Goal: Task Accomplishment & Management: Manage account settings

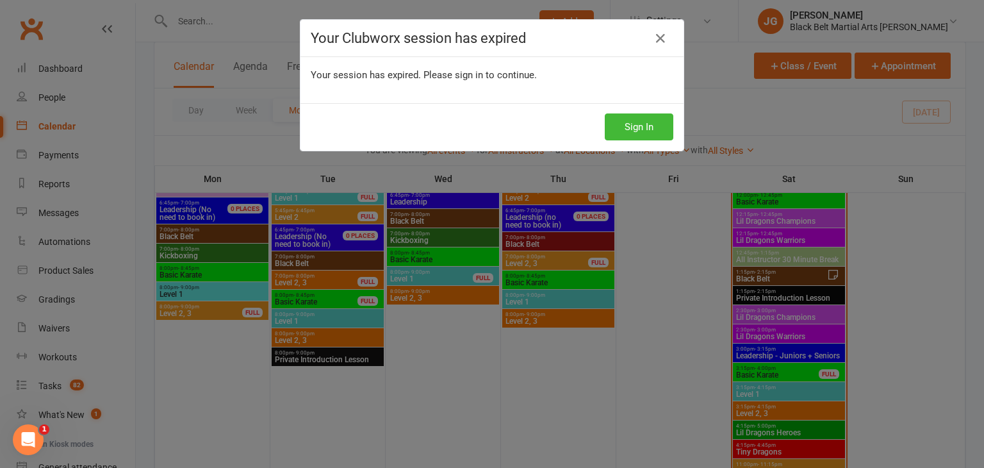
scroll to position [909, 0]
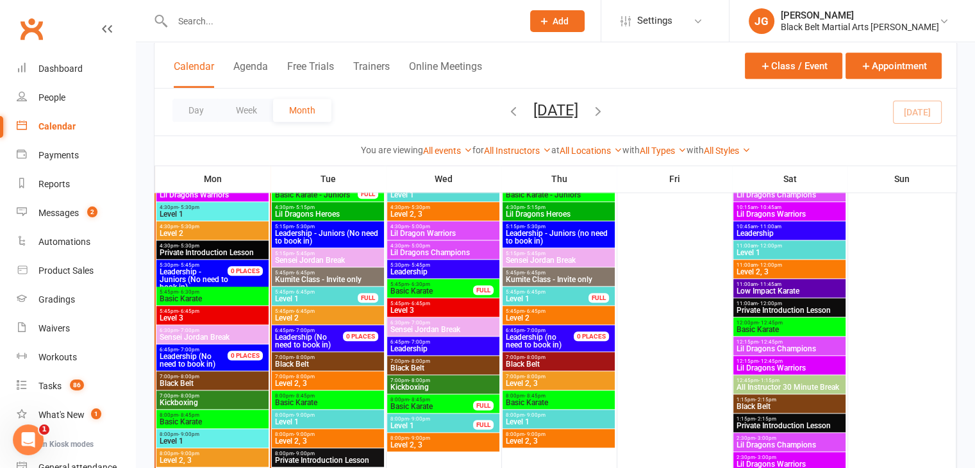
scroll to position [1348, 0]
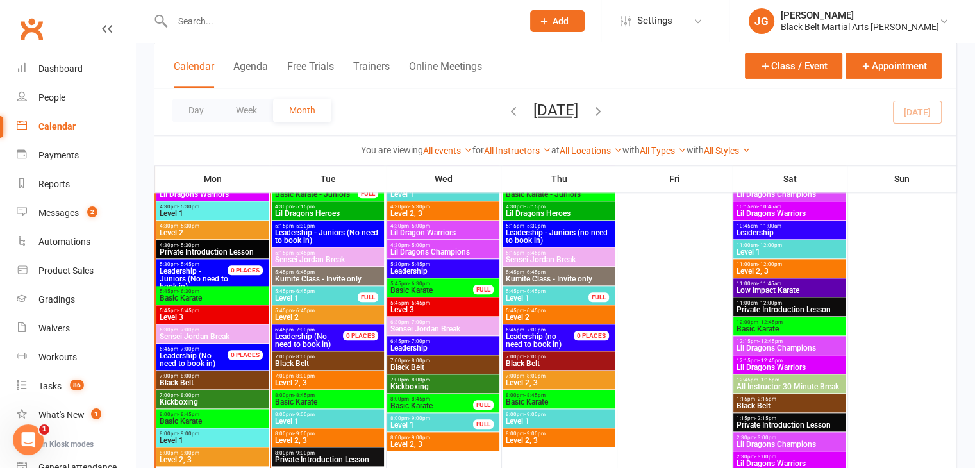
click at [213, 377] on span "7:00pm - 8:00pm" at bounding box center [212, 376] width 107 height 6
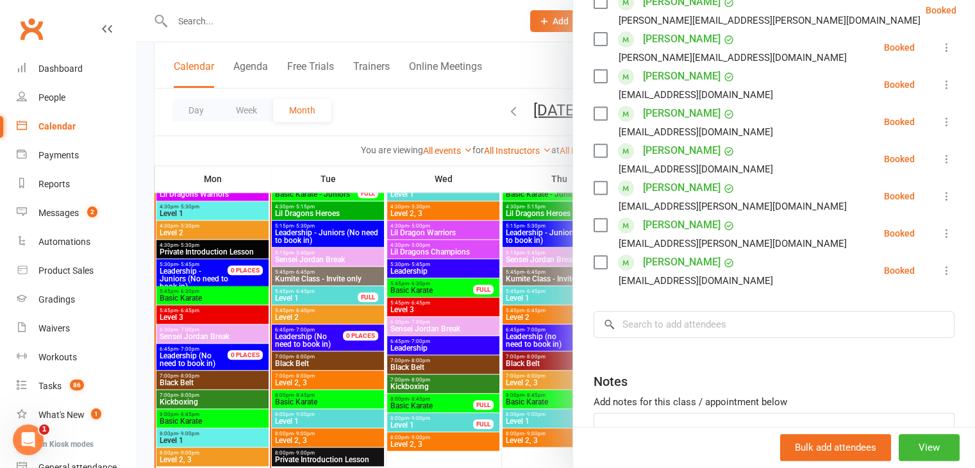
scroll to position [525, 0]
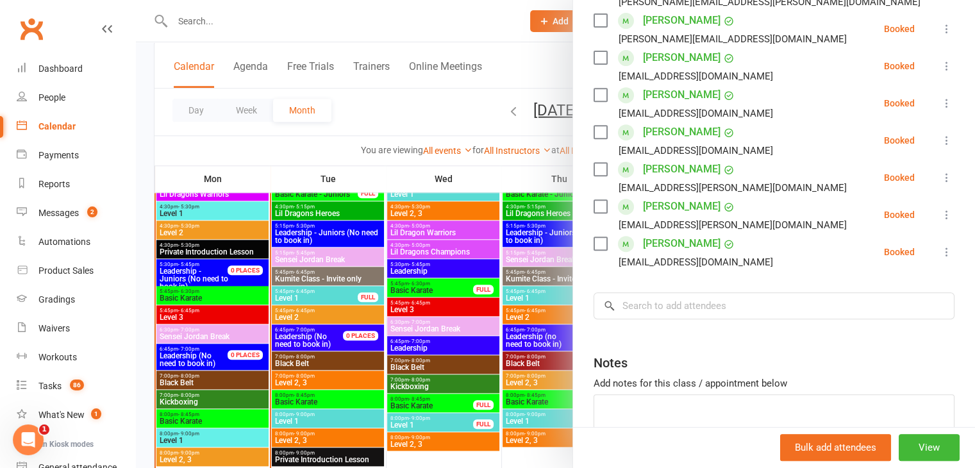
click at [364, 288] on div at bounding box center [555, 234] width 839 height 468
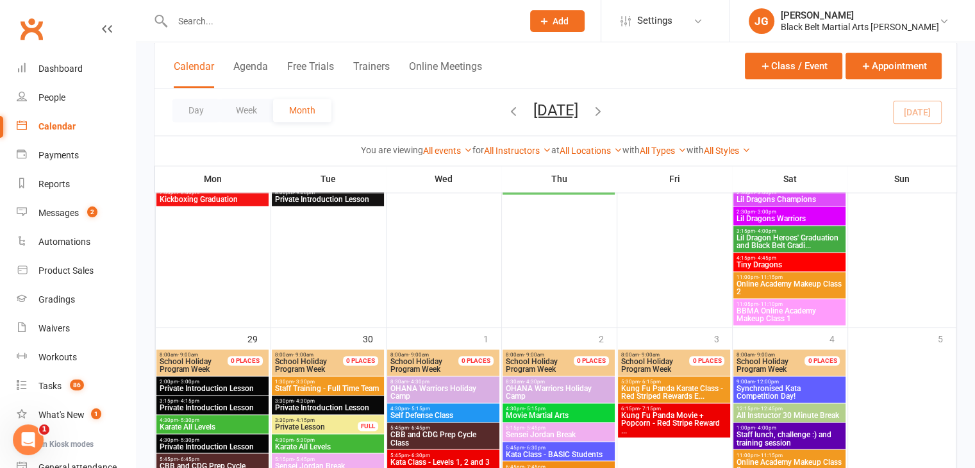
scroll to position [2255, 0]
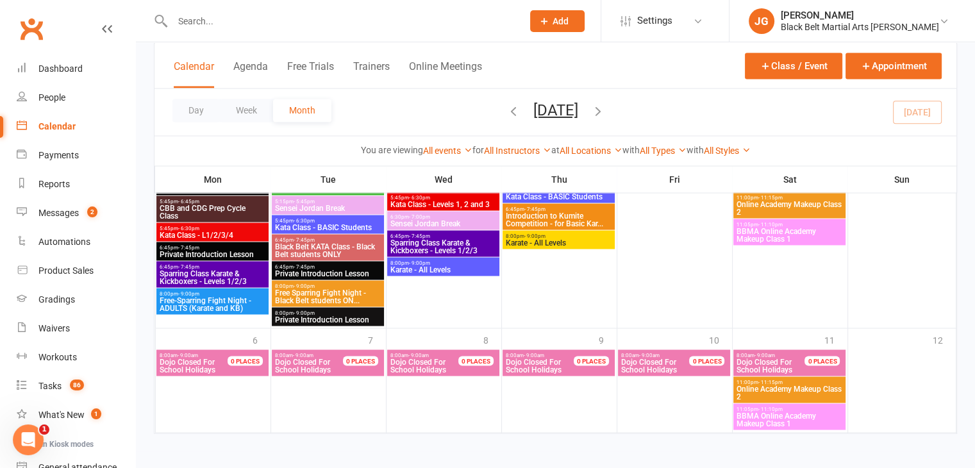
click at [605, 113] on icon "button" at bounding box center [598, 110] width 14 height 14
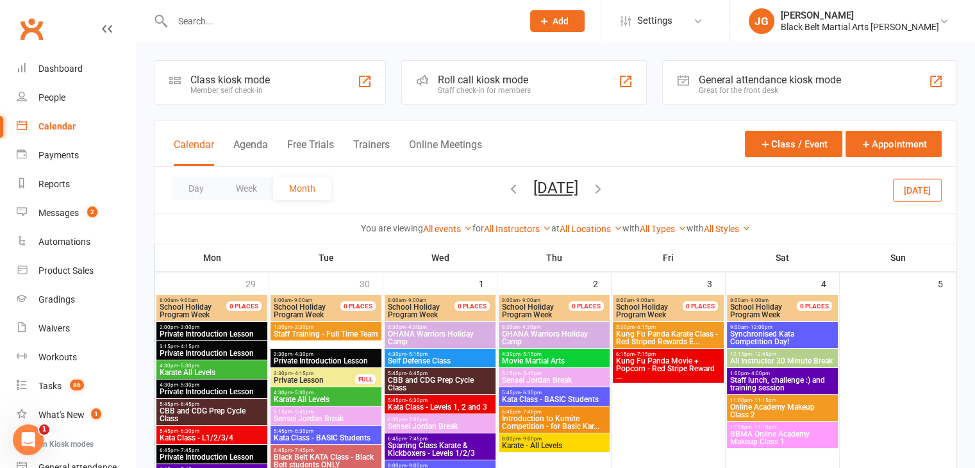
scroll to position [0, 0]
click at [925, 185] on button "[DATE]" at bounding box center [917, 189] width 49 height 23
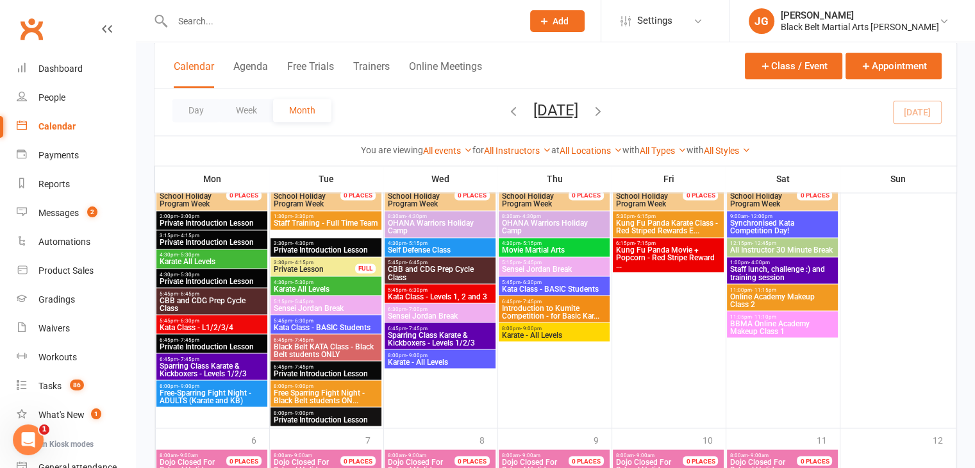
scroll to position [2140, 0]
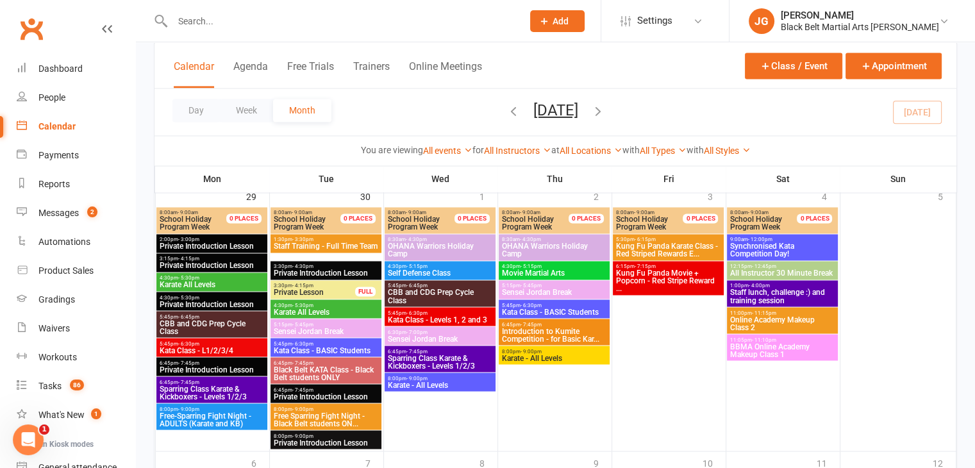
click at [187, 268] on span "Private Introduction Lesson" at bounding box center [212, 265] width 106 height 8
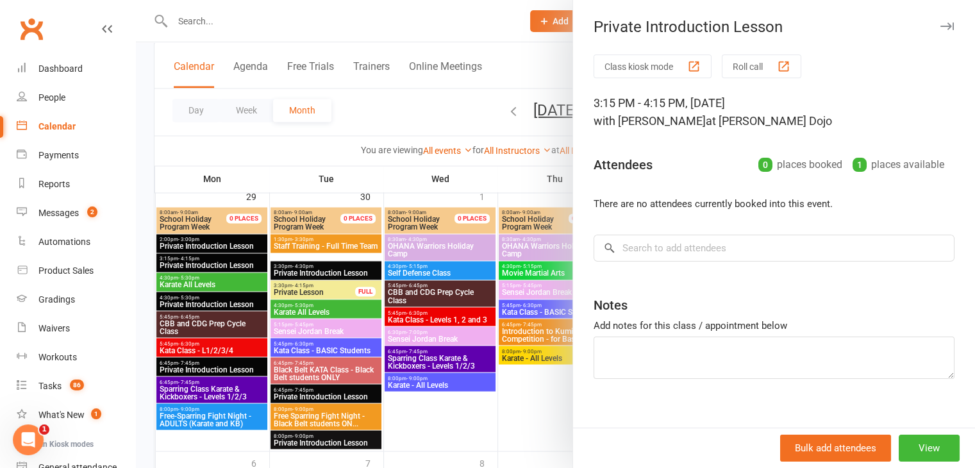
click at [207, 293] on div at bounding box center [555, 234] width 839 height 468
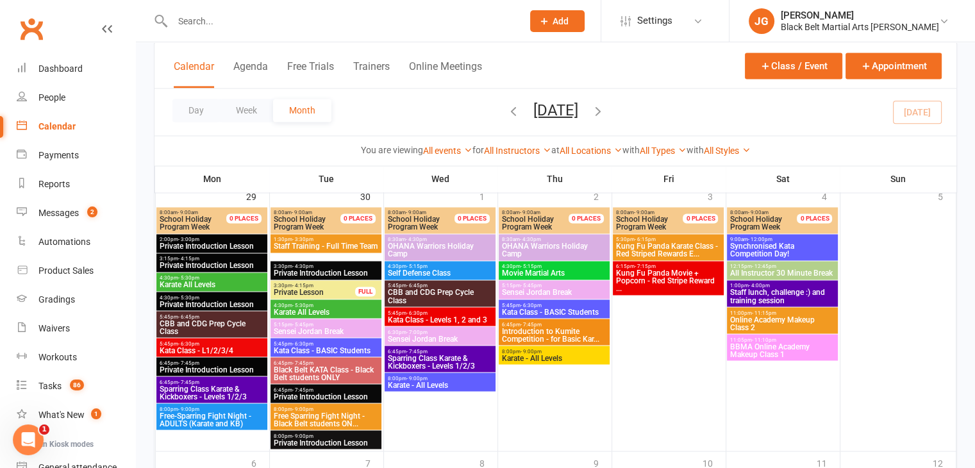
click at [195, 276] on span "- 5:30pm" at bounding box center [188, 278] width 21 height 6
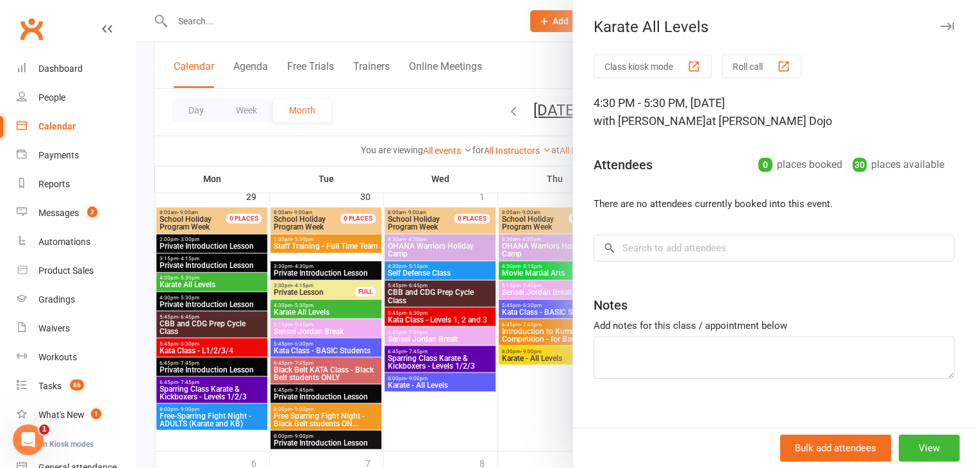
click at [416, 273] on div at bounding box center [555, 234] width 839 height 468
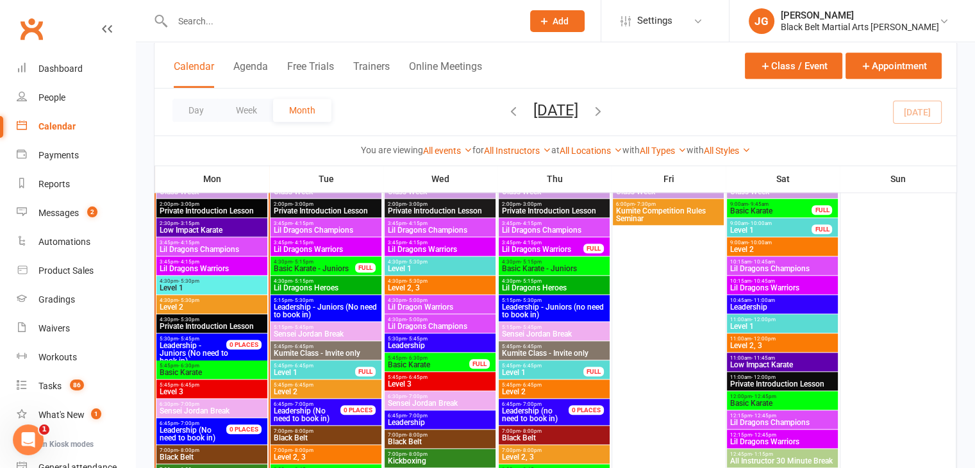
scroll to position [1274, 0]
click at [313, 377] on div "5:45pm - 6:45pm Level 1 FULL" at bounding box center [325, 369] width 111 height 19
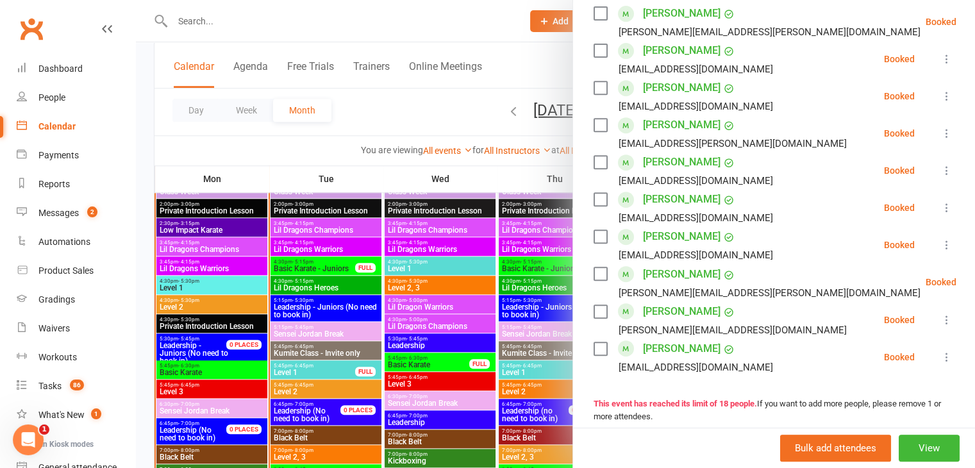
scroll to position [533, 0]
click at [432, 300] on div at bounding box center [555, 234] width 839 height 468
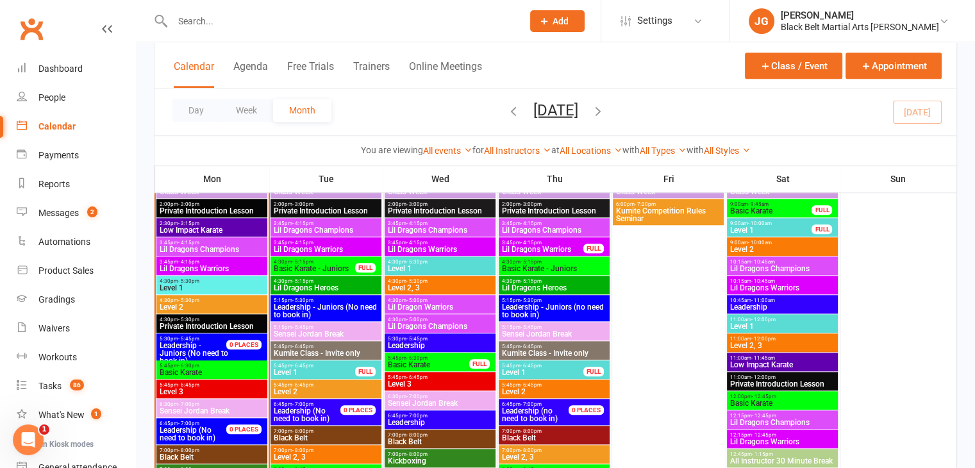
click at [299, 391] on span "Level 2" at bounding box center [326, 392] width 106 height 8
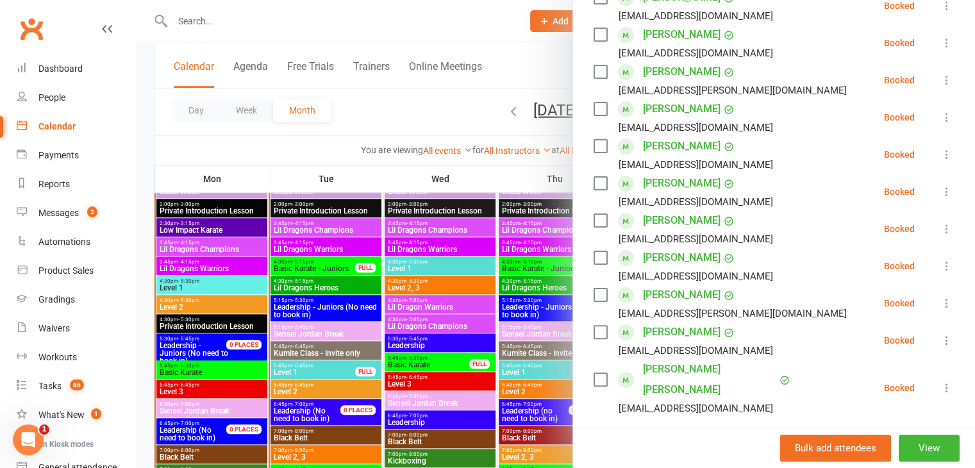
scroll to position [289, 0]
click at [547, 252] on div at bounding box center [555, 234] width 839 height 468
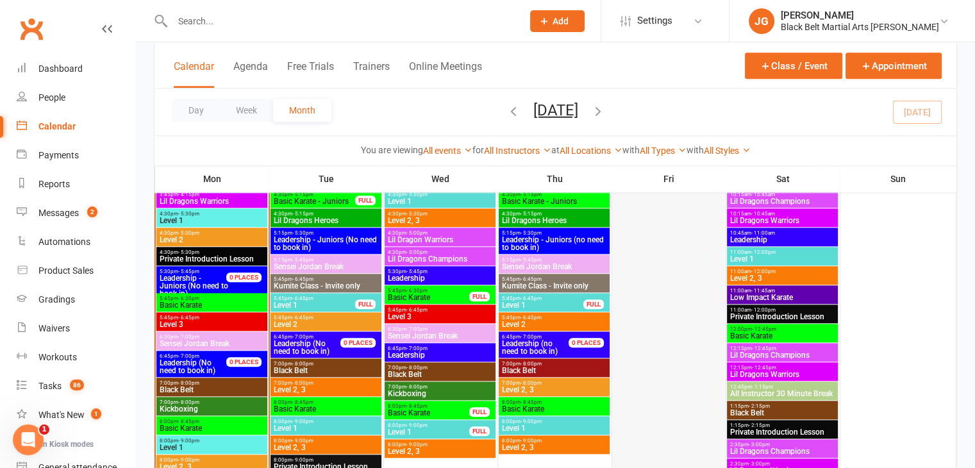
scroll to position [1340, 0]
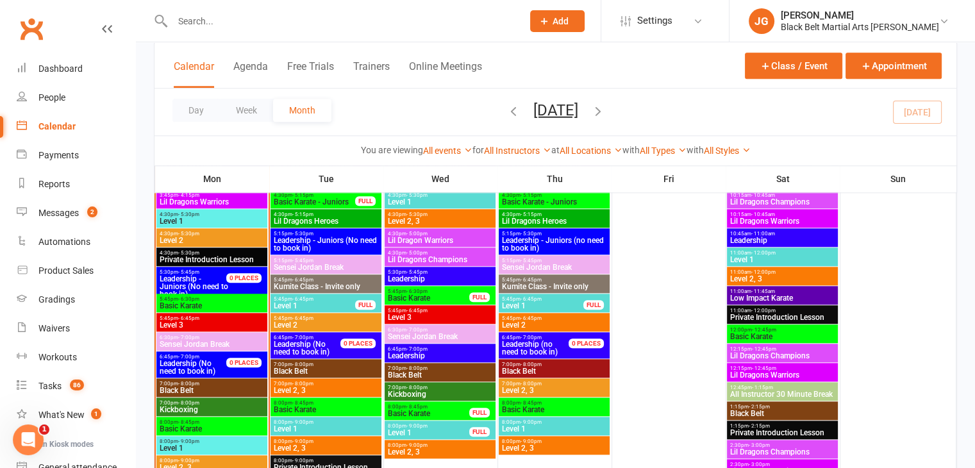
click at [310, 378] on div "7:00pm - 8:00pm Level 2, 3" at bounding box center [325, 387] width 111 height 19
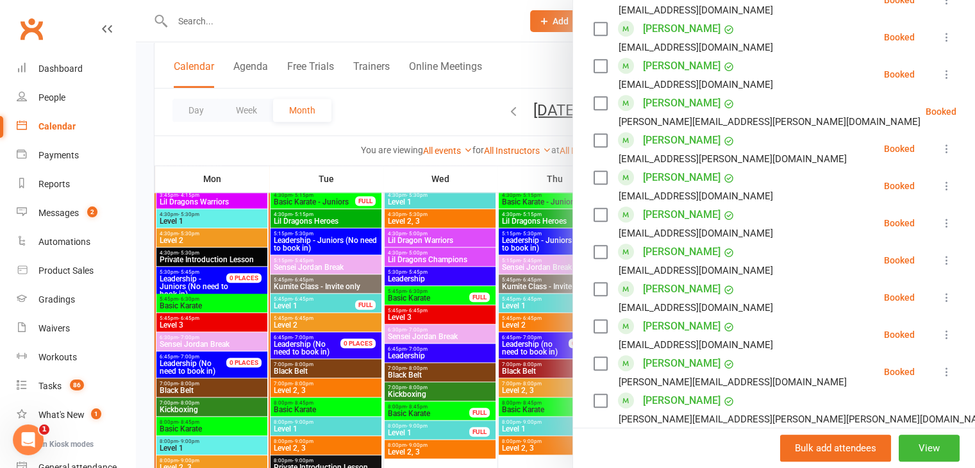
scroll to position [851, 0]
click at [323, 365] on div at bounding box center [555, 234] width 839 height 468
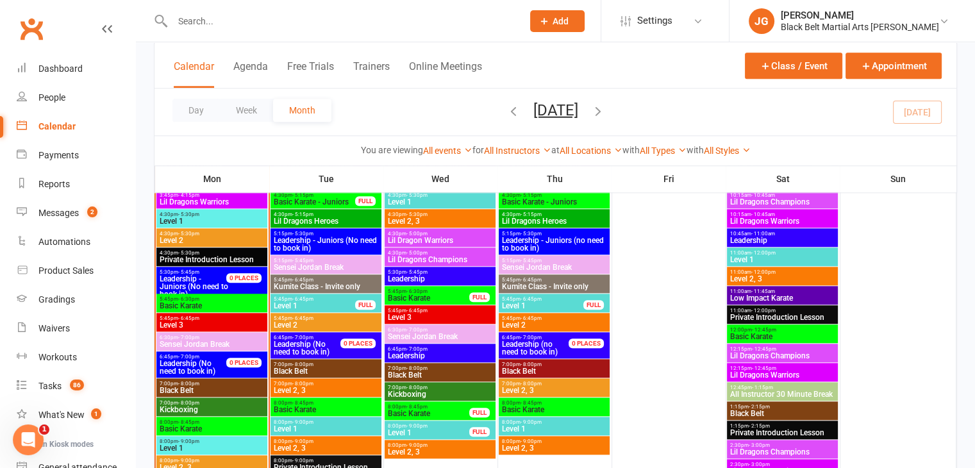
click at [293, 323] on span "Level 2" at bounding box center [326, 325] width 106 height 8
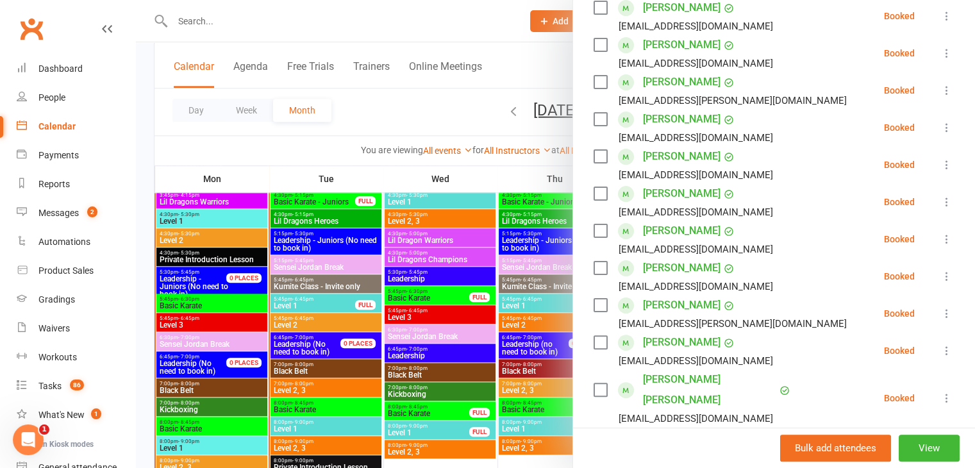
scroll to position [279, 0]
click at [493, 270] on div at bounding box center [555, 234] width 839 height 468
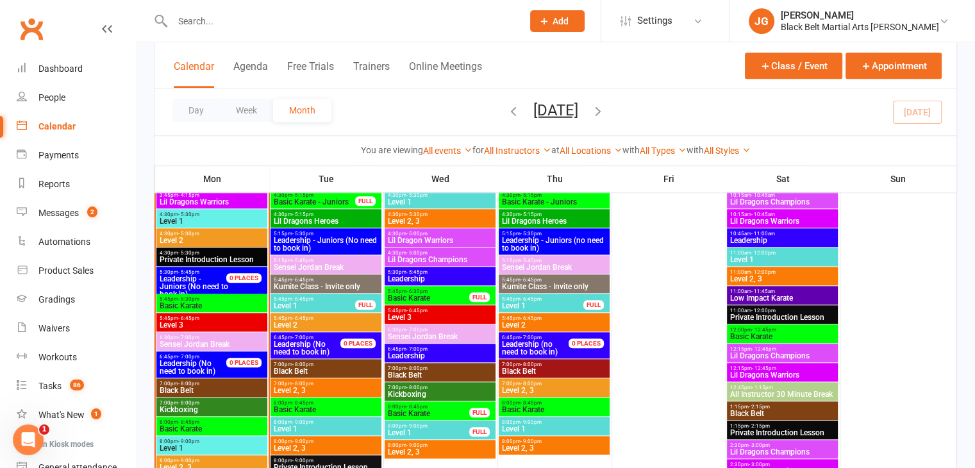
click at [321, 383] on span "7:00pm - 8:00pm" at bounding box center [326, 384] width 106 height 6
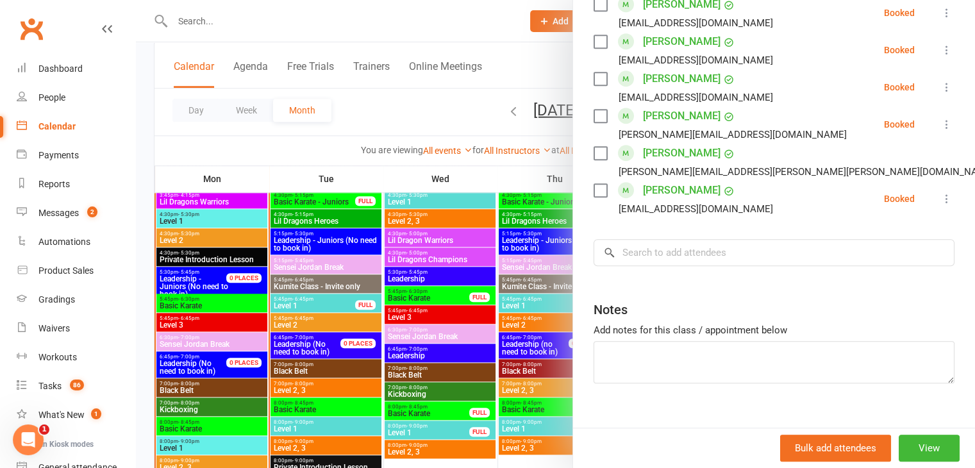
scroll to position [1099, 0]
click at [416, 285] on div at bounding box center [555, 234] width 839 height 468
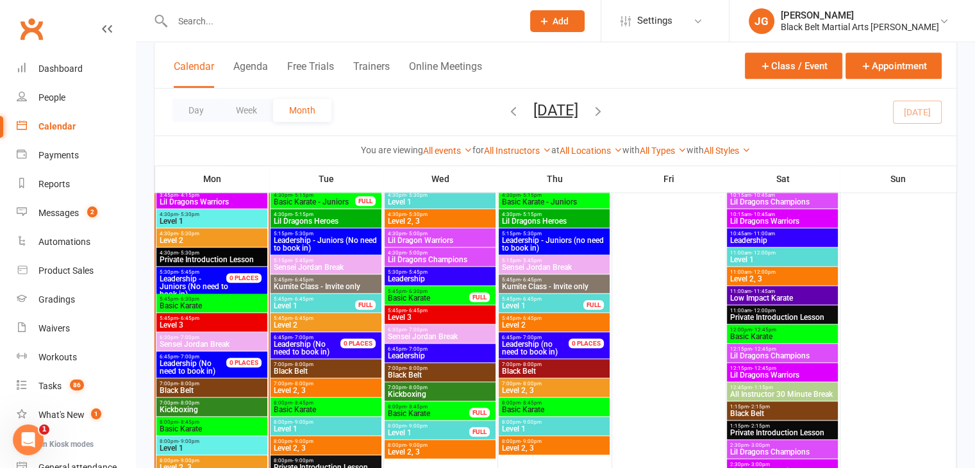
click at [550, 317] on span "5:45pm - 6:45pm" at bounding box center [554, 318] width 106 height 6
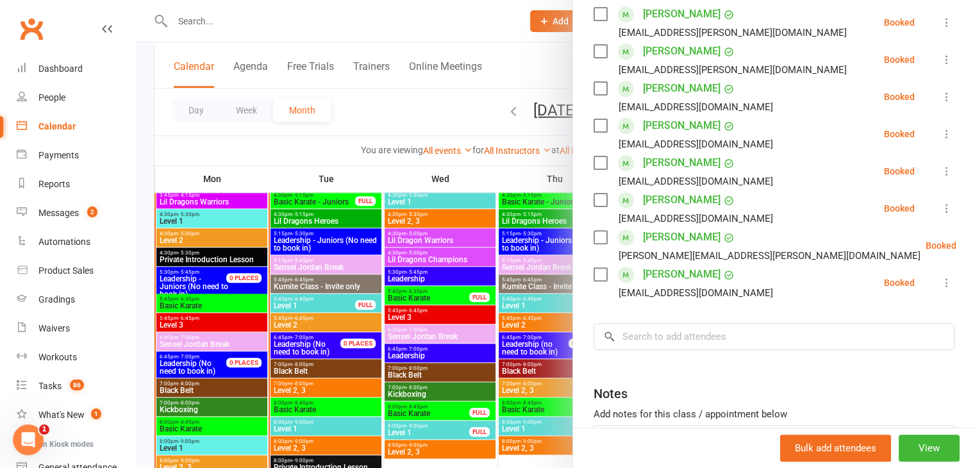
scroll to position [382, 0]
click at [459, 273] on div at bounding box center [555, 234] width 839 height 468
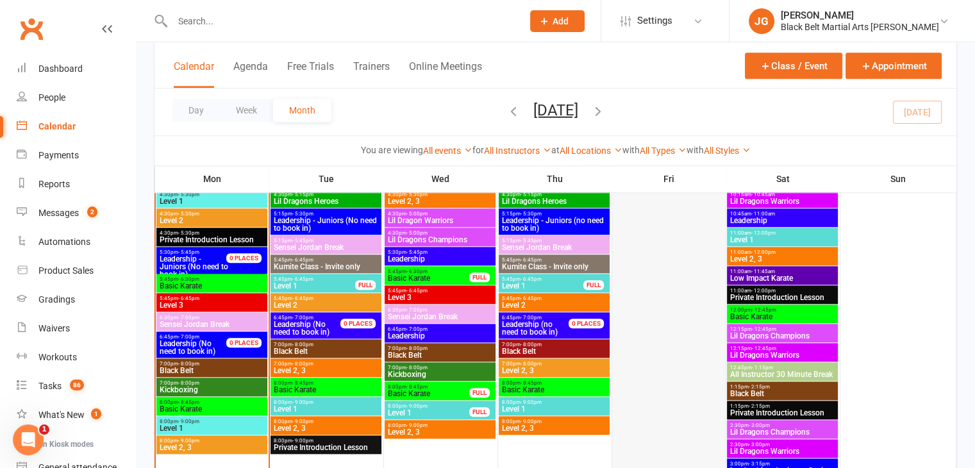
scroll to position [1359, 0]
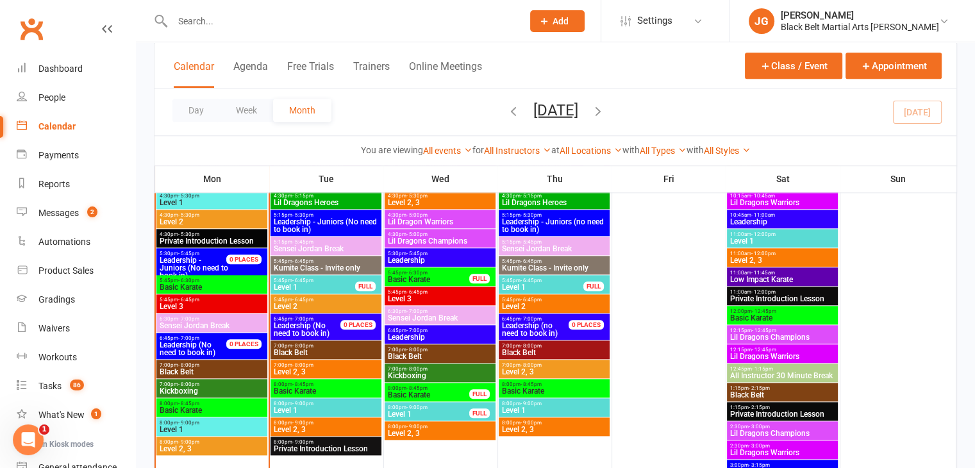
click at [528, 368] on span "Level 2, 3" at bounding box center [554, 372] width 106 height 8
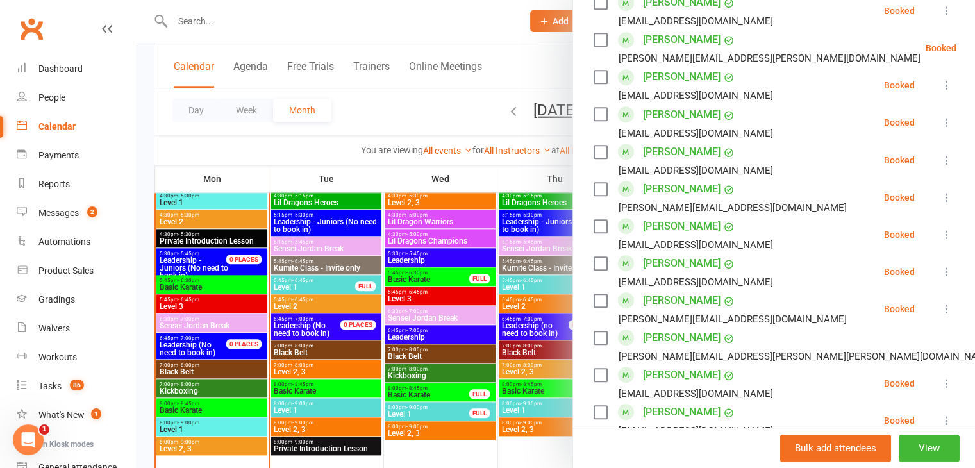
scroll to position [692, 0]
click at [429, 249] on div at bounding box center [555, 234] width 839 height 468
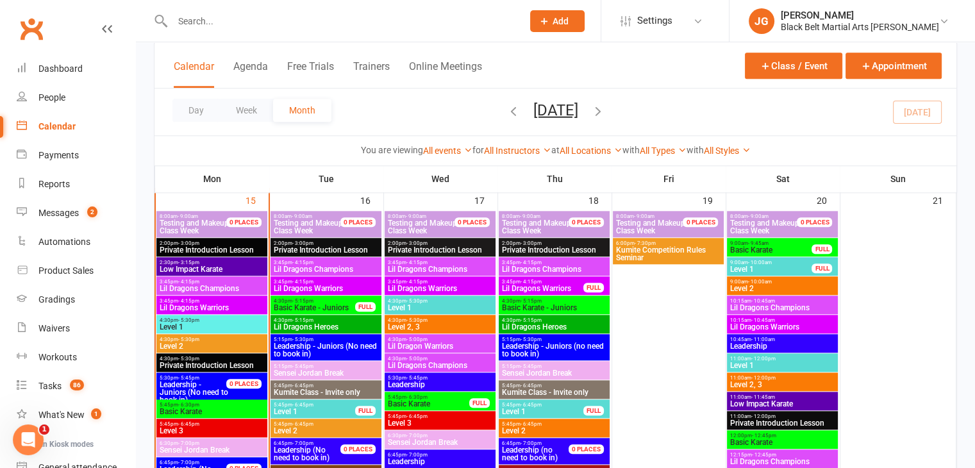
scroll to position [1228, 0]
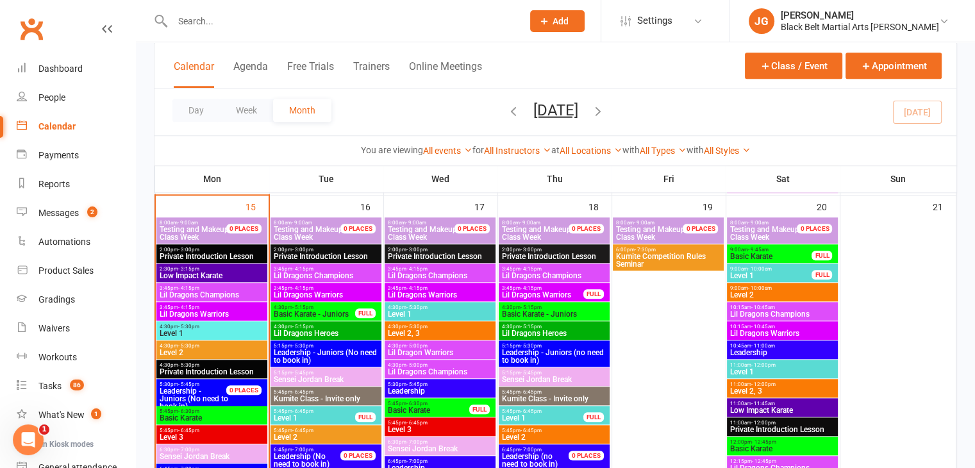
click at [769, 294] on span "Level 2" at bounding box center [782, 295] width 106 height 8
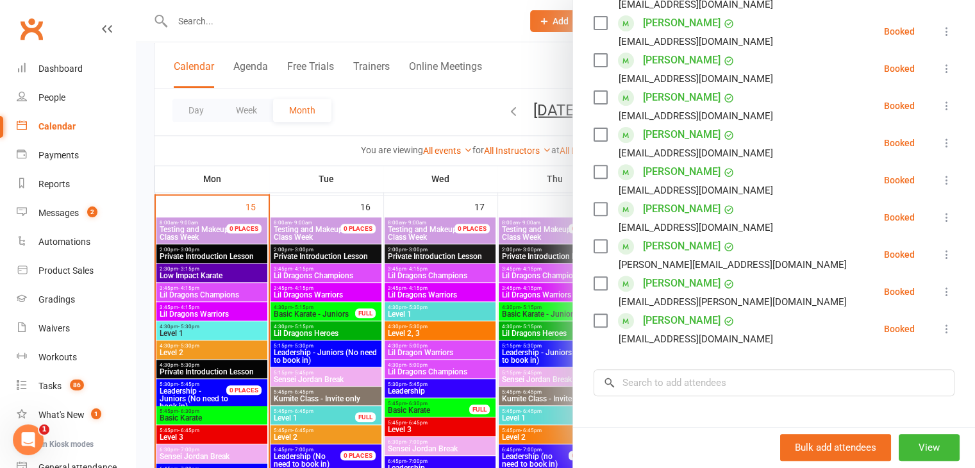
scroll to position [450, 0]
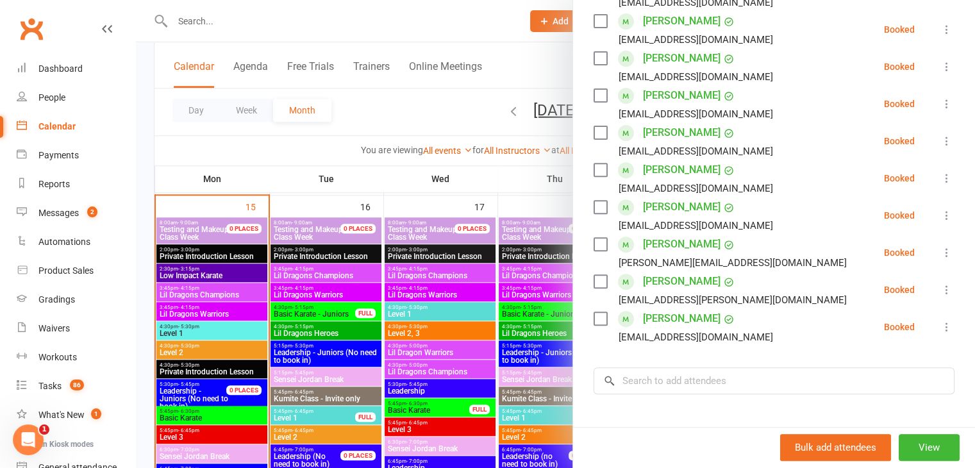
click at [426, 298] on div at bounding box center [555, 234] width 839 height 468
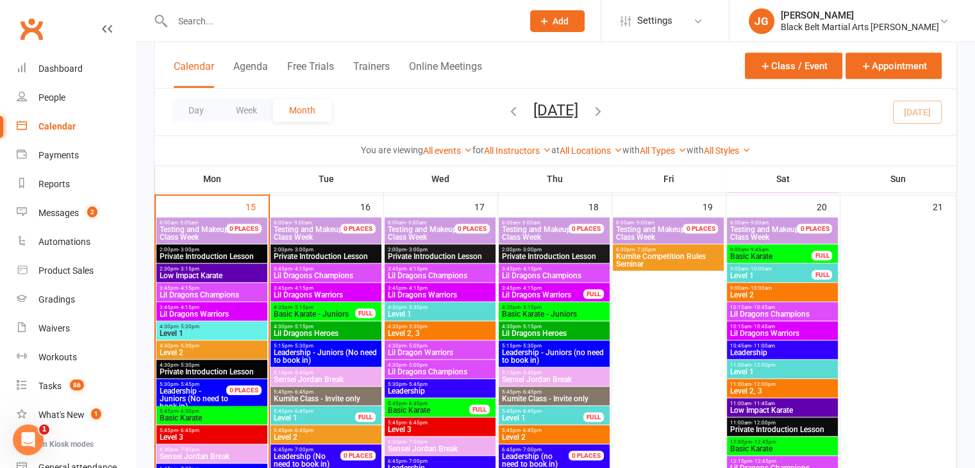
click at [766, 273] on span "Level 1" at bounding box center [770, 276] width 83 height 8
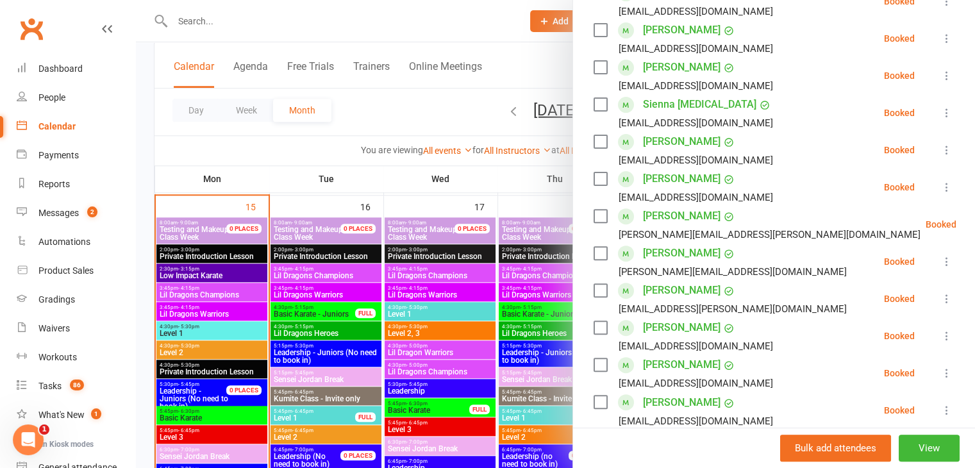
scroll to position [402, 0]
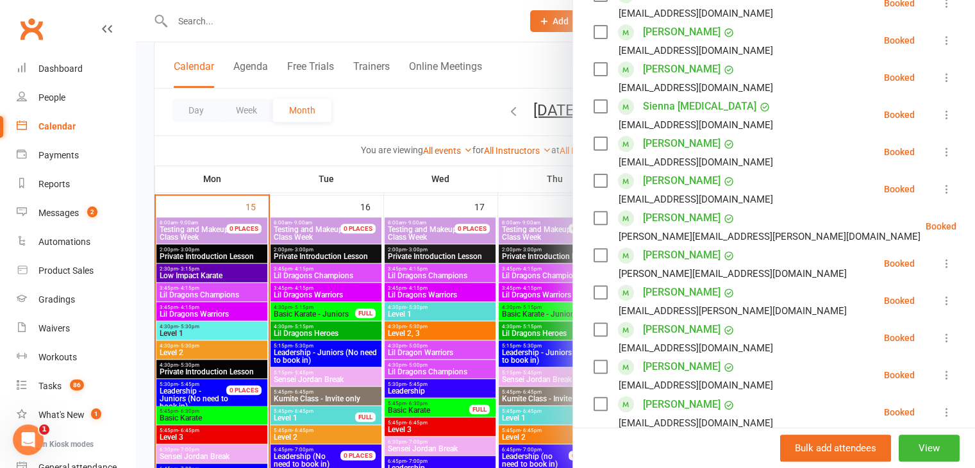
click at [484, 267] on div at bounding box center [555, 234] width 839 height 468
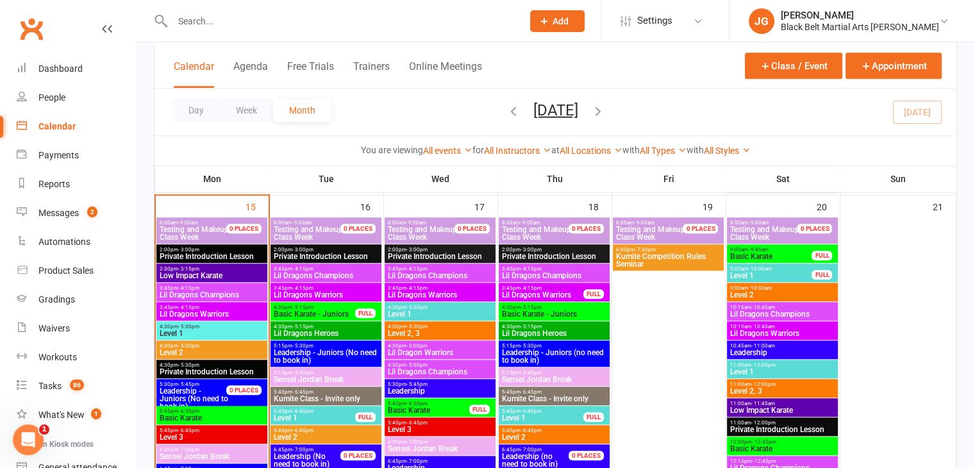
click at [804, 291] on span "Level 2" at bounding box center [782, 295] width 106 height 8
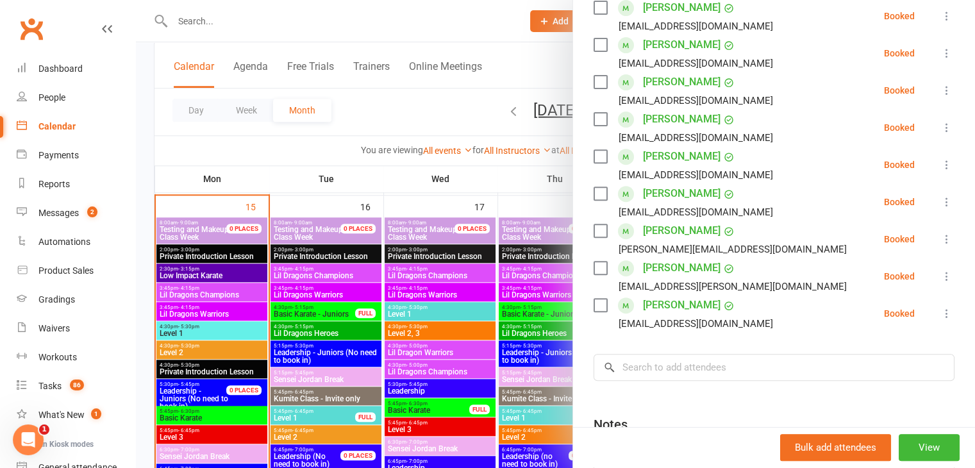
scroll to position [465, 0]
click at [466, 309] on div at bounding box center [555, 234] width 839 height 468
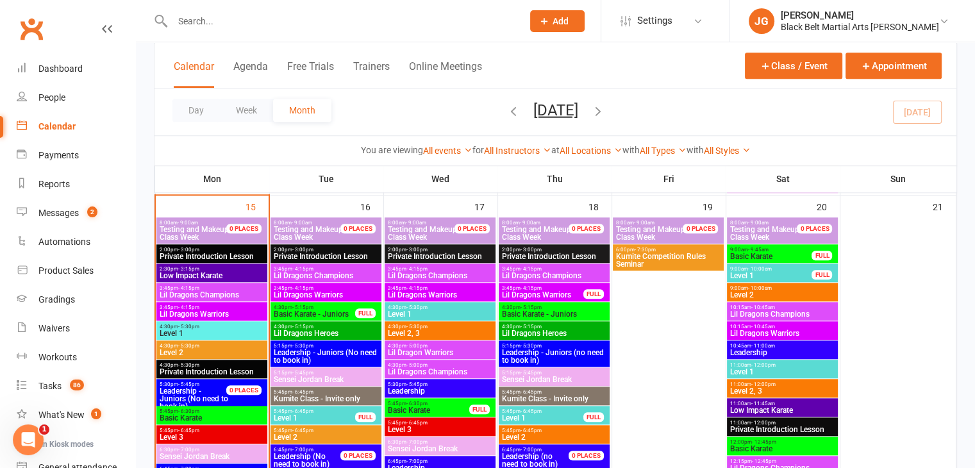
click at [761, 258] on span "Basic Karate" at bounding box center [770, 256] width 83 height 8
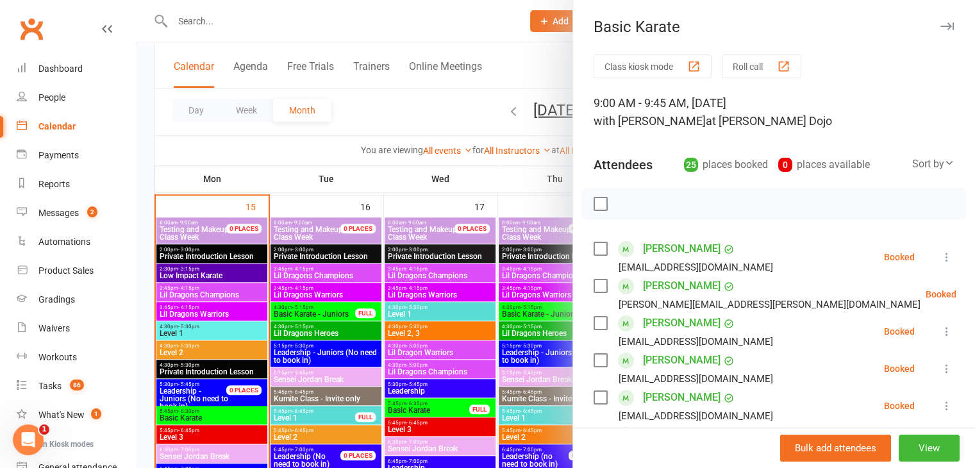
click at [531, 329] on div at bounding box center [555, 234] width 839 height 468
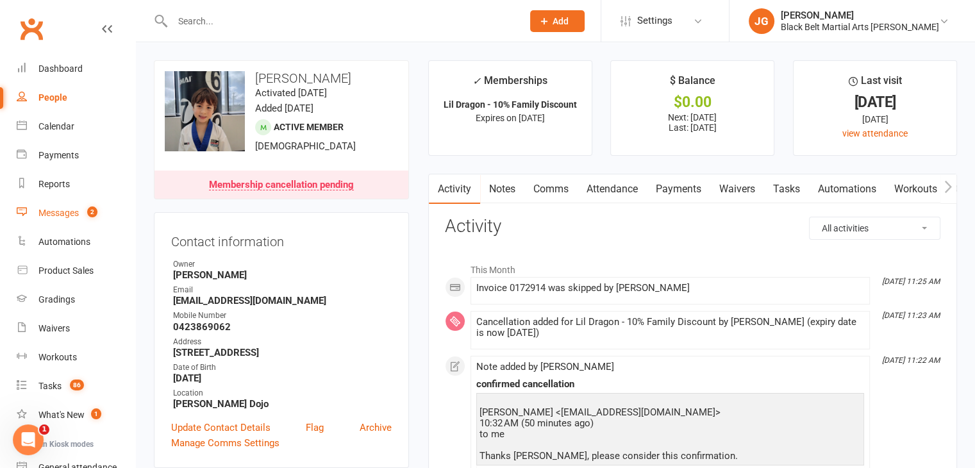
click at [54, 218] on link "Messages 2" at bounding box center [76, 213] width 119 height 29
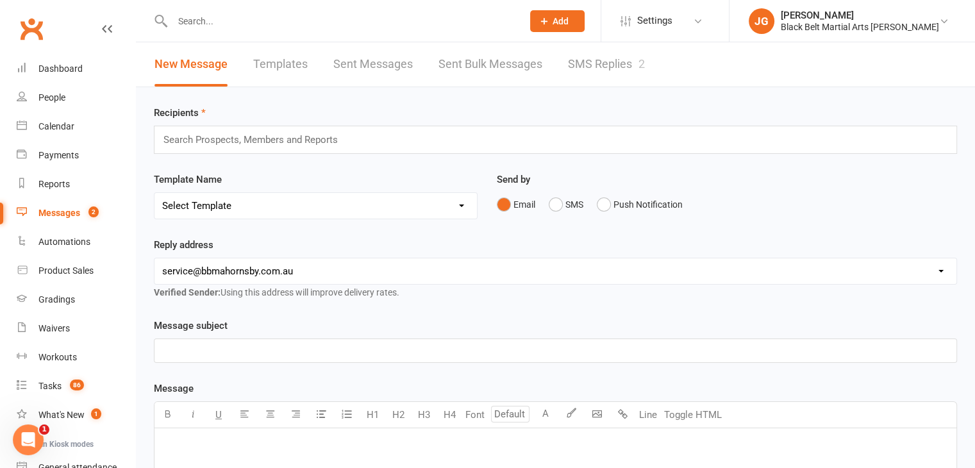
click at [571, 83] on link "SMS Replies 2" at bounding box center [606, 64] width 77 height 44
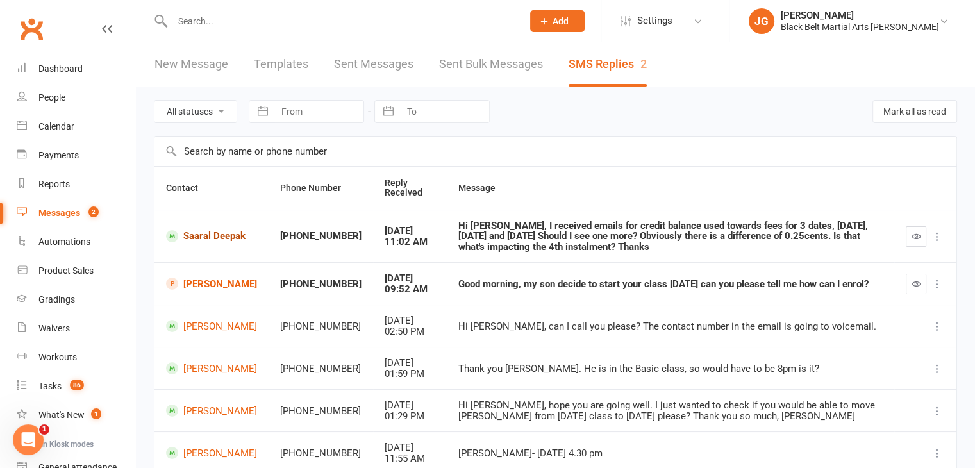
click at [195, 230] on link "Saaral Deepak" at bounding box center [211, 236] width 91 height 12
click at [197, 267] on td "Nickan Darbooy" at bounding box center [211, 283] width 114 height 42
click at [200, 277] on link "Nickan Darbooy" at bounding box center [211, 283] width 91 height 12
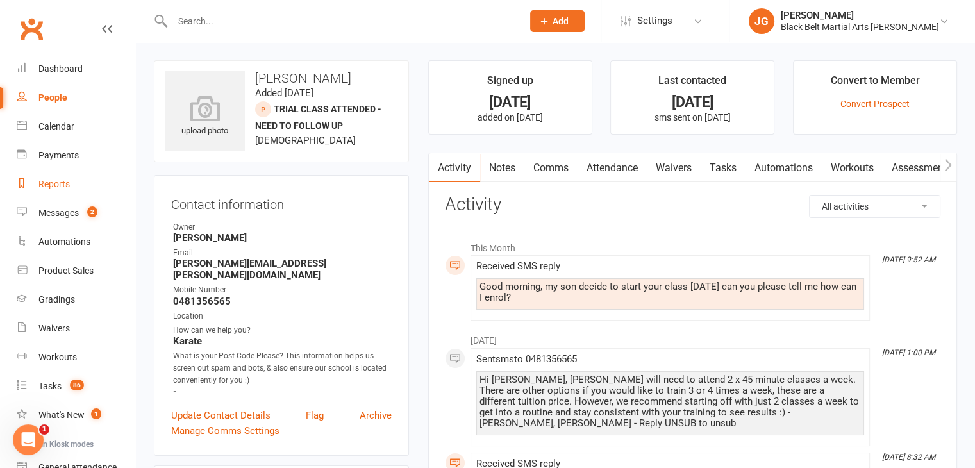
click at [63, 179] on div "Reports" at bounding box center [53, 184] width 31 height 10
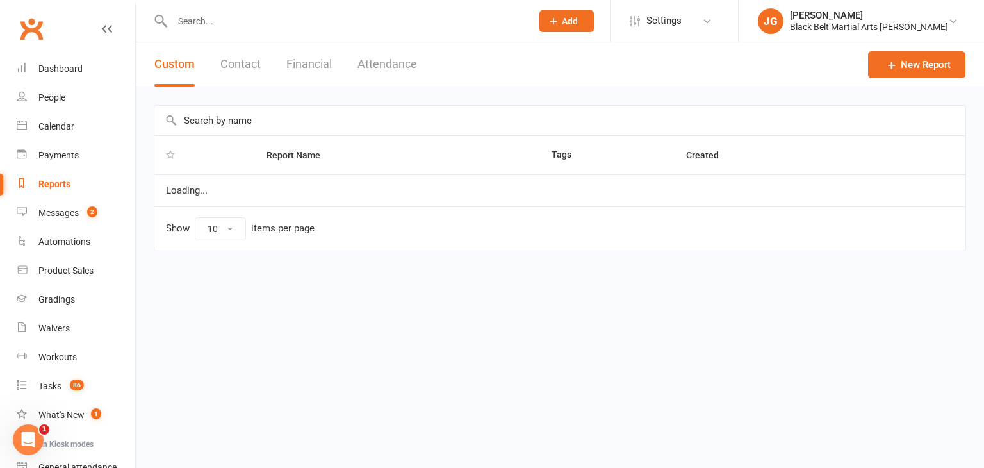
click at [247, 69] on button "Contact" at bounding box center [240, 64] width 40 height 44
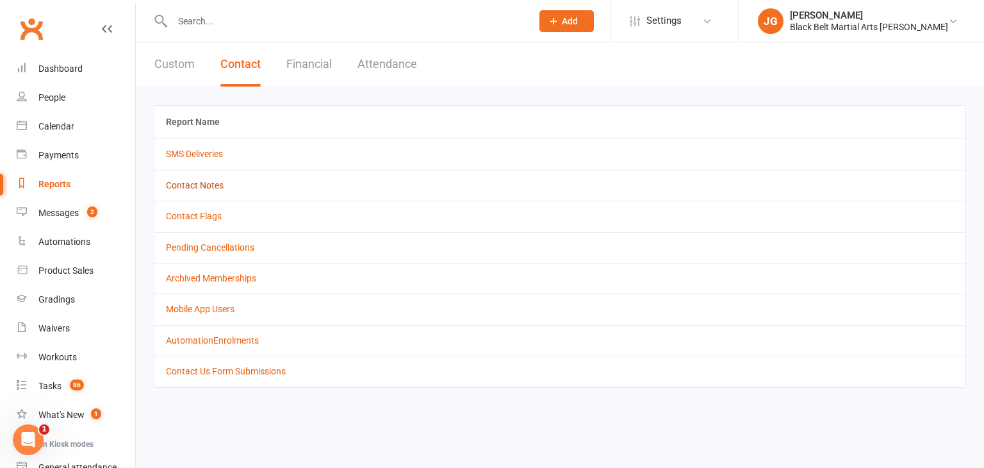
click at [190, 182] on link "Contact Notes" at bounding box center [195, 185] width 58 height 10
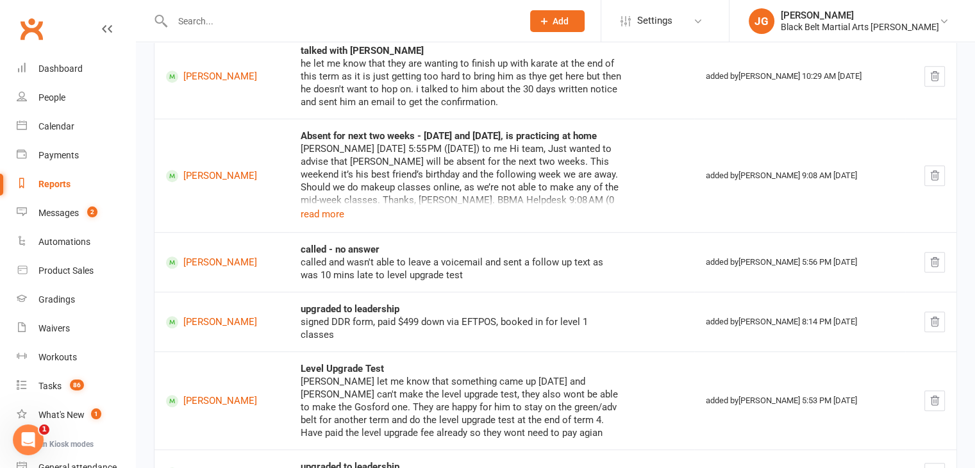
scroll to position [594, 0]
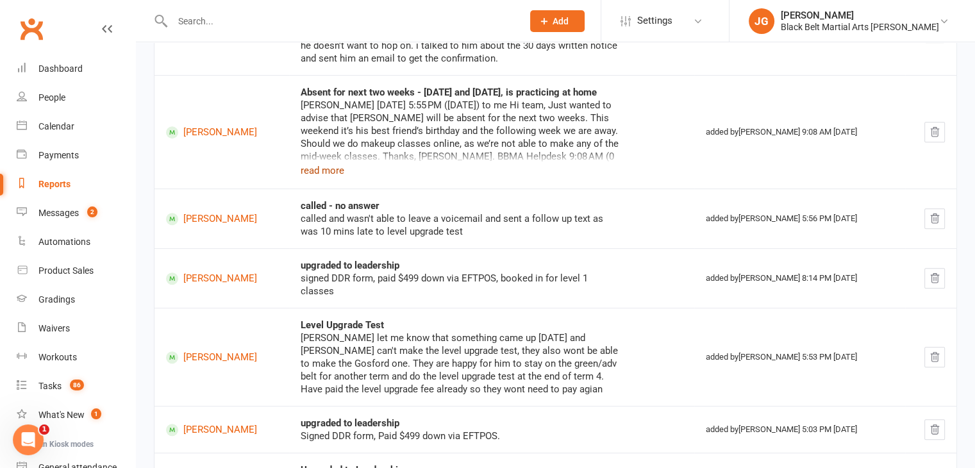
click at [333, 170] on button "read more" at bounding box center [322, 170] width 44 height 15
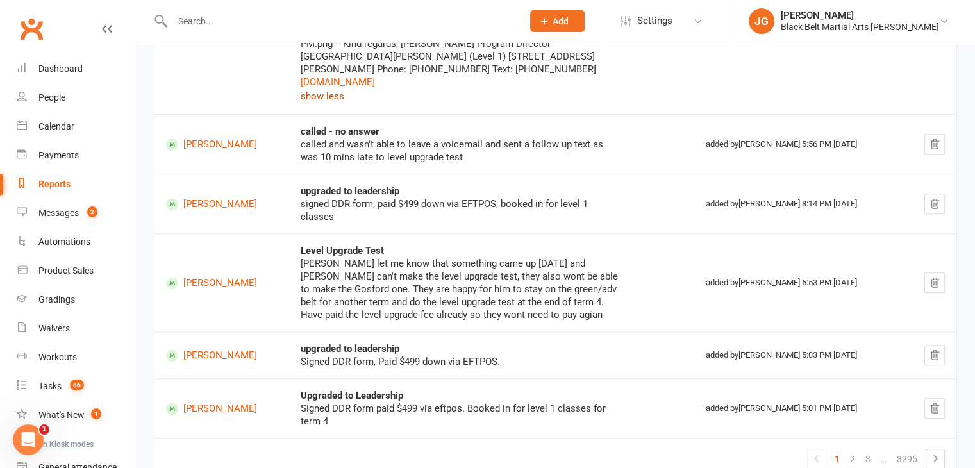
scroll to position [803, 0]
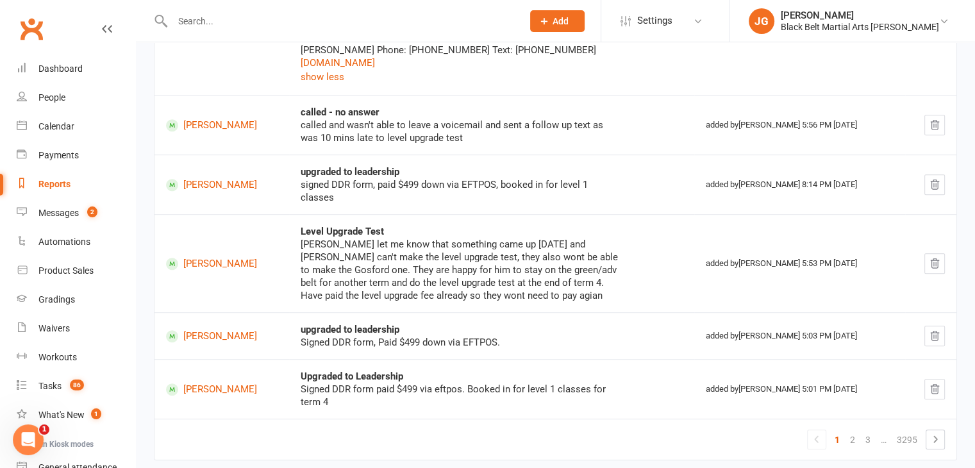
click at [35, 21] on link "Clubworx" at bounding box center [31, 29] width 32 height 32
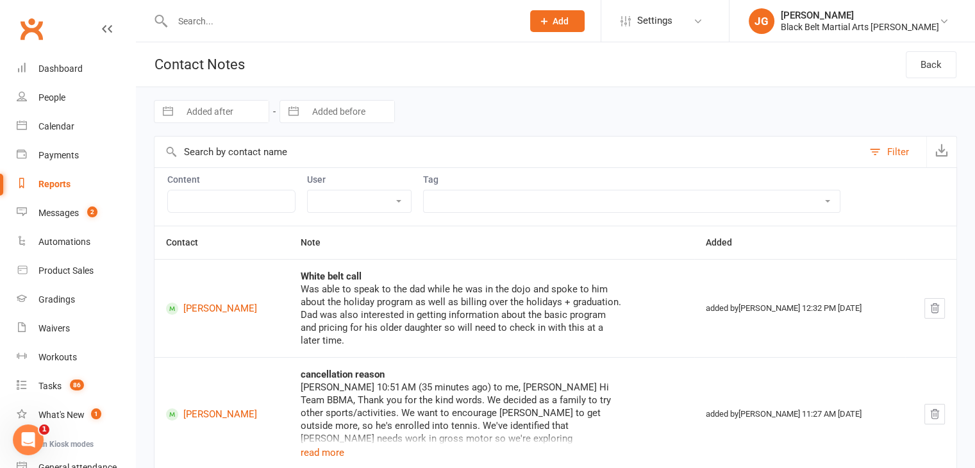
click at [343, 15] on input "text" at bounding box center [341, 21] width 345 height 18
click at [384, 22] on input "text" at bounding box center [341, 21] width 345 height 18
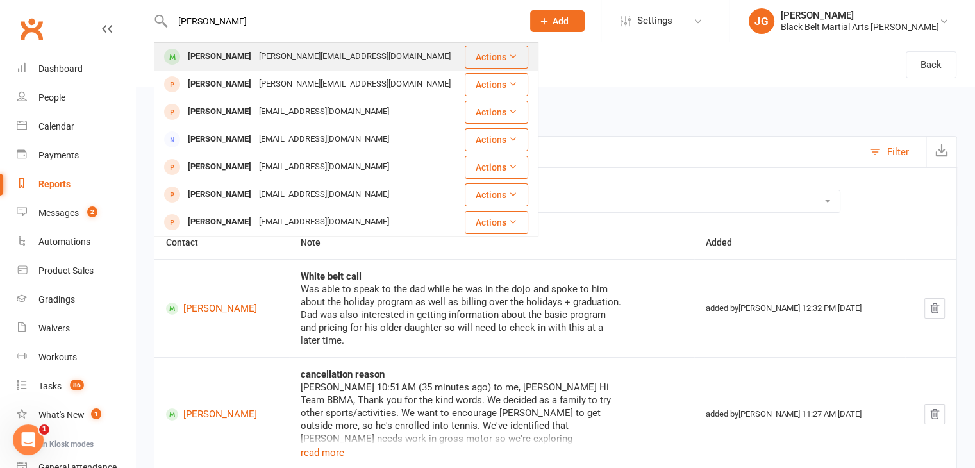
type input "krish kumar"
click at [372, 56] on div "Krish Kumar karthik.kumar71@gmail.com" at bounding box center [309, 57] width 308 height 26
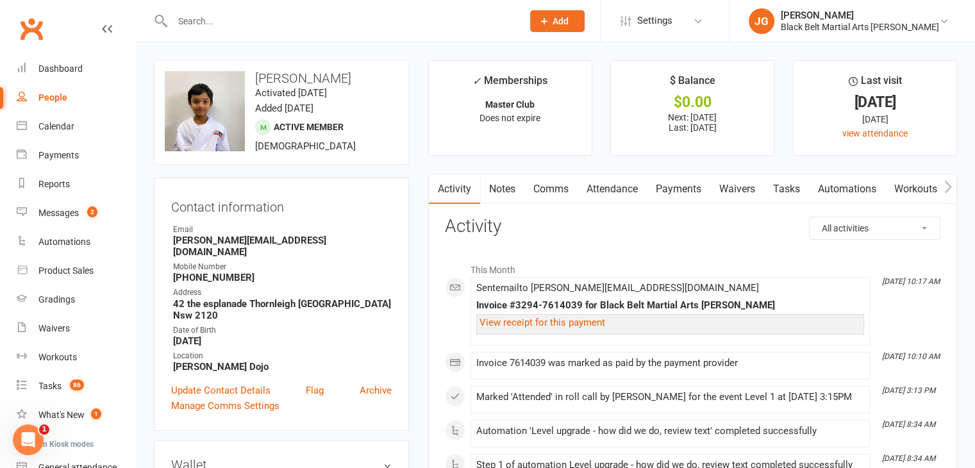
click at [628, 193] on link "Attendance" at bounding box center [611, 188] width 69 height 29
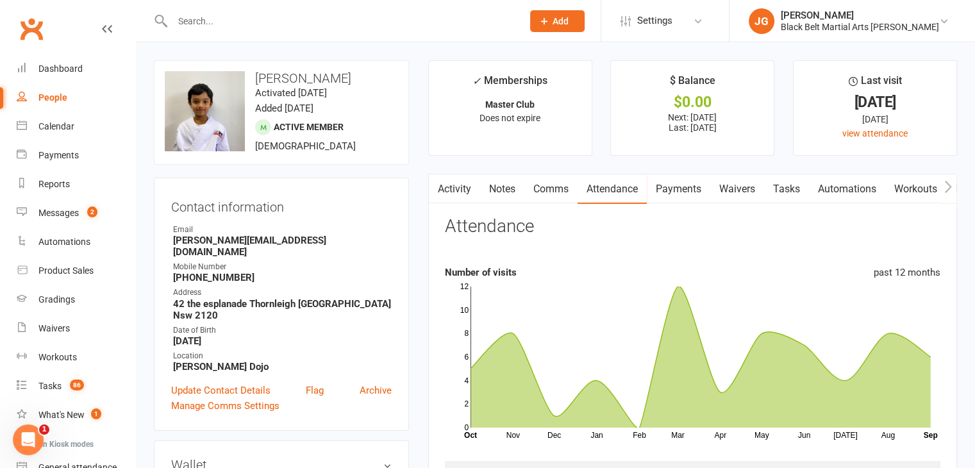
click at [495, 24] on input "text" at bounding box center [341, 21] width 345 height 18
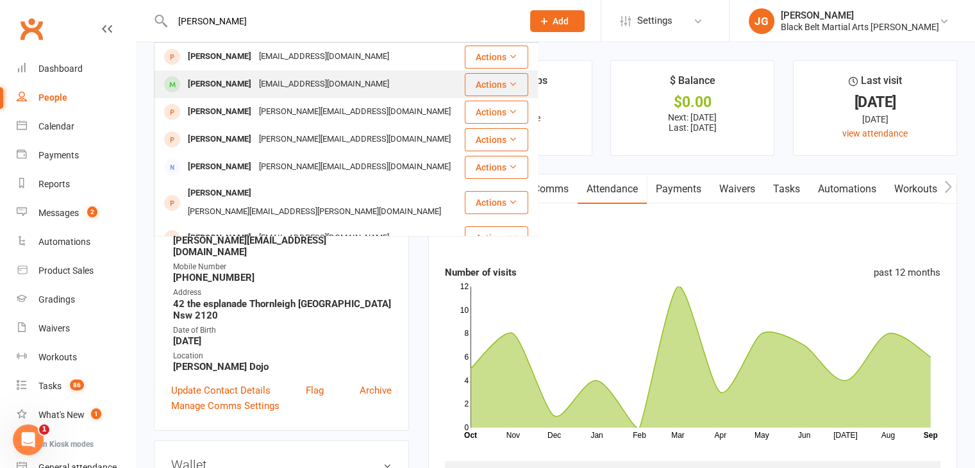
type input "max john"
click at [258, 71] on div "Max Johnston angielee_46@hotmail.com" at bounding box center [309, 84] width 308 height 26
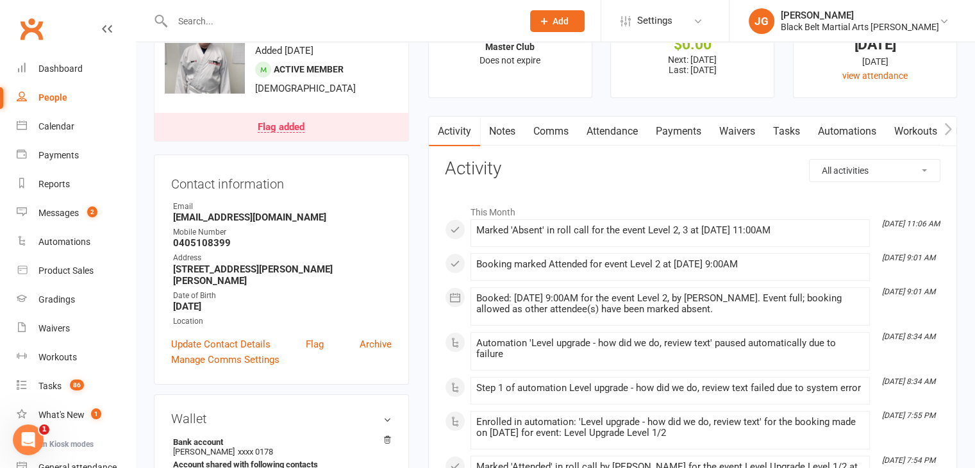
scroll to position [61, 0]
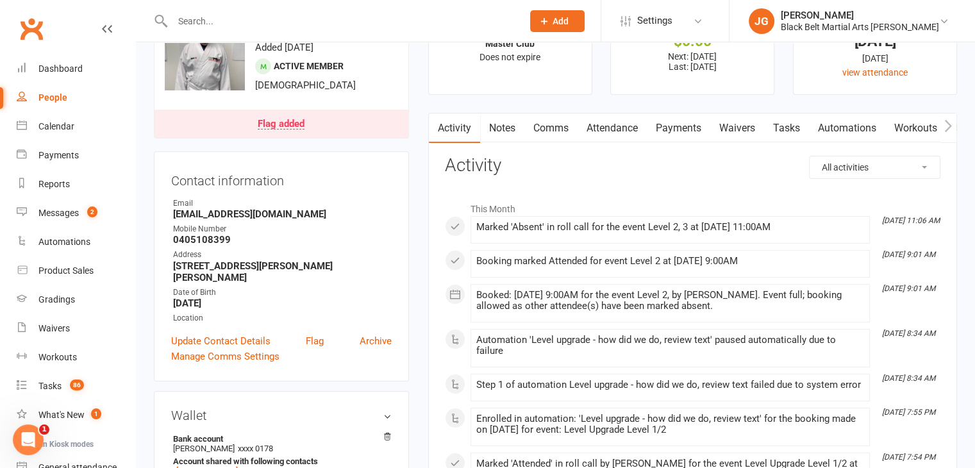
click at [631, 126] on link "Attendance" at bounding box center [611, 127] width 69 height 29
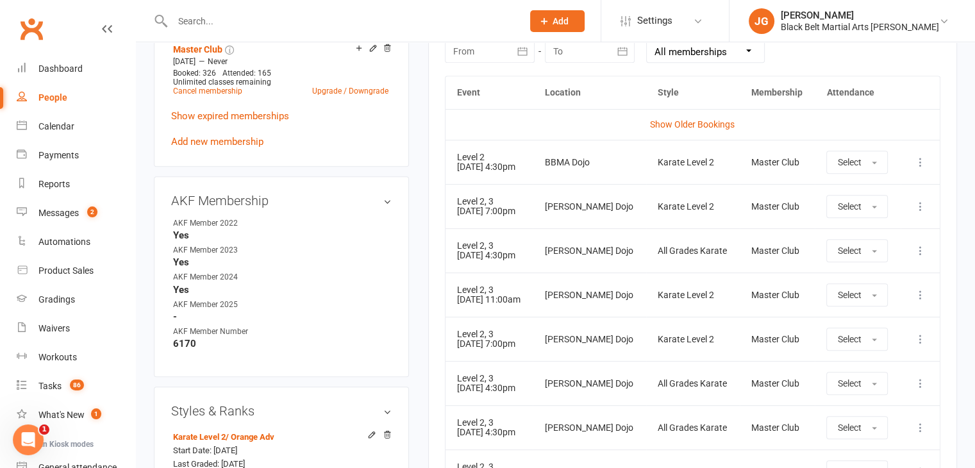
scroll to position [642, 0]
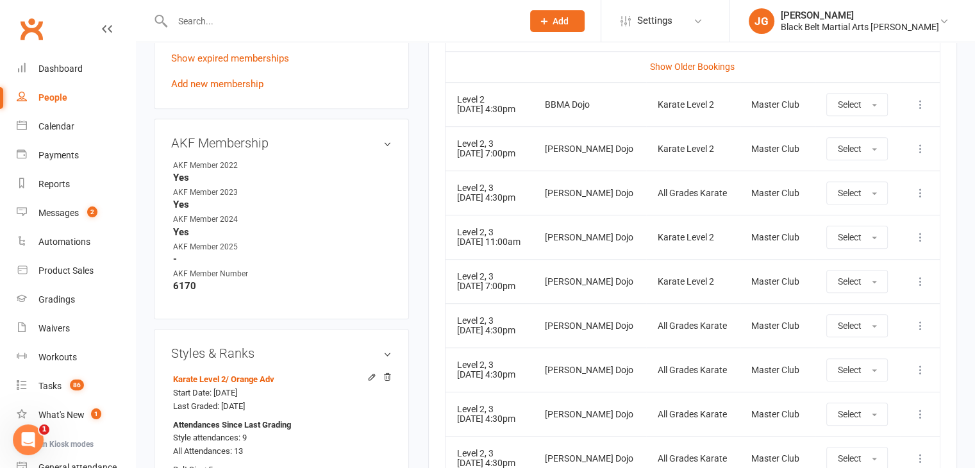
click at [470, 254] on td "Level 2, 3 20 Sep 2025 11:00am" at bounding box center [489, 237] width 88 height 44
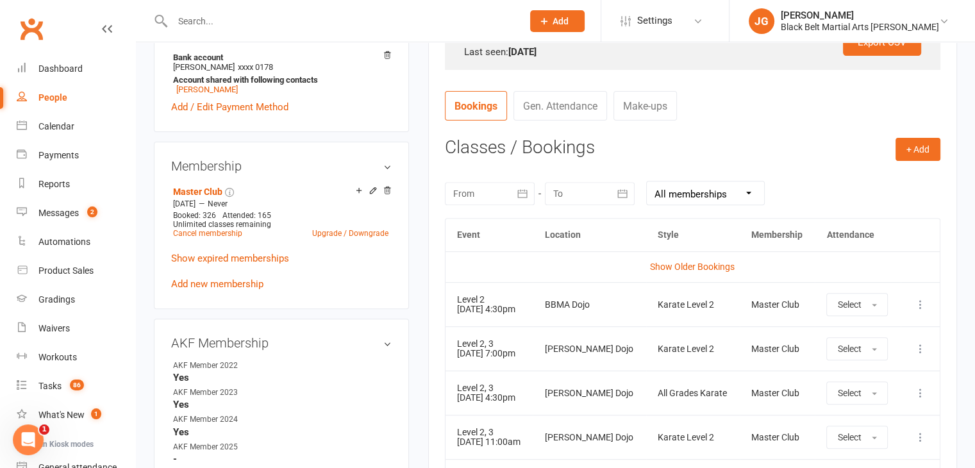
scroll to position [441, 0]
click at [486, 201] on div at bounding box center [490, 194] width 90 height 23
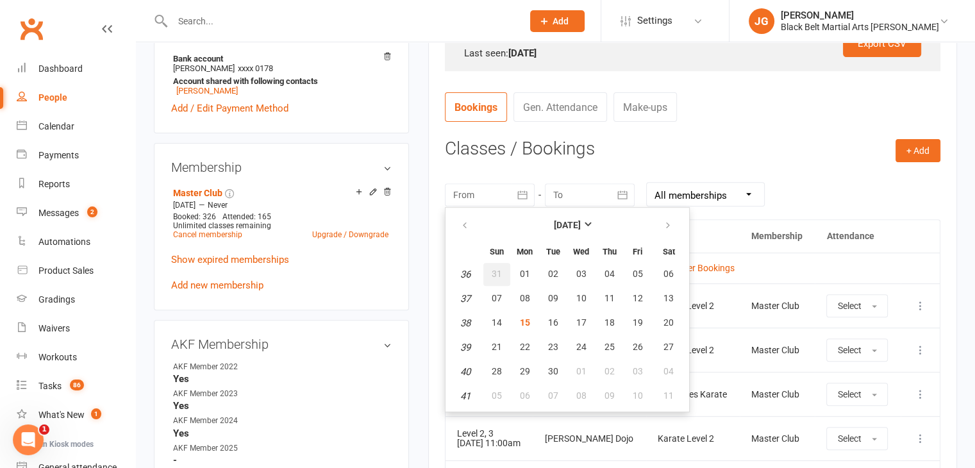
click at [495, 269] on span "31" at bounding box center [496, 273] width 10 height 10
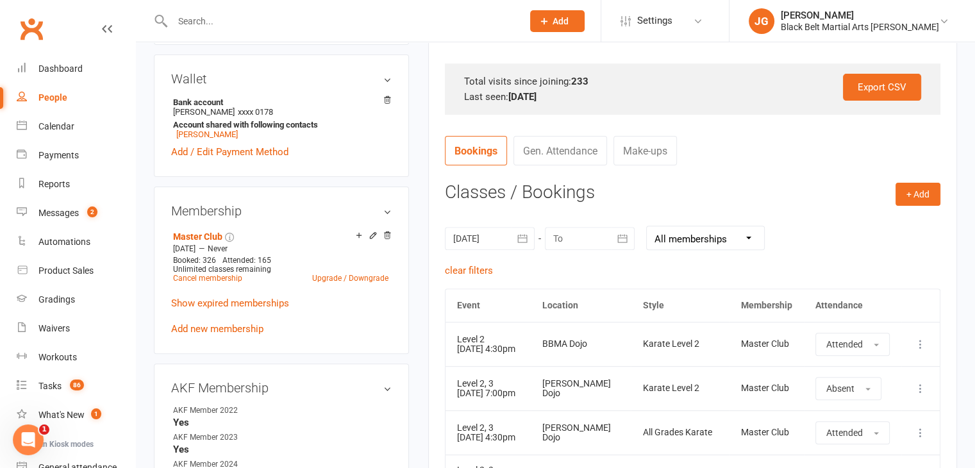
scroll to position [389, 0]
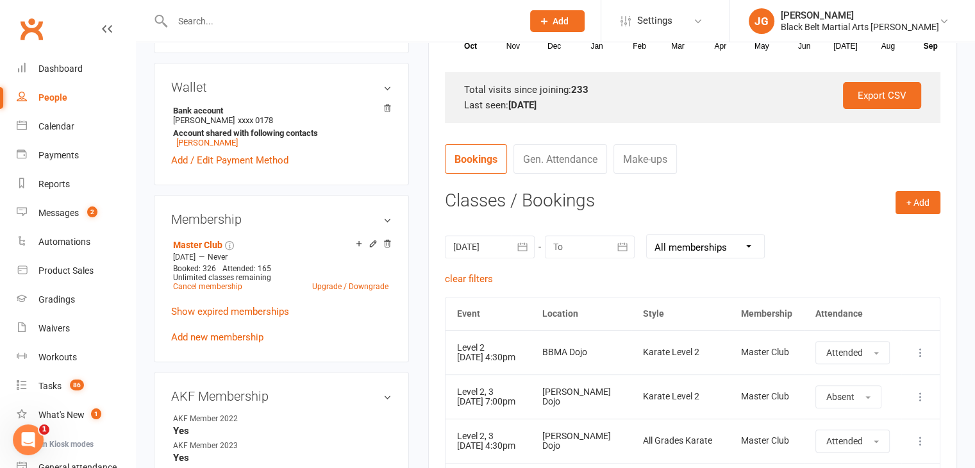
click at [502, 253] on div at bounding box center [490, 246] width 90 height 23
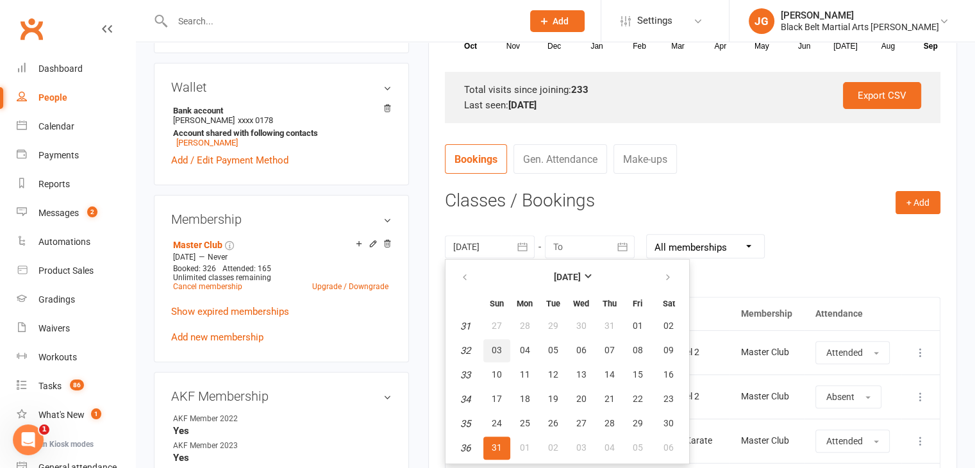
click at [492, 349] on span "03" at bounding box center [496, 350] width 10 height 10
type input "03 Aug 2025"
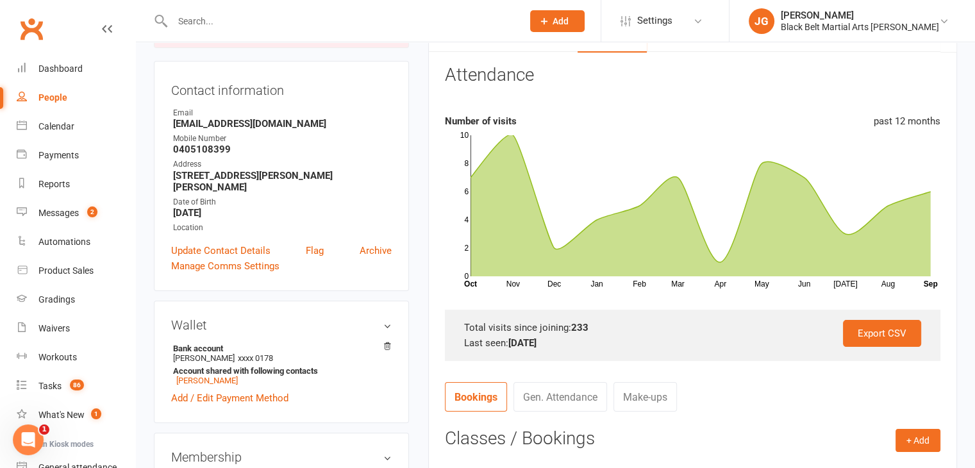
scroll to position [0, 0]
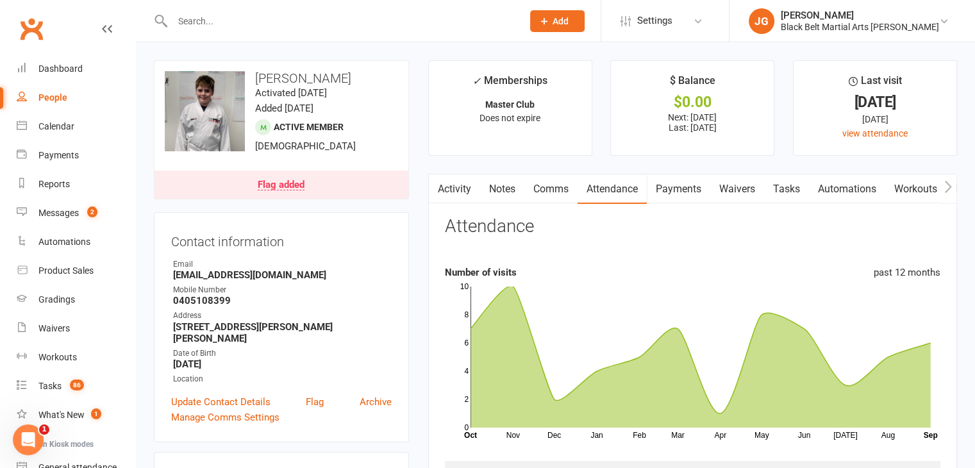
click at [411, 17] on input "text" at bounding box center [341, 21] width 345 height 18
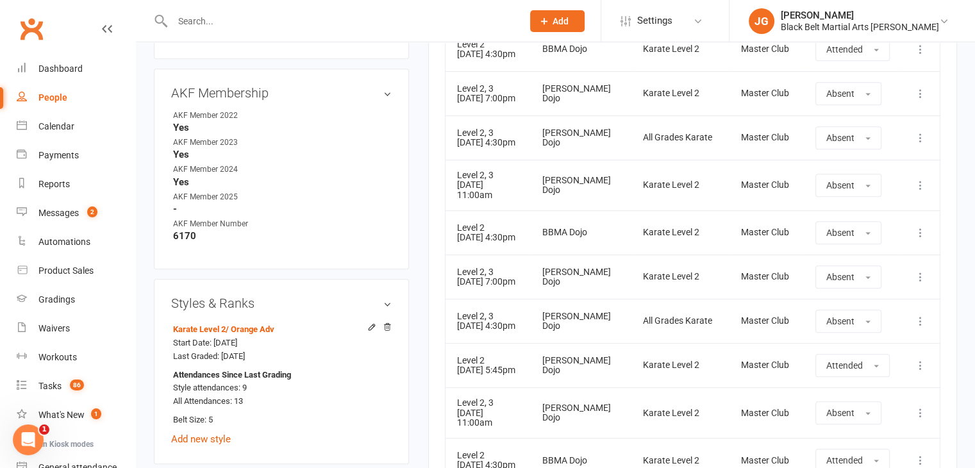
scroll to position [695, 0]
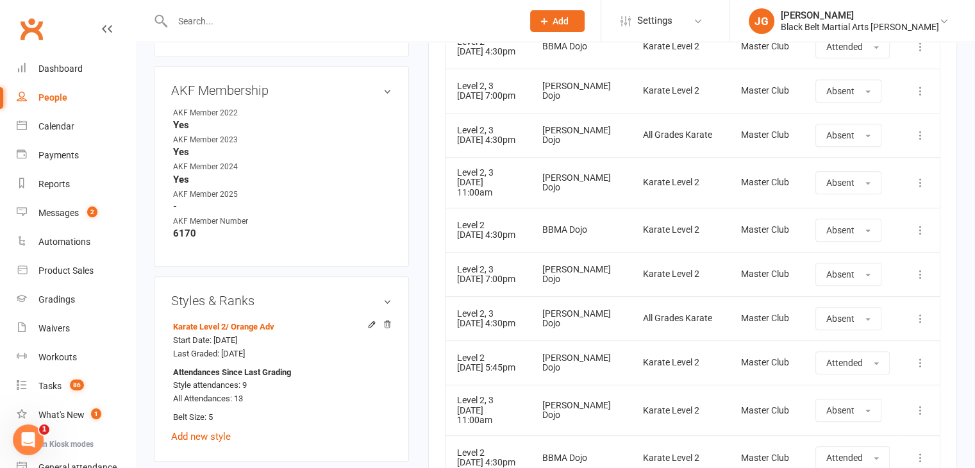
click at [383, 13] on input "text" at bounding box center [341, 21] width 345 height 18
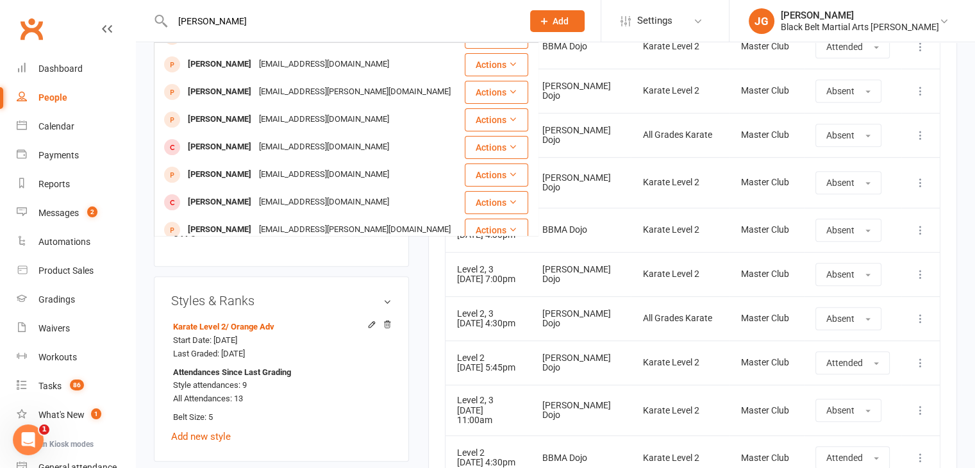
scroll to position [0, 0]
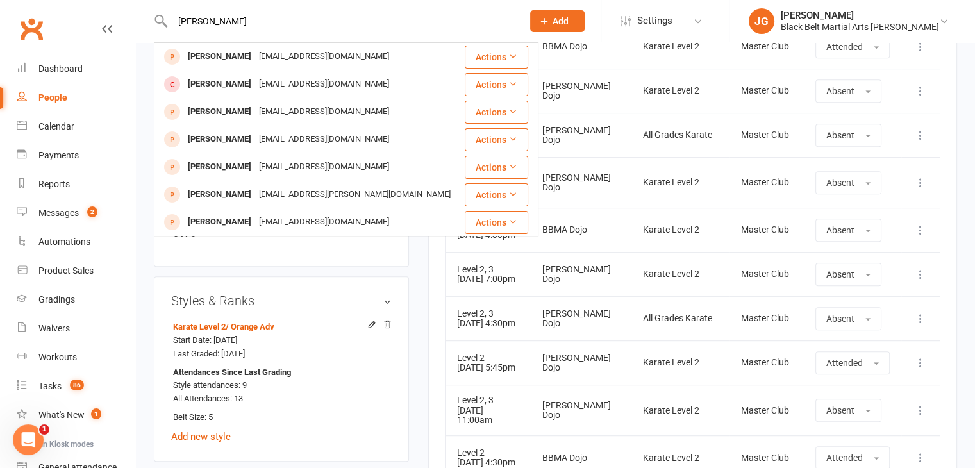
click at [200, 16] on input "[PERSON_NAME]" at bounding box center [341, 21] width 345 height 18
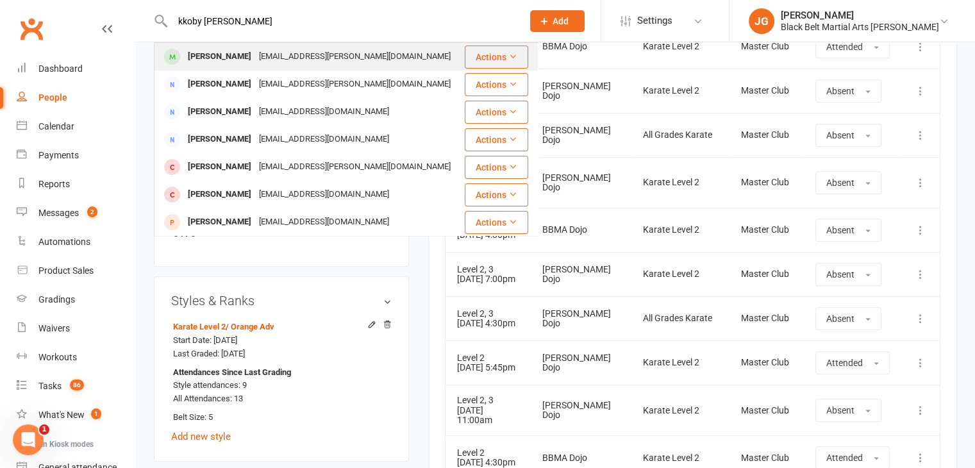
type input "kkoby gregory"
click at [238, 60] on div "Koby Gregory" at bounding box center [219, 56] width 71 height 19
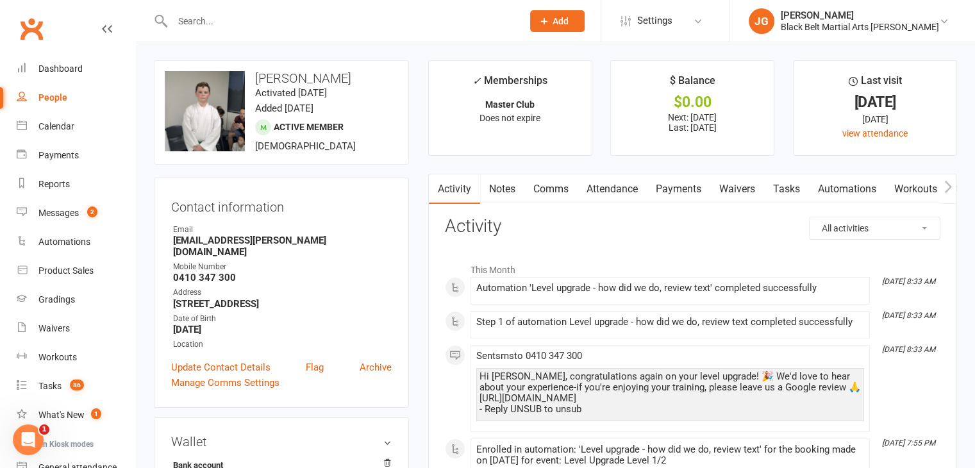
click at [620, 179] on link "Attendance" at bounding box center [611, 188] width 69 height 29
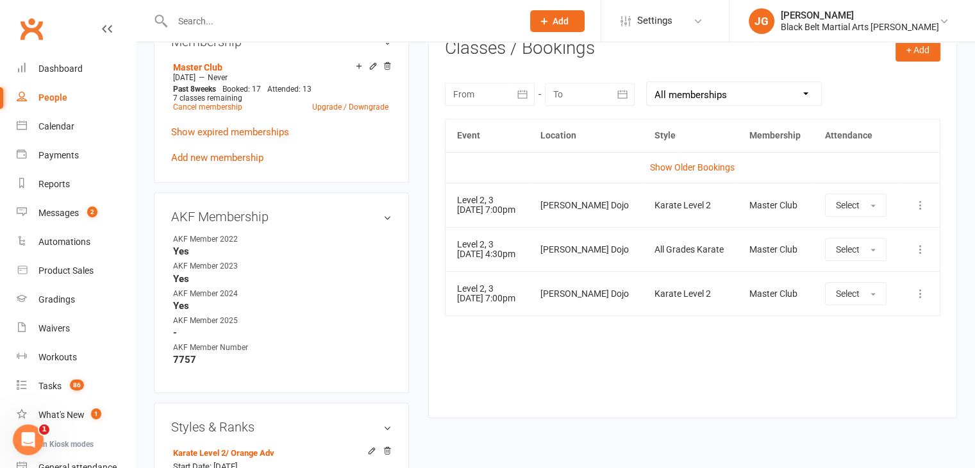
scroll to position [541, 0]
click at [369, 17] on input "text" at bounding box center [341, 21] width 345 height 18
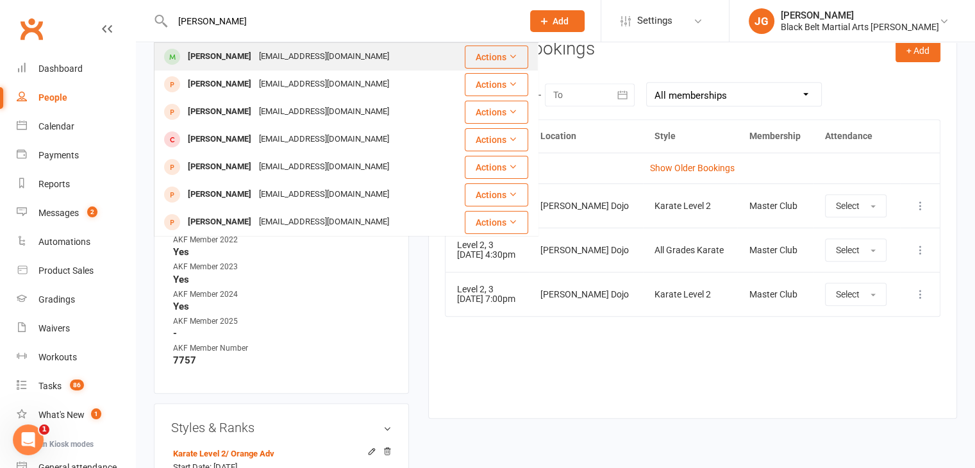
type input "[PERSON_NAME]"
click at [300, 60] on div "[EMAIL_ADDRESS][DOMAIN_NAME]" at bounding box center [324, 56] width 138 height 19
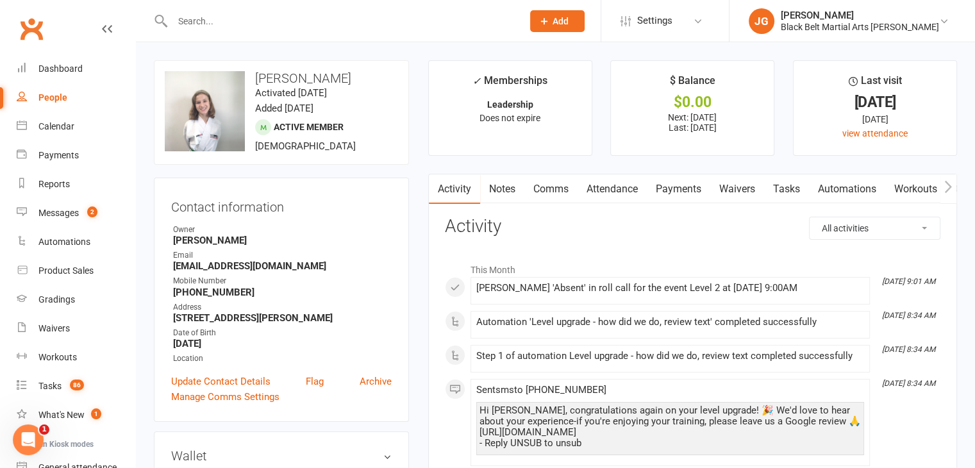
click at [598, 186] on link "Attendance" at bounding box center [611, 188] width 69 height 29
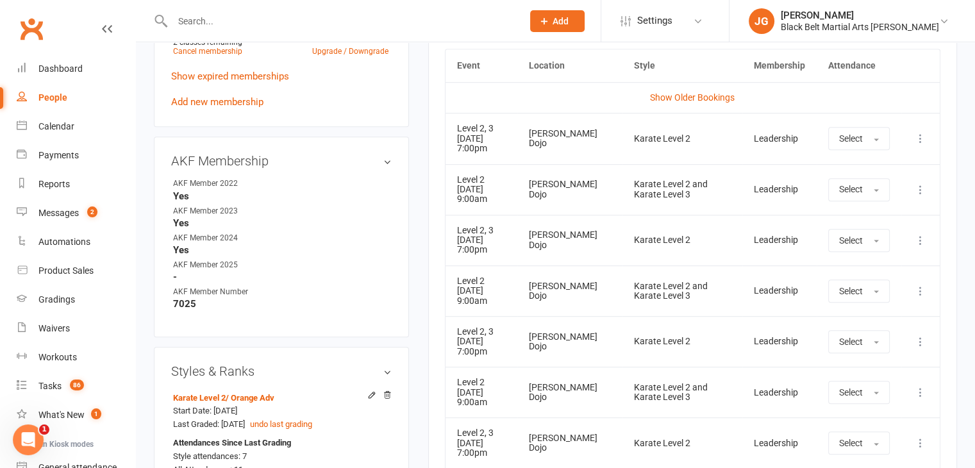
scroll to position [612, 0]
click at [622, 274] on td "Karate Level 2 and Karate Level 3" at bounding box center [682, 290] width 120 height 51
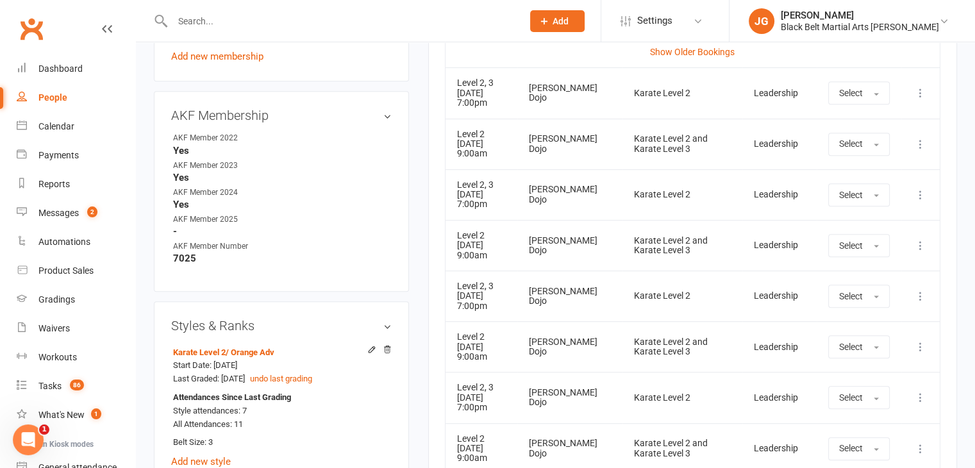
click at [661, 236] on div "Karate Level 2 and Karate Level 3" at bounding box center [682, 246] width 97 height 20
click at [272, 11] on div at bounding box center [333, 21] width 359 height 42
click at [266, 13] on input "text" at bounding box center [341, 21] width 345 height 18
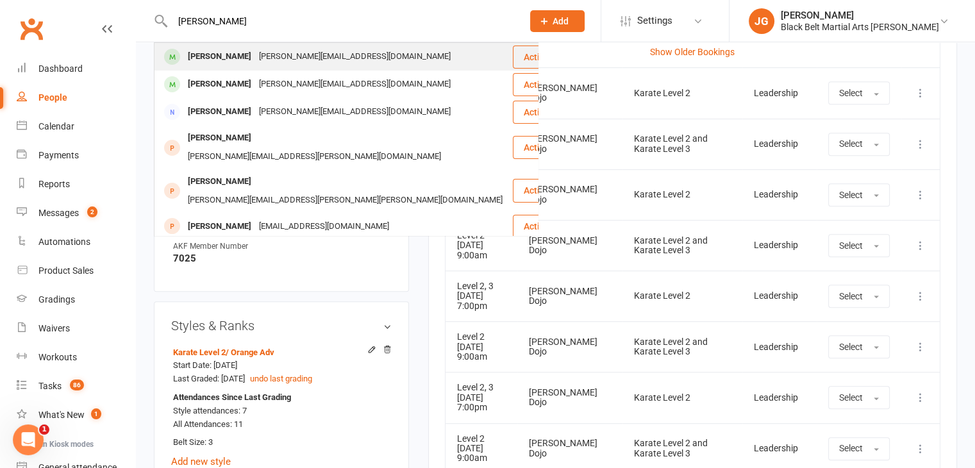
type input "amelia kociak"
click at [255, 60] on div "Amelia@kociak.com" at bounding box center [354, 56] width 199 height 19
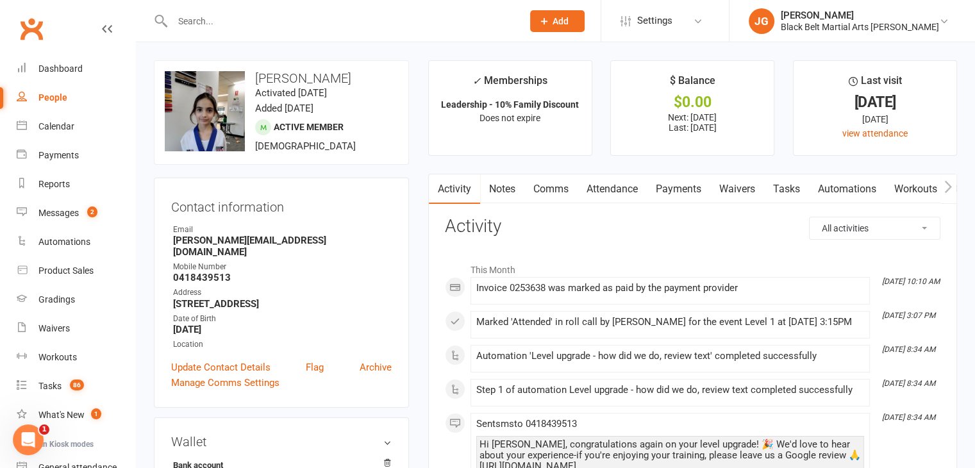
click at [628, 180] on link "Attendance" at bounding box center [611, 188] width 69 height 29
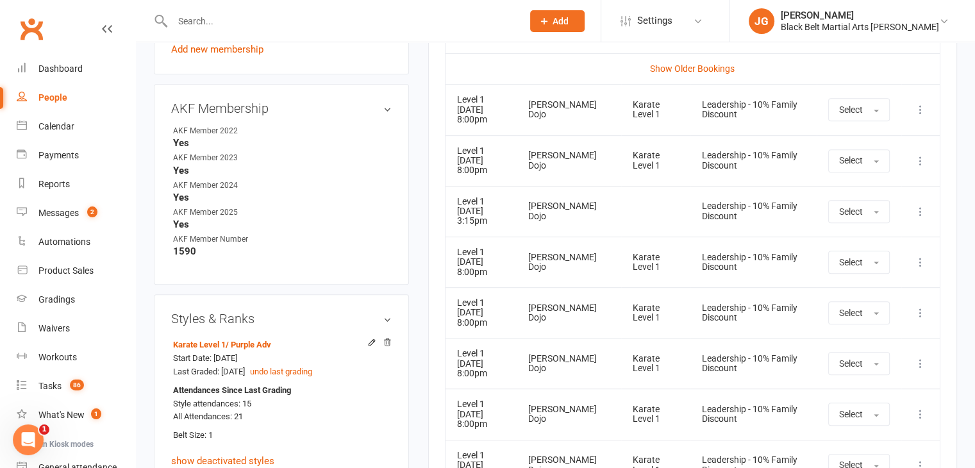
scroll to position [639, 0]
click at [543, 239] on td "[PERSON_NAME] Dojo" at bounding box center [568, 262] width 104 height 51
click at [35, 24] on link "Clubworx" at bounding box center [31, 29] width 32 height 32
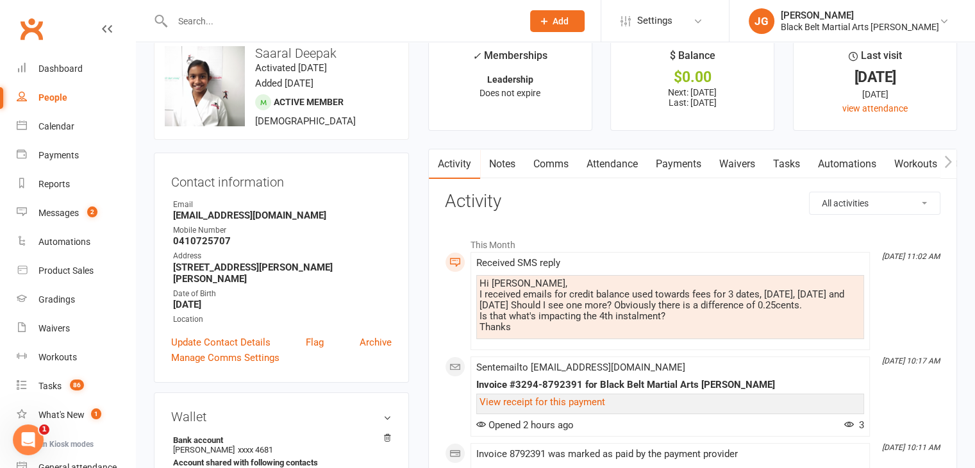
scroll to position [24, 0]
click at [676, 172] on link "Payments" at bounding box center [677, 164] width 63 height 29
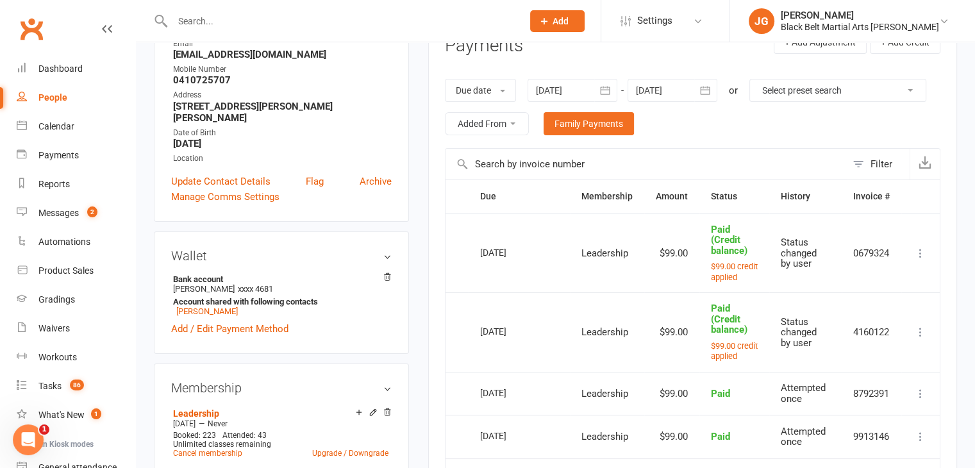
scroll to position [183, 0]
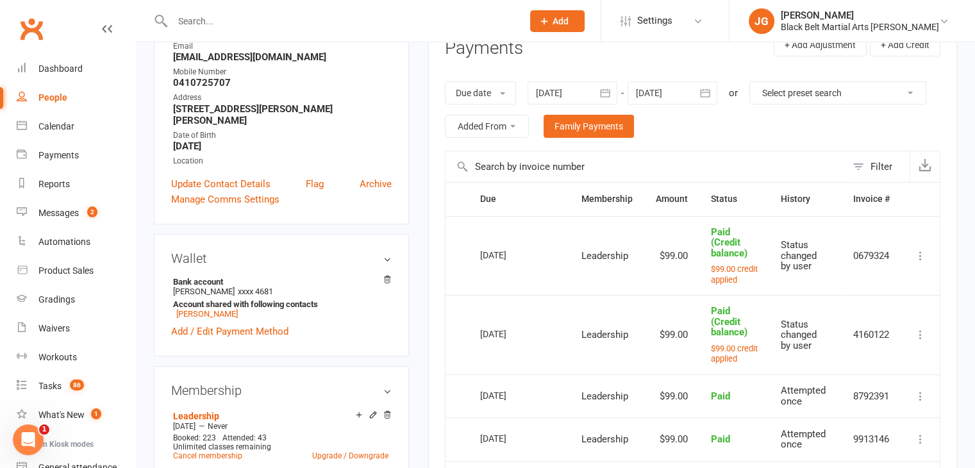
click at [679, 89] on div at bounding box center [672, 92] width 90 height 23
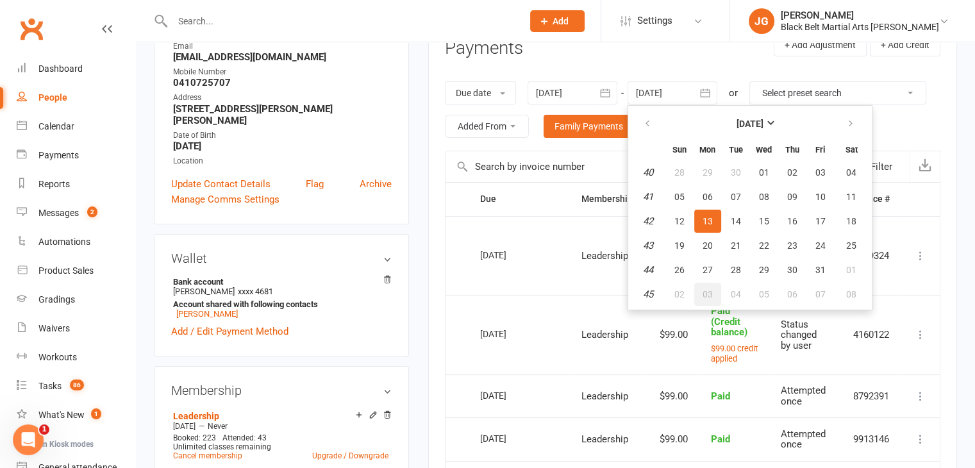
click at [710, 292] on span "03" at bounding box center [707, 294] width 10 height 10
type input "[DATE]"
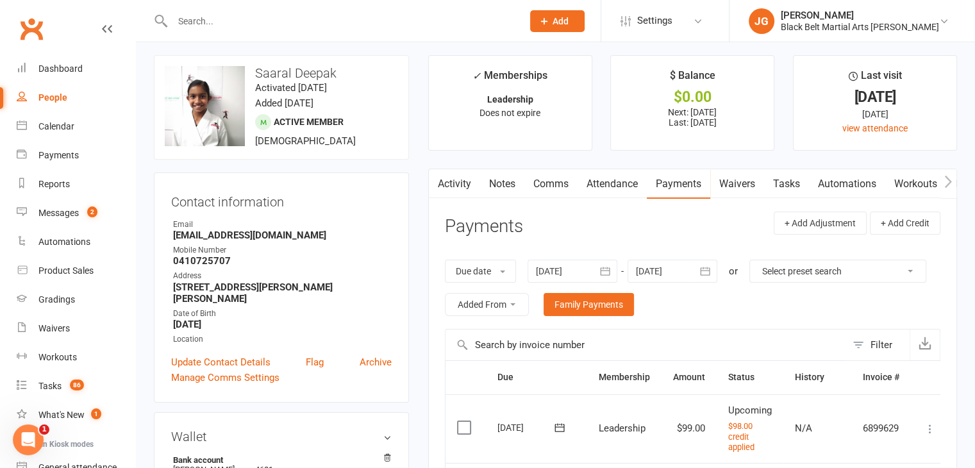
scroll to position [4, 0]
click at [448, 180] on link "Activity" at bounding box center [454, 184] width 51 height 29
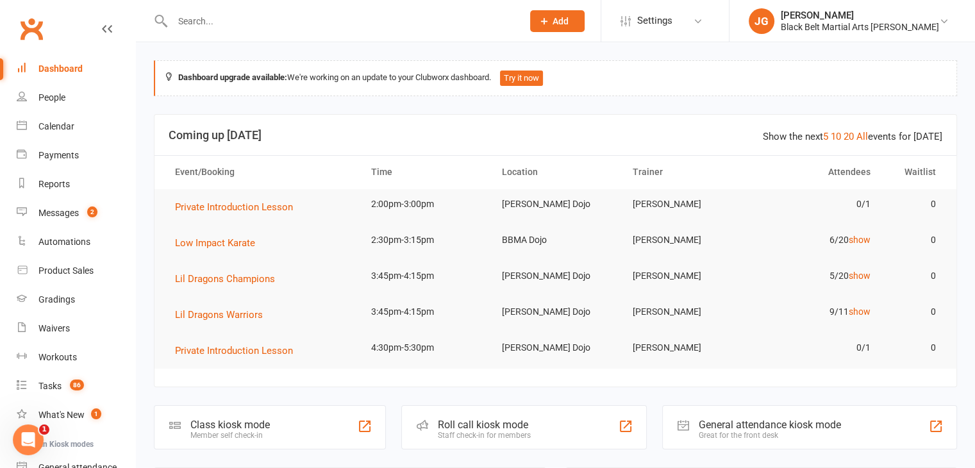
click at [282, 19] on input "text" at bounding box center [341, 21] width 345 height 18
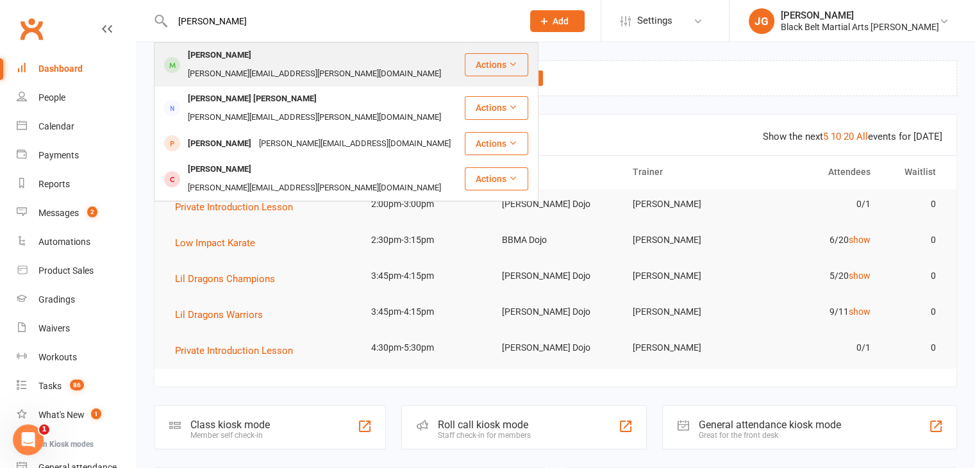
type input "[PERSON_NAME]"
click at [252, 51] on div "[PERSON_NAME]" at bounding box center [219, 55] width 71 height 19
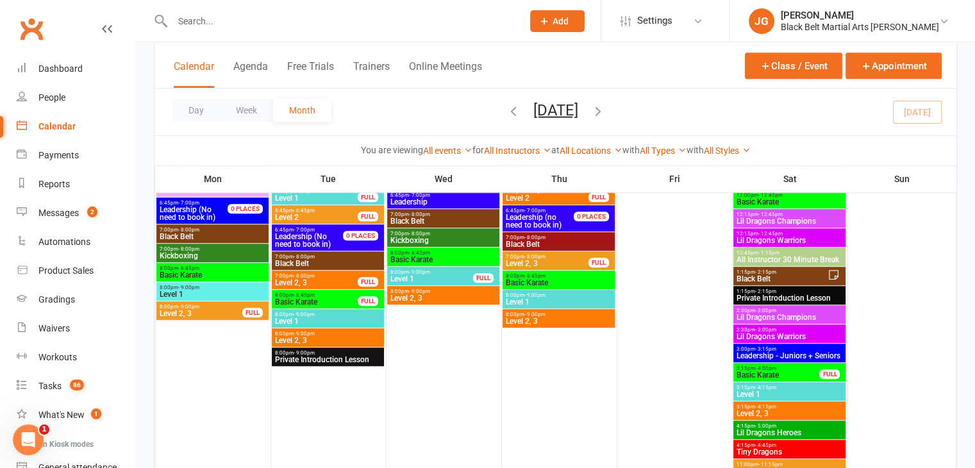
click at [36, 35] on link "Clubworx" at bounding box center [31, 29] width 32 height 32
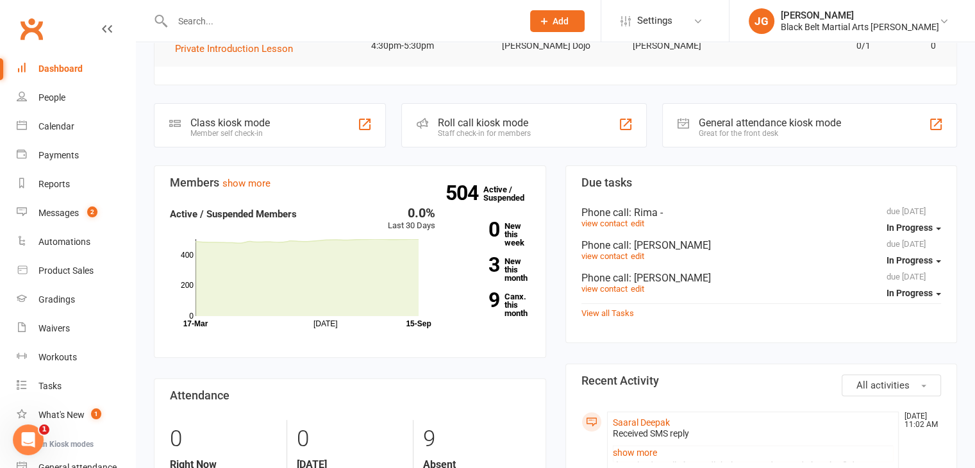
scroll to position [327, 0]
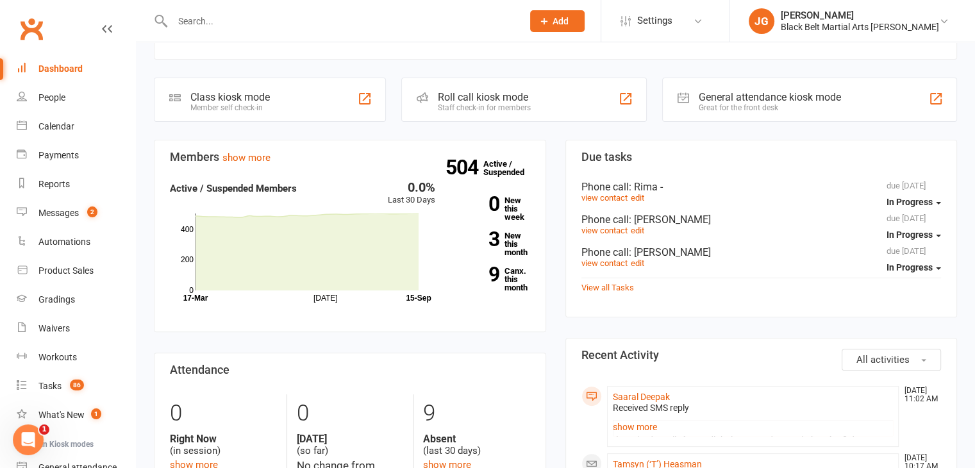
click at [515, 257] on div "504 Active / Suspended 0 New this week 3 New this month 9 Canx. this month" at bounding box center [492, 241] width 95 height 121
click at [515, 253] on link "3 New this month" at bounding box center [492, 243] width 76 height 25
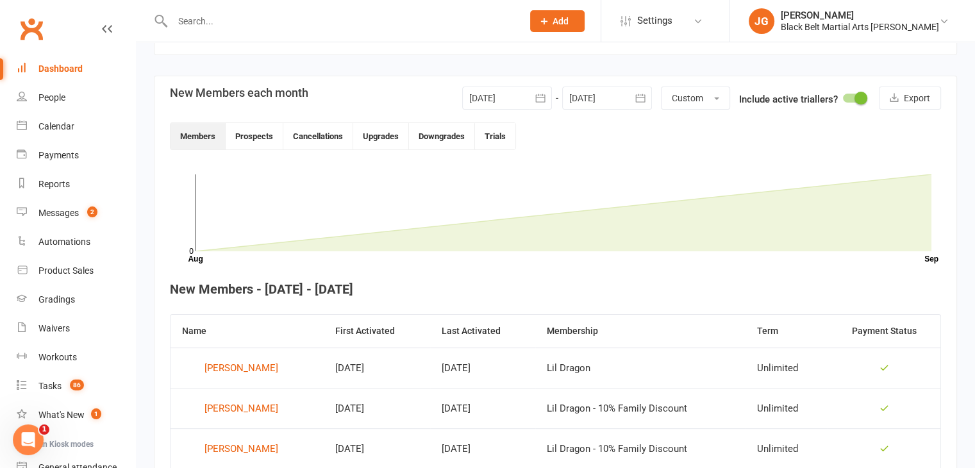
scroll to position [274, 0]
click at [505, 101] on div at bounding box center [507, 98] width 90 height 23
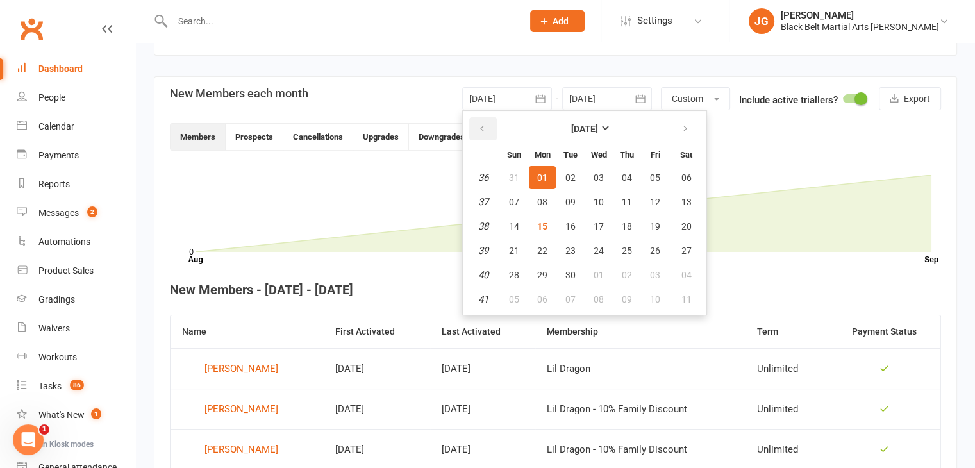
click at [482, 124] on icon "button" at bounding box center [481, 129] width 9 height 10
click at [650, 177] on span "01" at bounding box center [655, 177] width 10 height 10
type input "[DATE]"
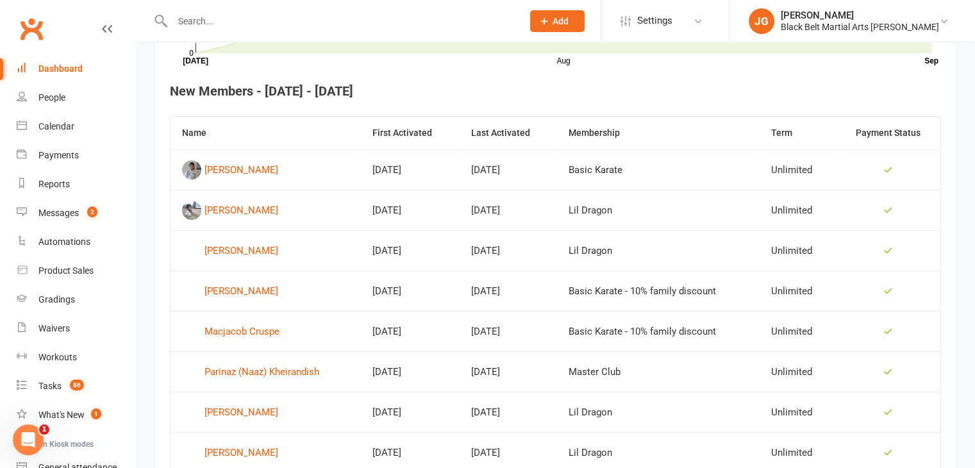
scroll to position [475, 0]
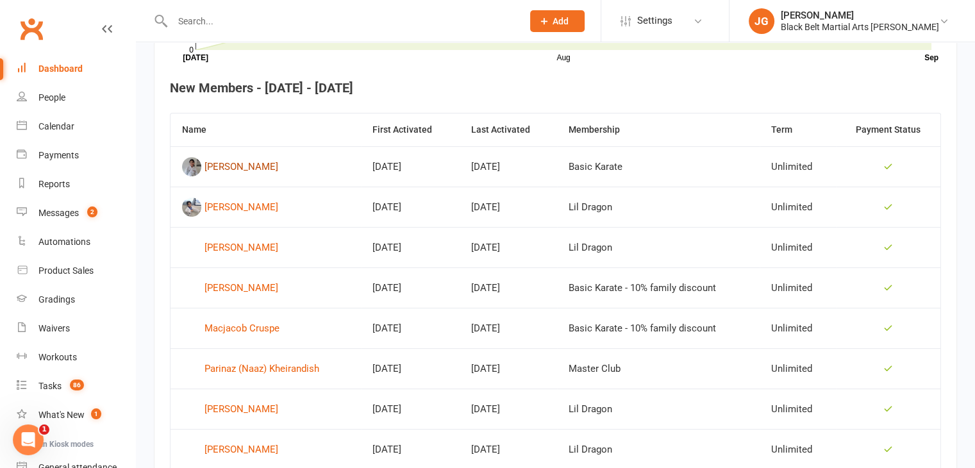
click at [230, 165] on div "[PERSON_NAME]" at bounding box center [241, 166] width 74 height 19
click at [245, 165] on div "[PERSON_NAME]" at bounding box center [241, 166] width 74 height 19
click at [236, 205] on div "[PERSON_NAME]" at bounding box center [241, 206] width 74 height 19
click at [236, 253] on div "[PERSON_NAME]" at bounding box center [241, 247] width 74 height 19
click at [238, 283] on div "[PERSON_NAME]" at bounding box center [241, 287] width 74 height 19
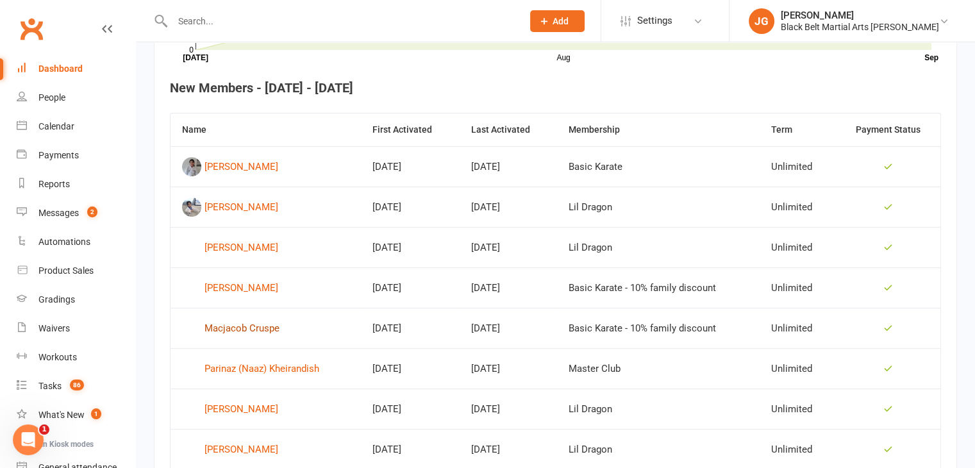
click at [241, 328] on div "Macjacob Cruspe" at bounding box center [241, 327] width 75 height 19
click at [238, 406] on div "[PERSON_NAME]" at bounding box center [241, 408] width 74 height 19
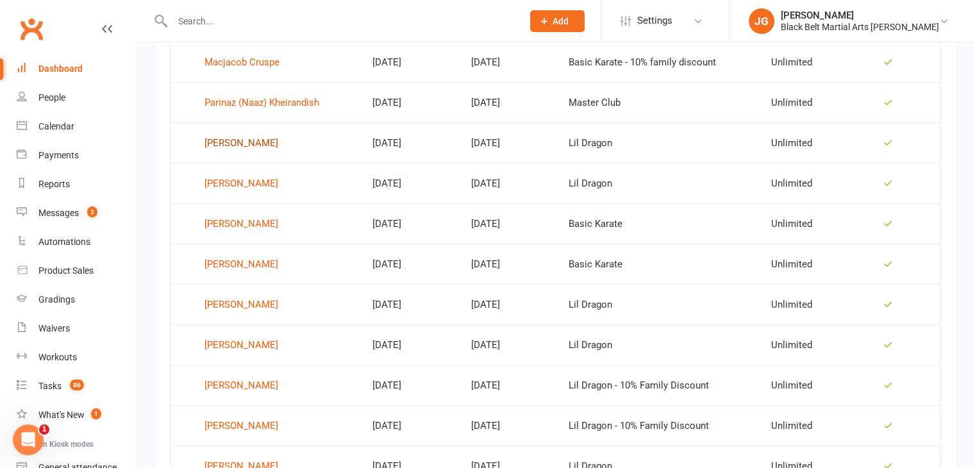
scroll to position [742, 0]
click at [240, 175] on div "[PERSON_NAME]" at bounding box center [241, 182] width 74 height 19
click at [241, 218] on div "[PERSON_NAME]" at bounding box center [241, 222] width 74 height 19
click at [238, 269] on div "[PERSON_NAME]" at bounding box center [241, 263] width 74 height 19
click at [238, 299] on div "[PERSON_NAME]" at bounding box center [241, 303] width 74 height 19
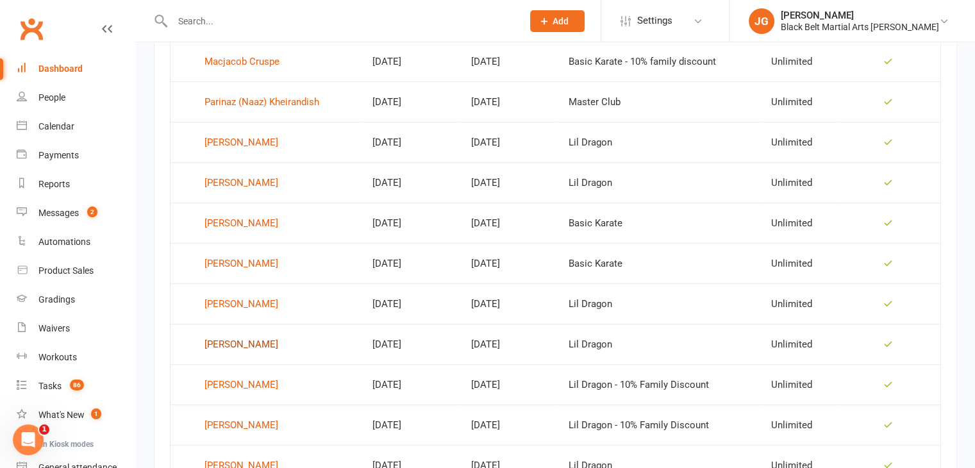
click at [233, 347] on div "[PERSON_NAME]" at bounding box center [241, 343] width 74 height 19
click at [231, 385] on div "[PERSON_NAME]" at bounding box center [241, 384] width 74 height 19
click at [231, 429] on div "[PERSON_NAME]" at bounding box center [241, 424] width 74 height 19
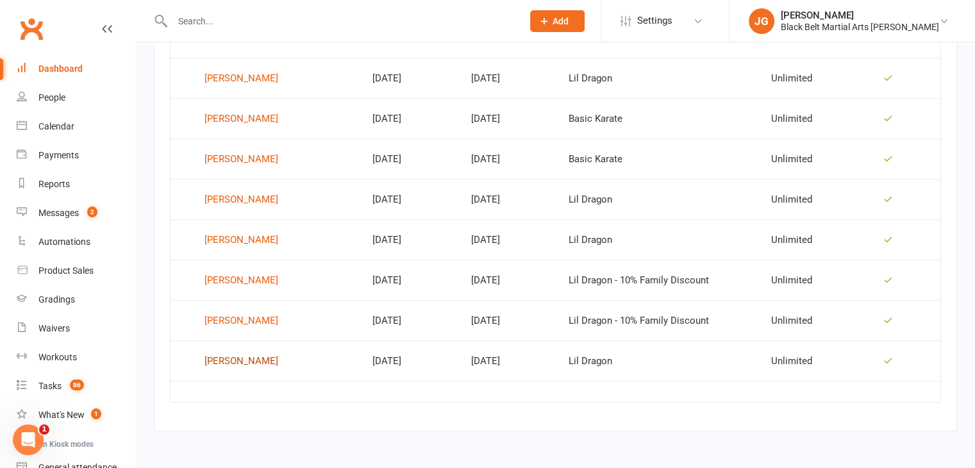
click at [254, 362] on div "[PERSON_NAME]" at bounding box center [241, 360] width 74 height 19
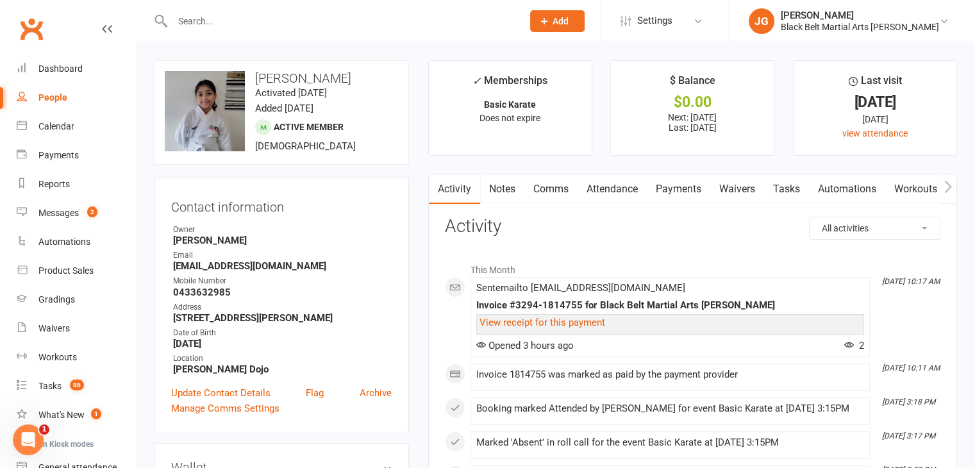
click at [497, 186] on link "Notes" at bounding box center [502, 188] width 44 height 29
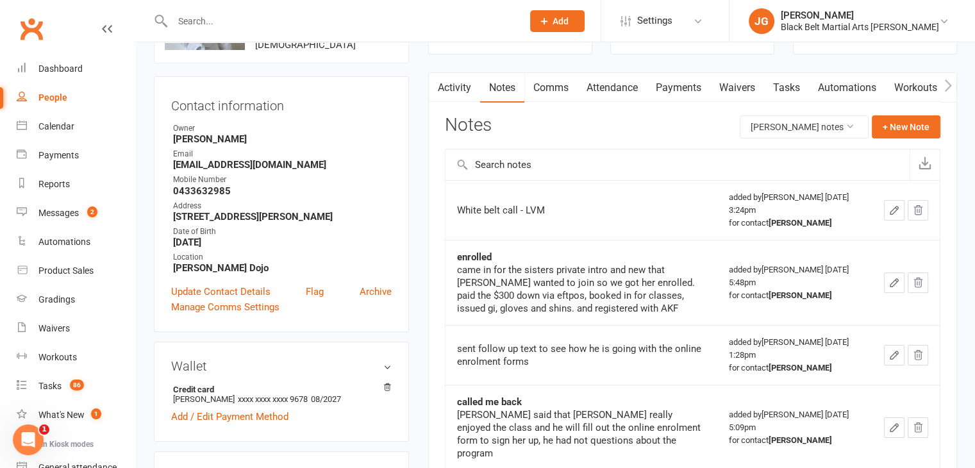
scroll to position [102, 0]
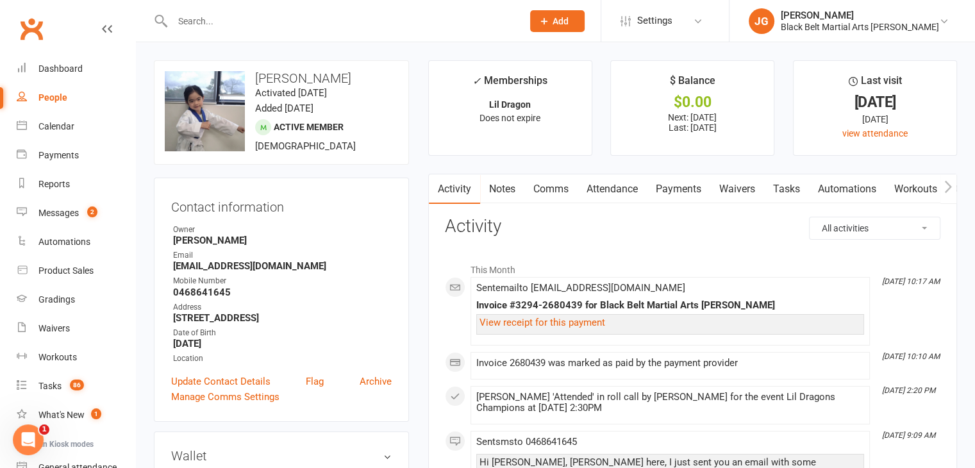
click at [500, 190] on link "Notes" at bounding box center [502, 188] width 44 height 29
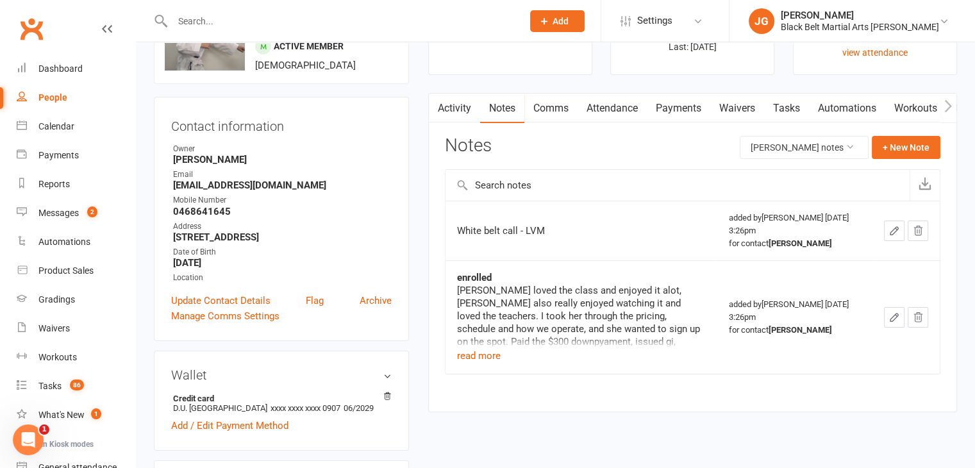
scroll to position [81, 0]
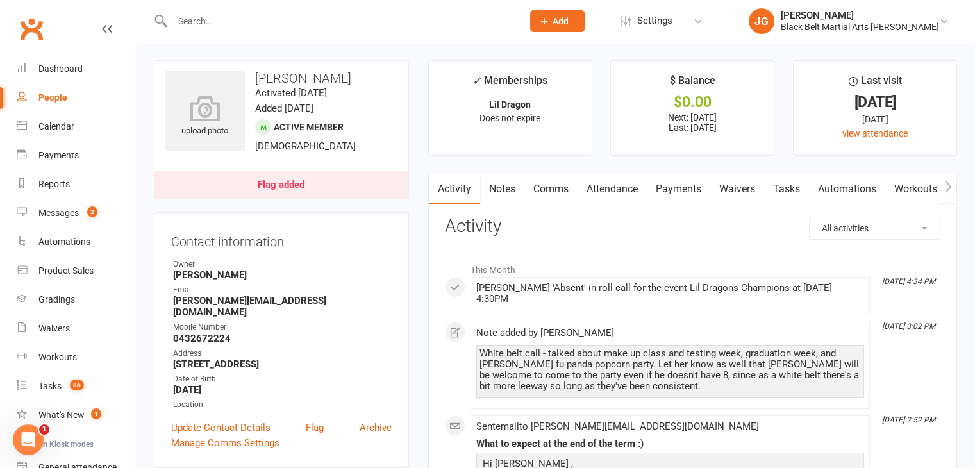
click at [495, 184] on link "Notes" at bounding box center [502, 188] width 44 height 29
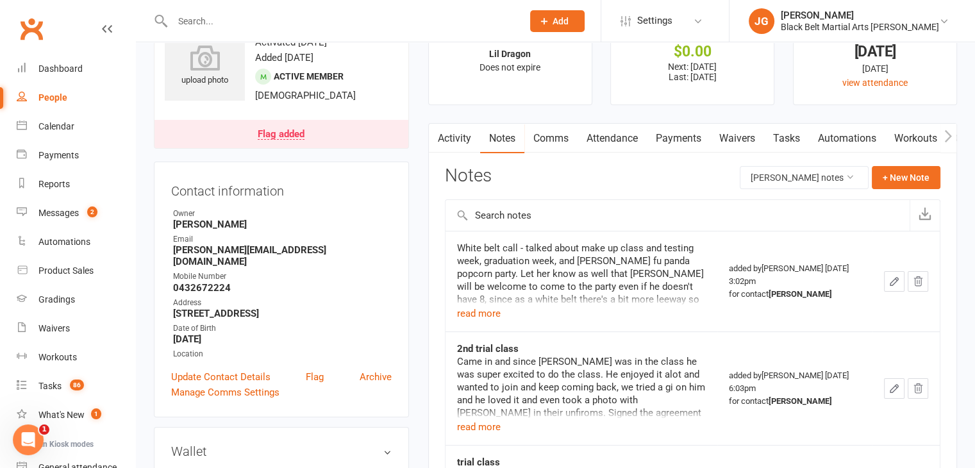
scroll to position [51, 0]
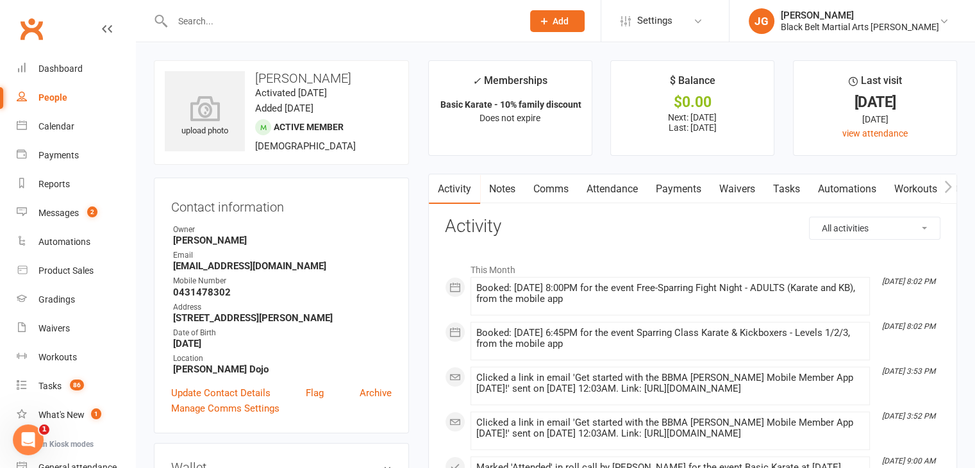
click at [502, 198] on link "Notes" at bounding box center [502, 188] width 44 height 29
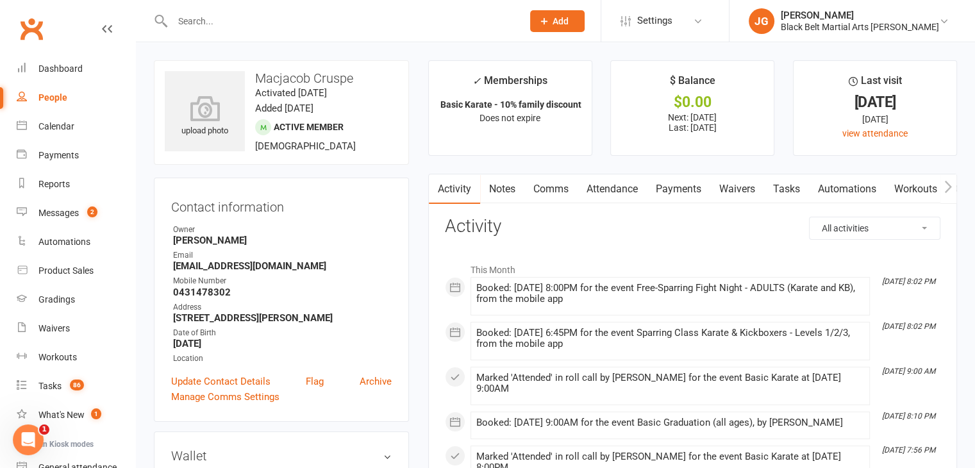
click at [506, 197] on link "Notes" at bounding box center [502, 188] width 44 height 29
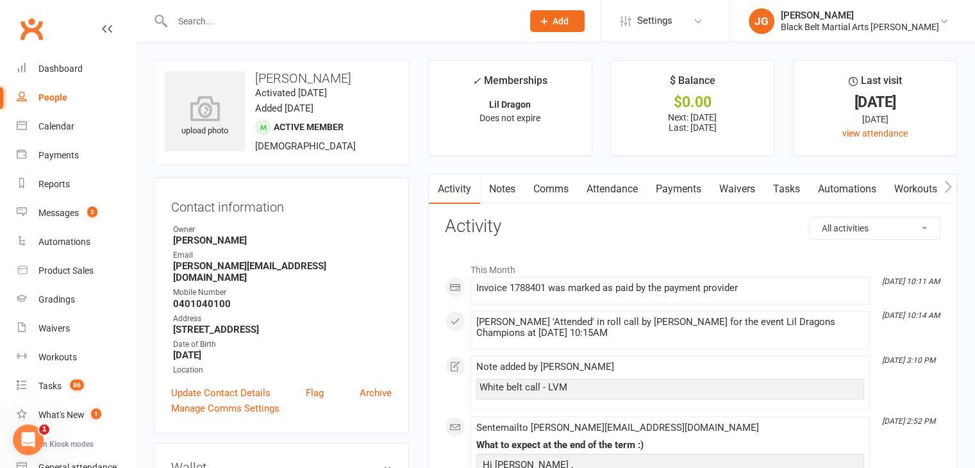
click at [506, 197] on link "Notes" at bounding box center [502, 188] width 44 height 29
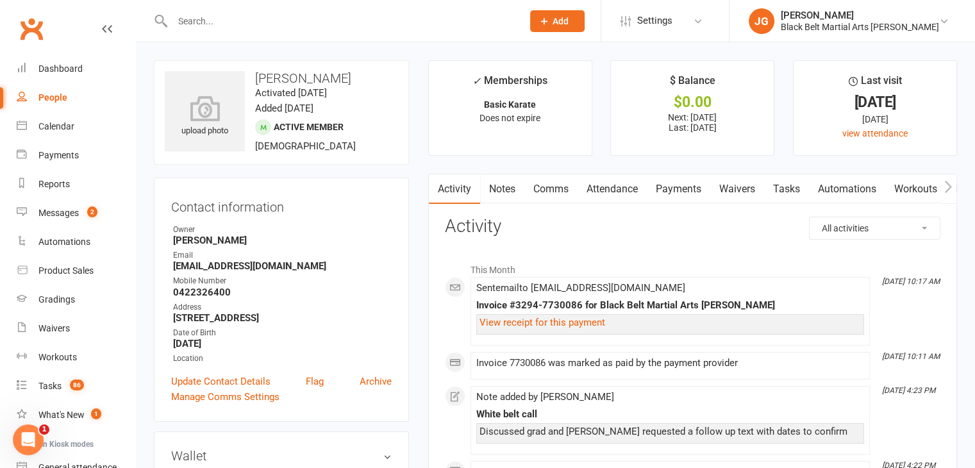
click at [506, 197] on link "Notes" at bounding box center [502, 188] width 44 height 29
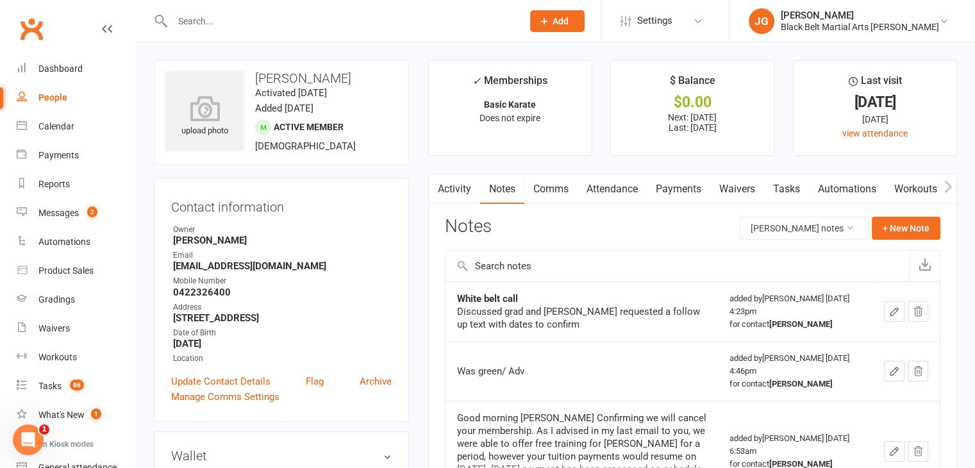
click at [446, 191] on link "Activity" at bounding box center [454, 188] width 51 height 29
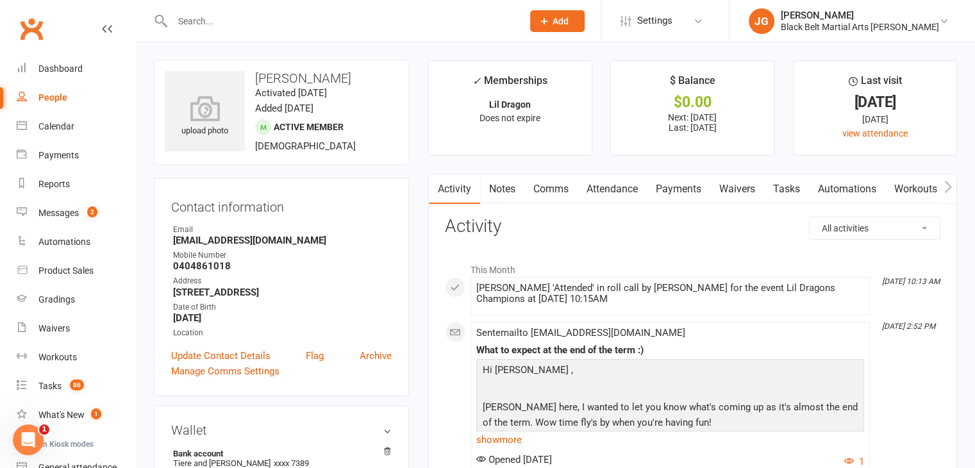
click at [502, 185] on link "Notes" at bounding box center [502, 188] width 44 height 29
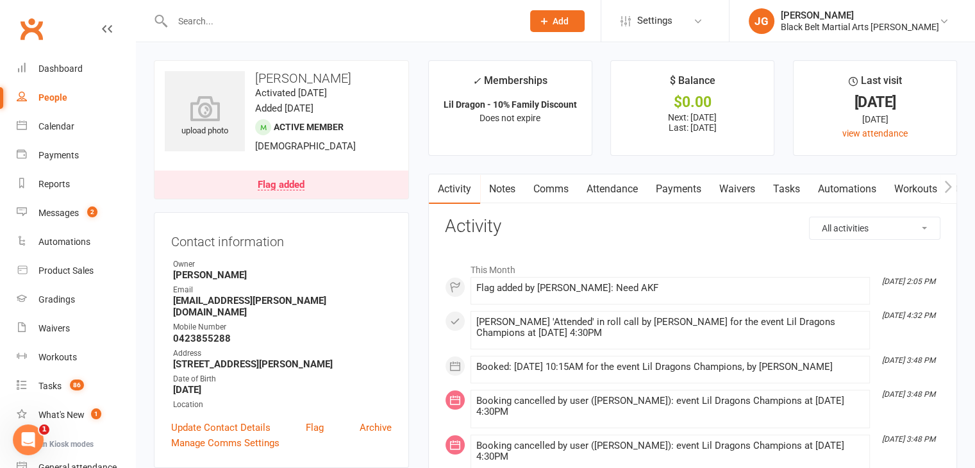
click at [497, 185] on link "Notes" at bounding box center [502, 188] width 44 height 29
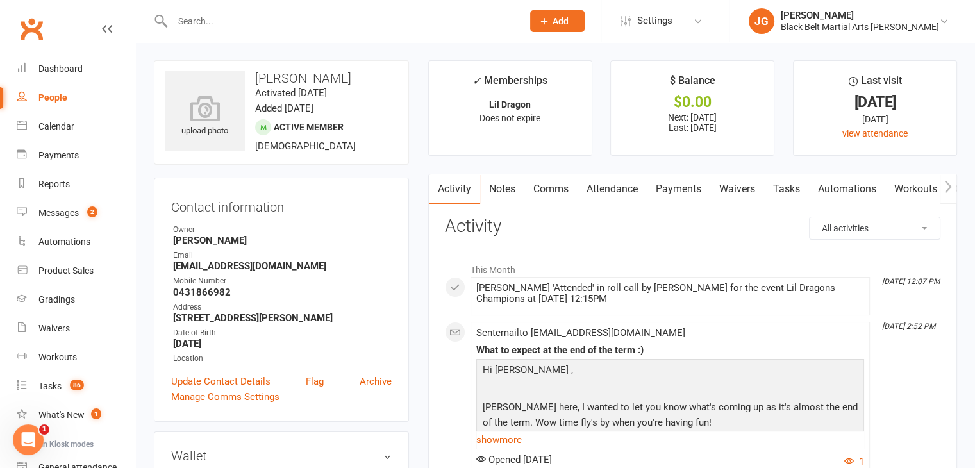
click at [506, 197] on link "Notes" at bounding box center [502, 188] width 44 height 29
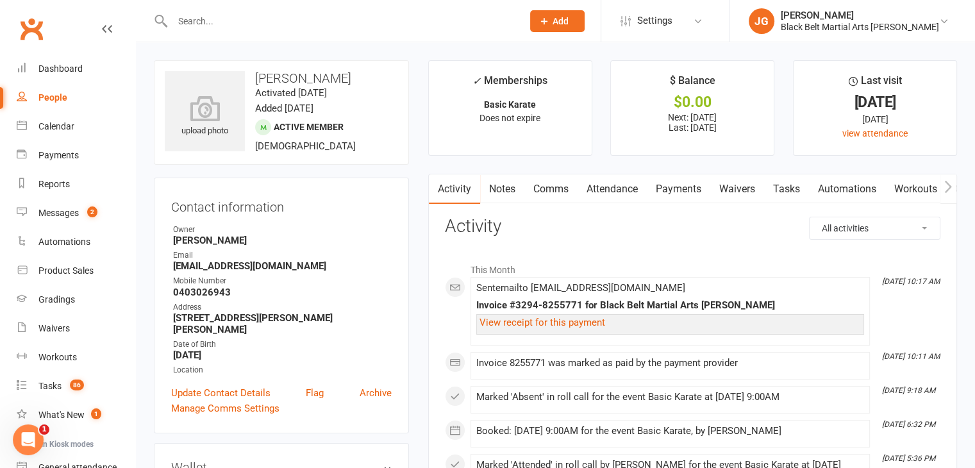
click at [506, 197] on link "Notes" at bounding box center [502, 188] width 44 height 29
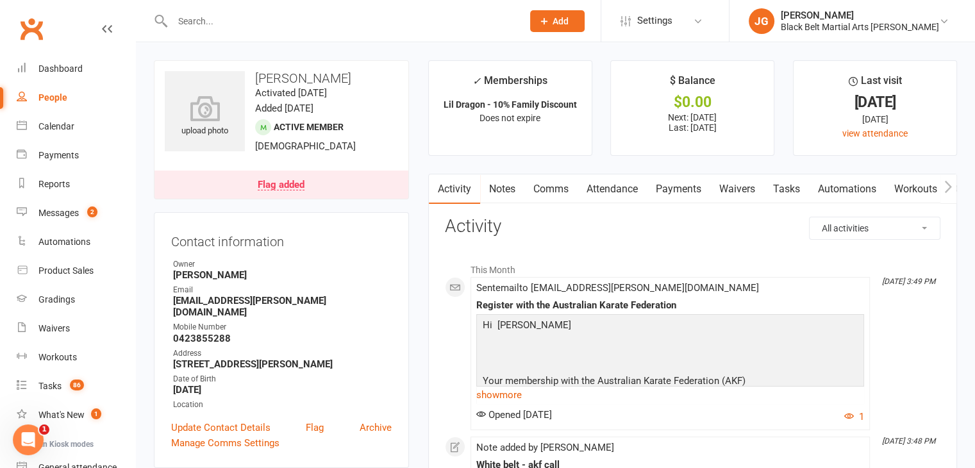
click at [495, 188] on link "Notes" at bounding box center [502, 188] width 44 height 29
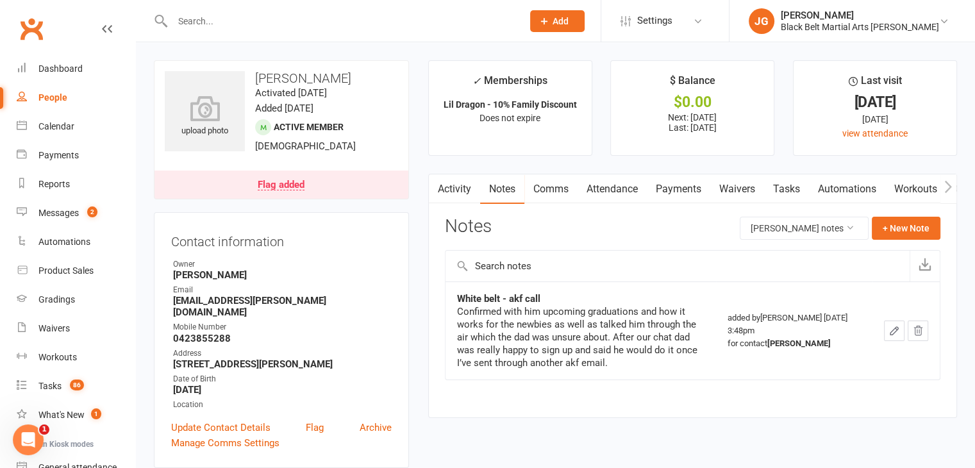
click at [454, 202] on link "Activity" at bounding box center [454, 188] width 51 height 29
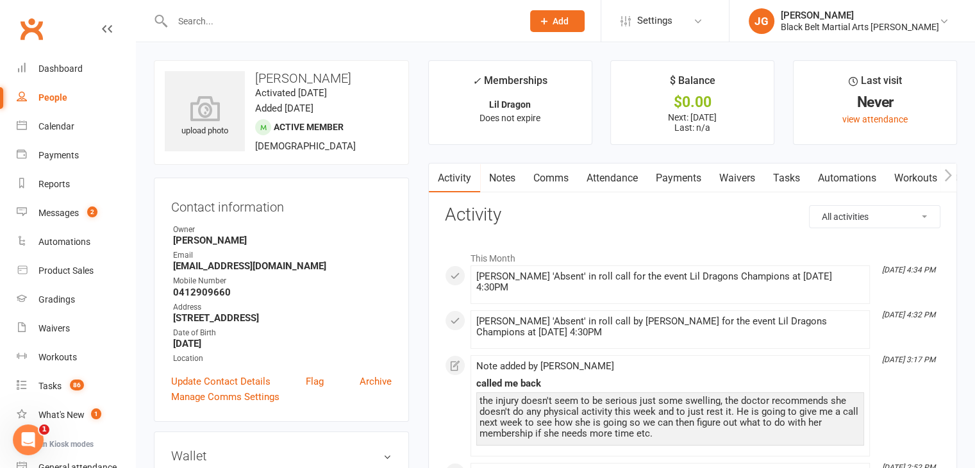
click at [498, 169] on link "Notes" at bounding box center [502, 177] width 44 height 29
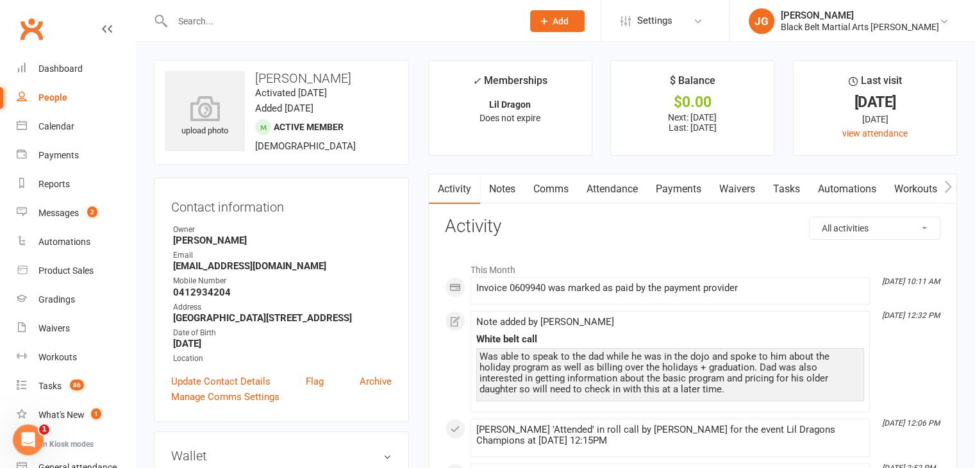
click at [504, 191] on link "Notes" at bounding box center [502, 188] width 44 height 29
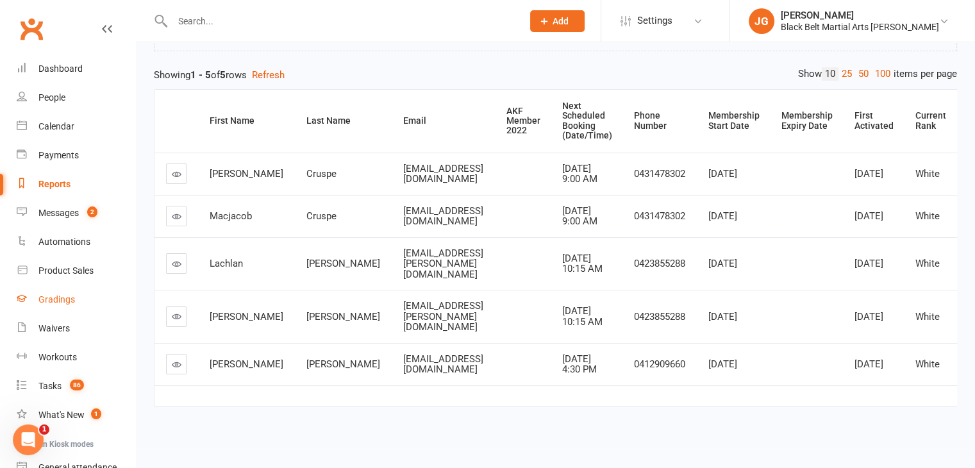
click at [61, 294] on div "Gradings" at bounding box center [56, 299] width 37 height 10
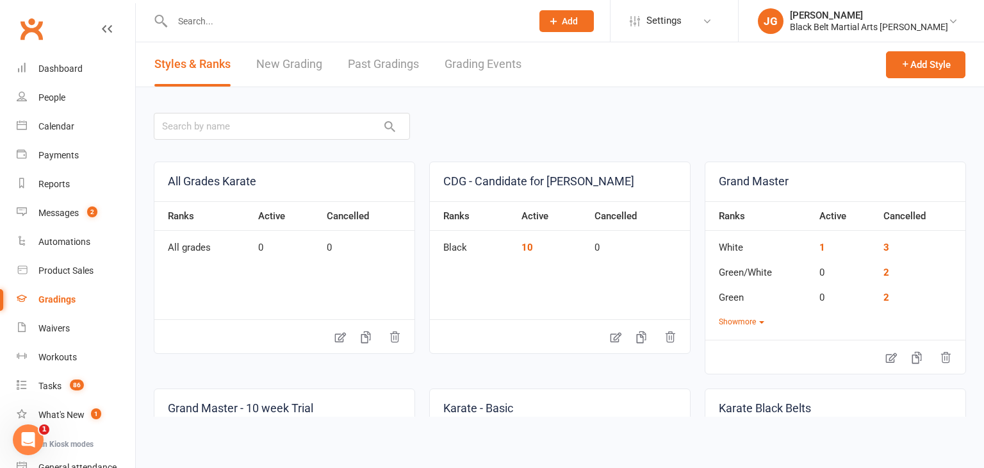
click at [477, 62] on link "Grading Events" at bounding box center [483, 64] width 77 height 44
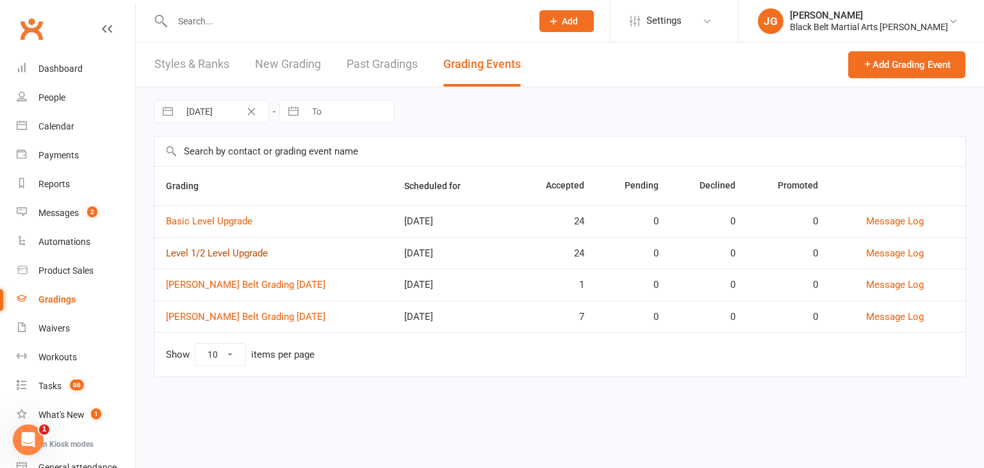
click at [245, 249] on link "Level 1/2 Level Upgrade" at bounding box center [217, 253] width 102 height 12
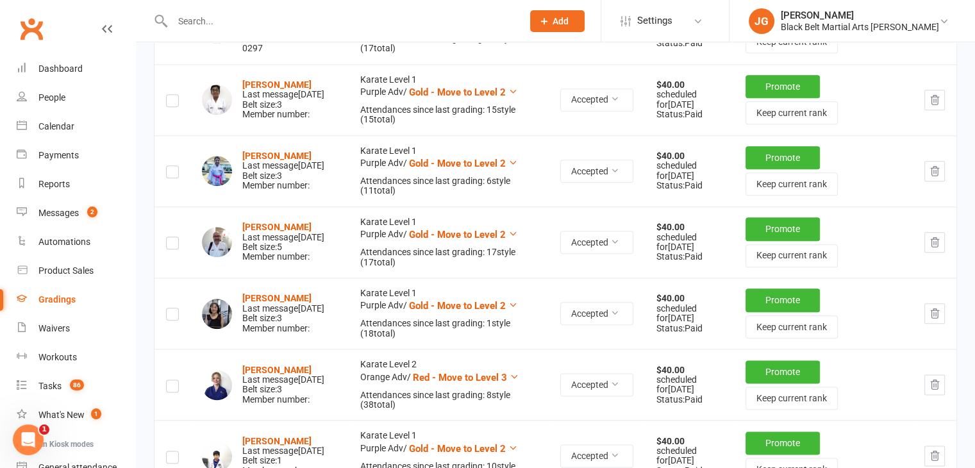
scroll to position [1483, 0]
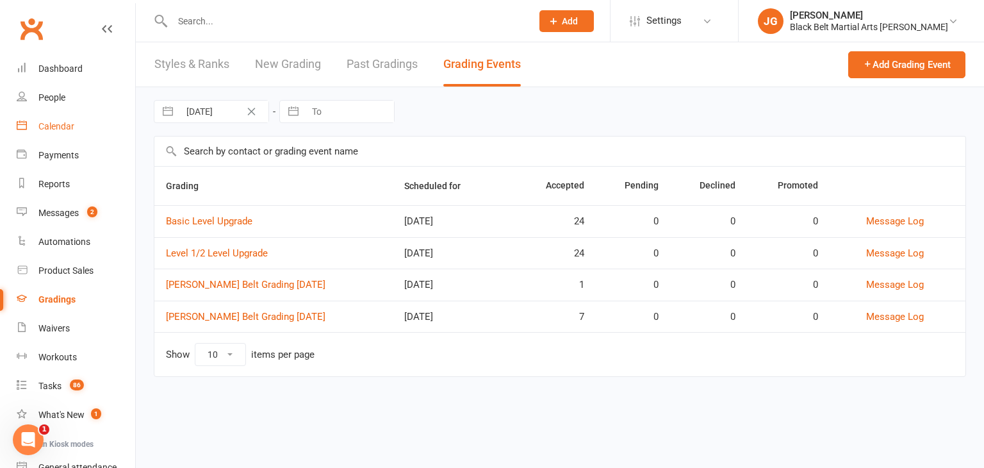
click at [51, 133] on link "Calendar" at bounding box center [76, 126] width 119 height 29
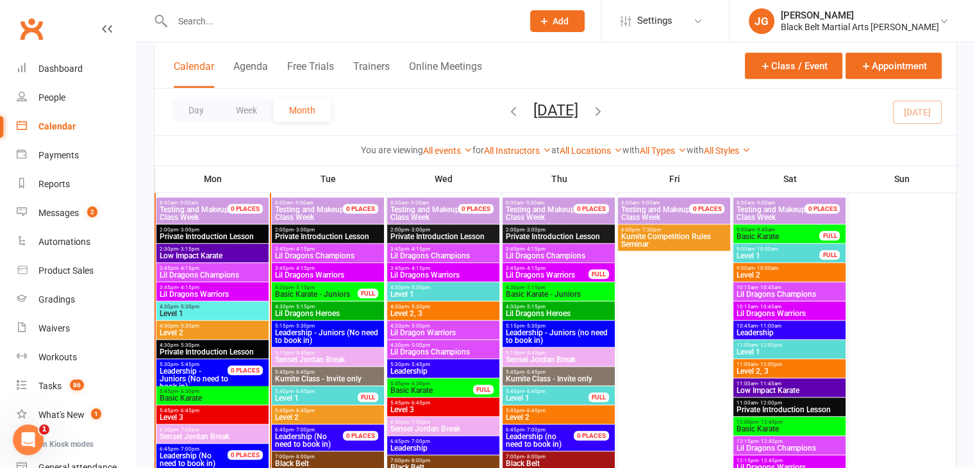
scroll to position [1249, 0]
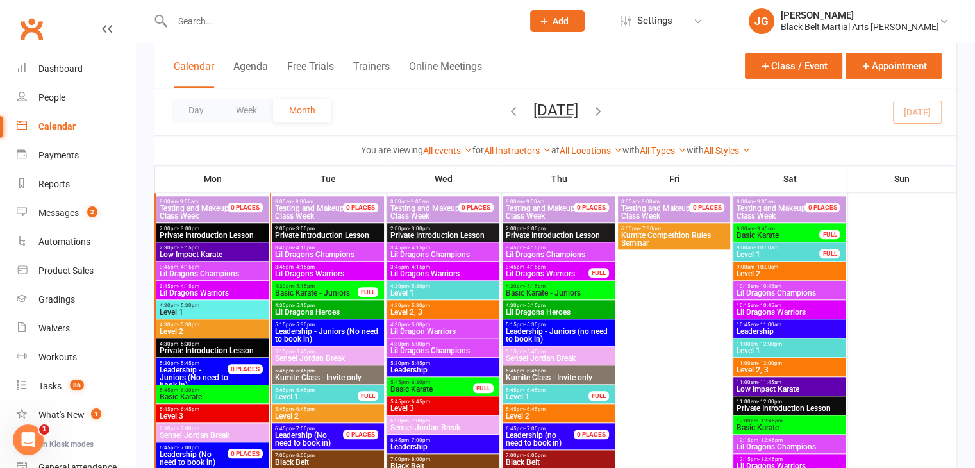
click at [243, 275] on span "Lil Dragons Champions" at bounding box center [212, 274] width 107 height 8
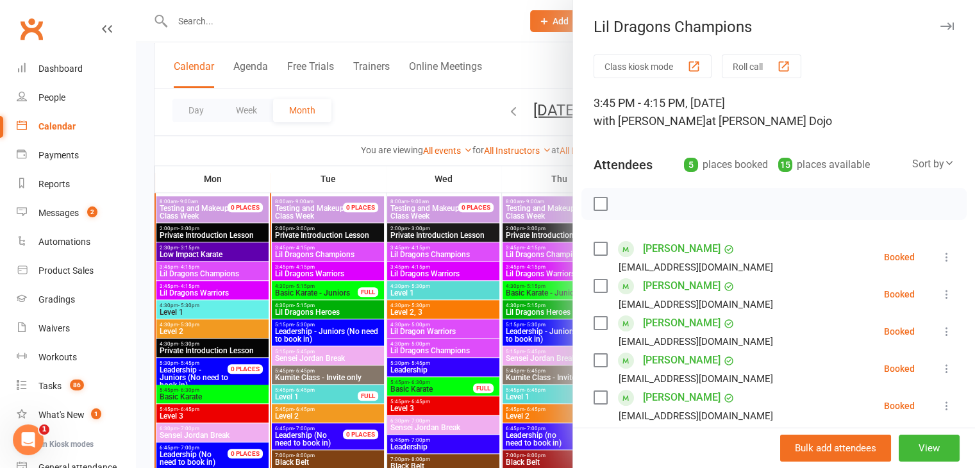
scroll to position [108, 0]
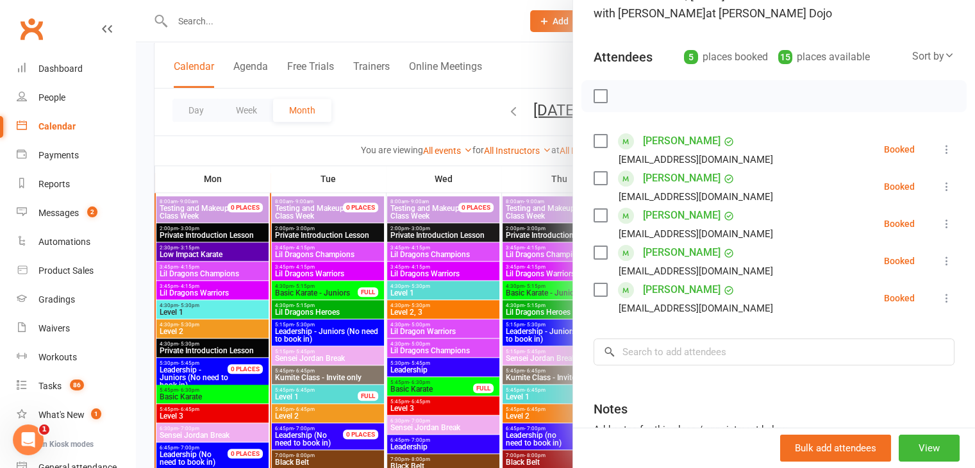
click at [433, 311] on div at bounding box center [555, 234] width 839 height 468
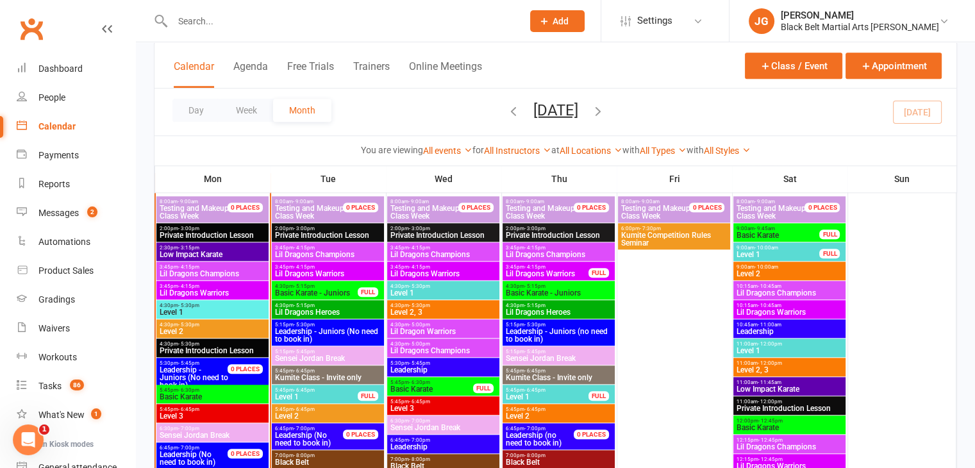
click at [191, 290] on span "Lil Dragons Warriors" at bounding box center [212, 293] width 107 height 8
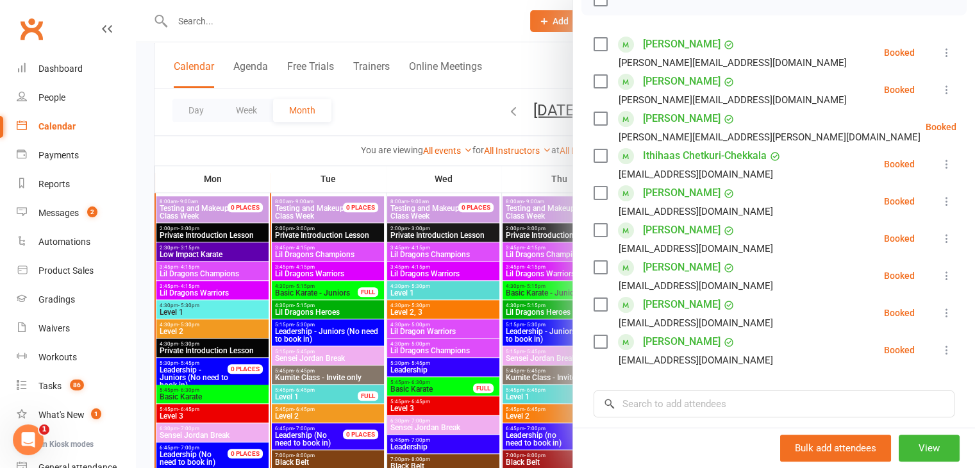
scroll to position [294, 0]
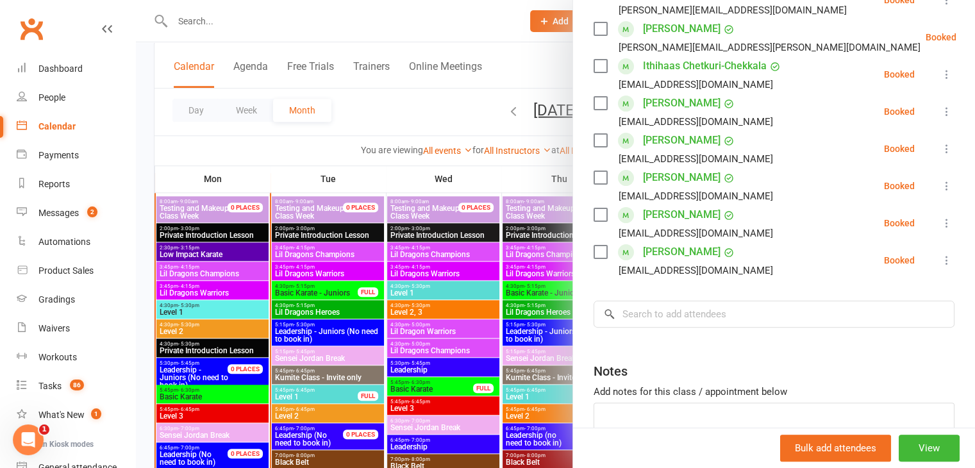
click at [464, 332] on div at bounding box center [555, 234] width 839 height 468
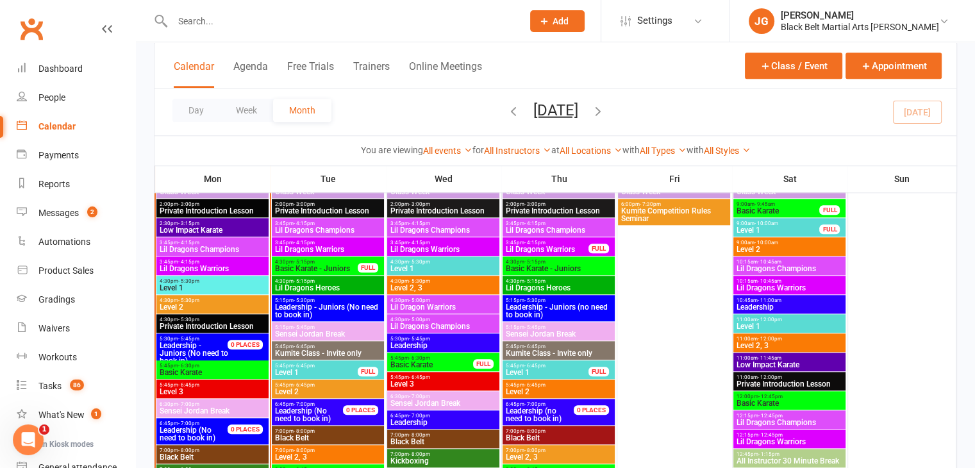
scroll to position [1322, 0]
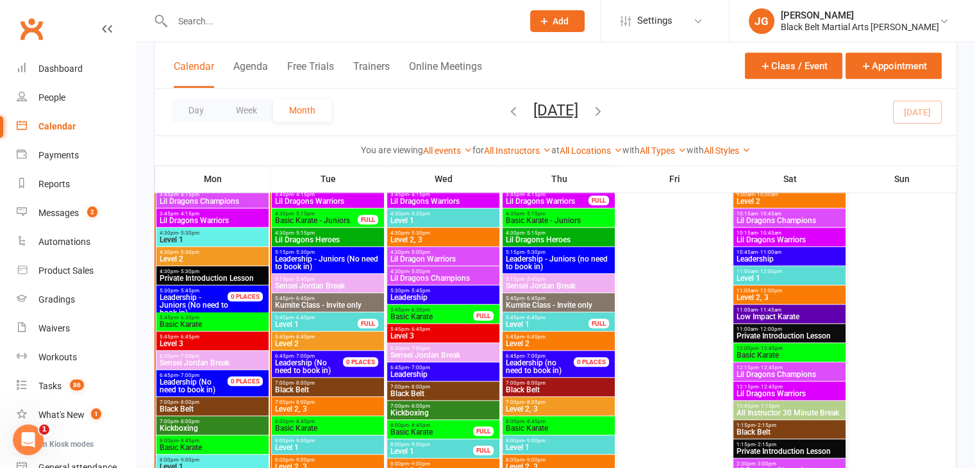
click at [204, 236] on span "Level 1" at bounding box center [212, 240] width 107 height 8
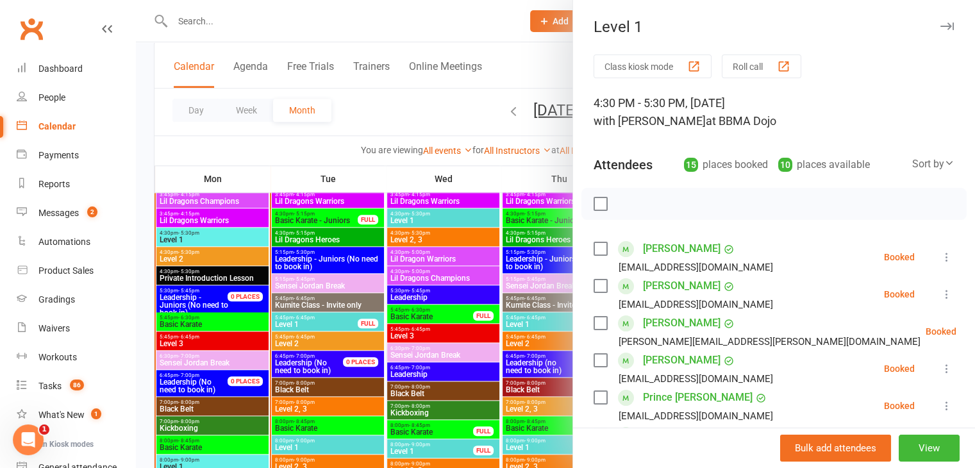
click at [223, 241] on div at bounding box center [555, 234] width 839 height 468
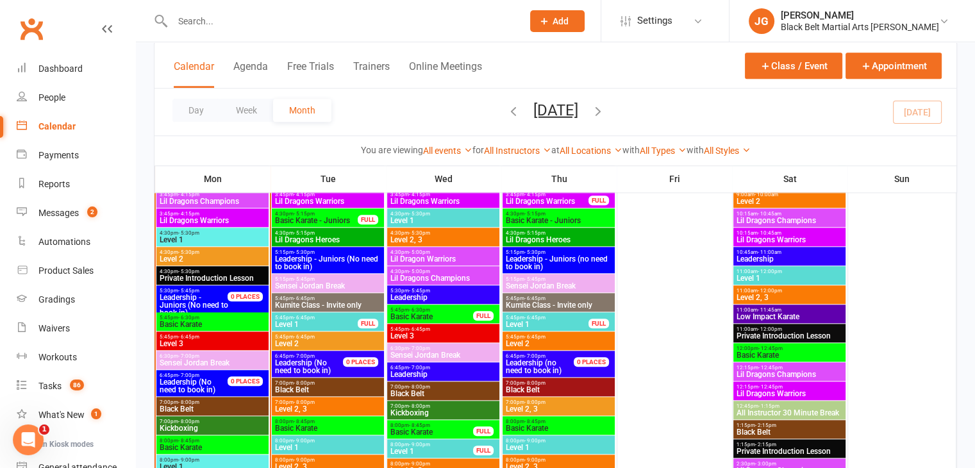
click at [223, 255] on span "Level 2" at bounding box center [212, 259] width 107 height 8
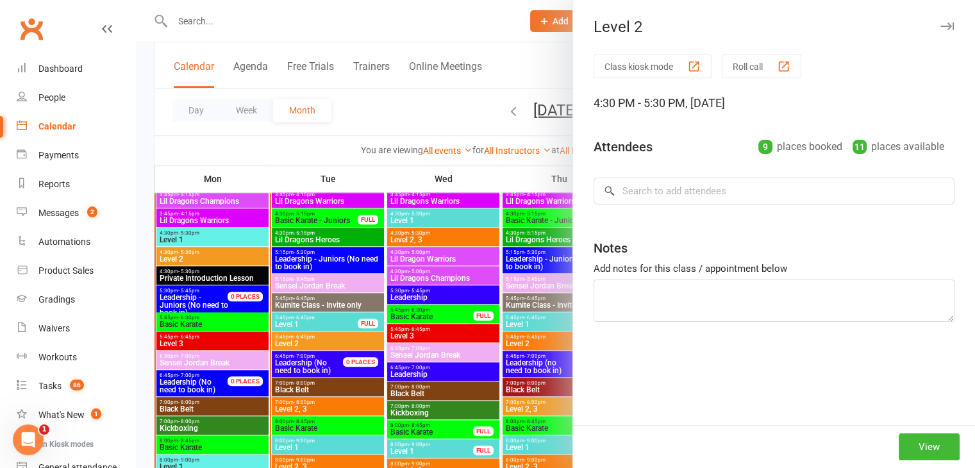
click at [289, 259] on div at bounding box center [555, 234] width 839 height 468
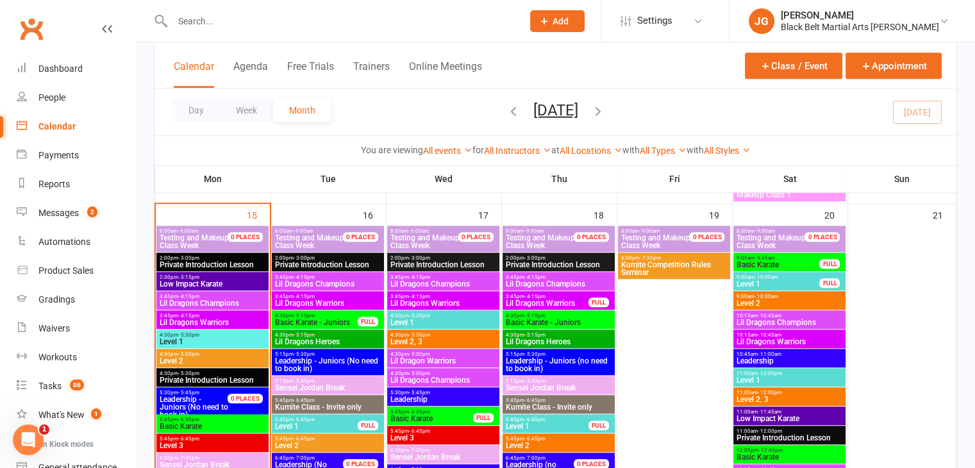
scroll to position [1221, 0]
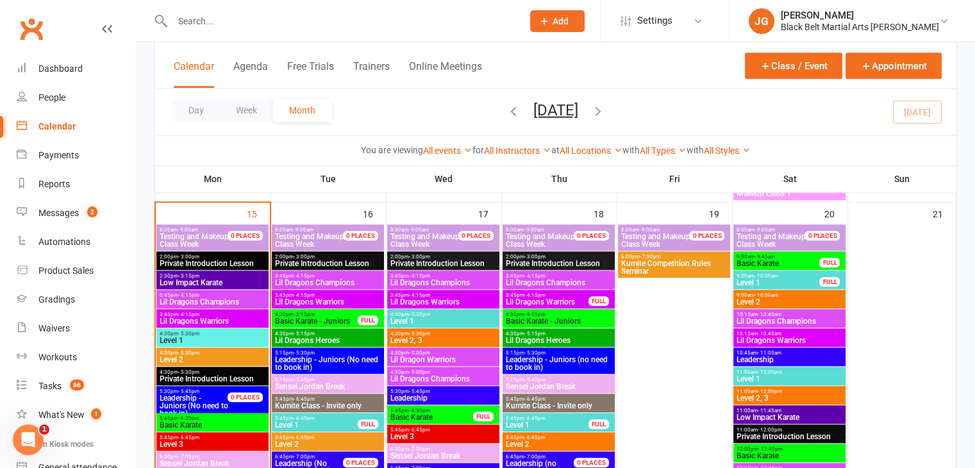
click at [664, 261] on span "Kumite Competition Rules Seminar" at bounding box center [673, 266] width 107 height 15
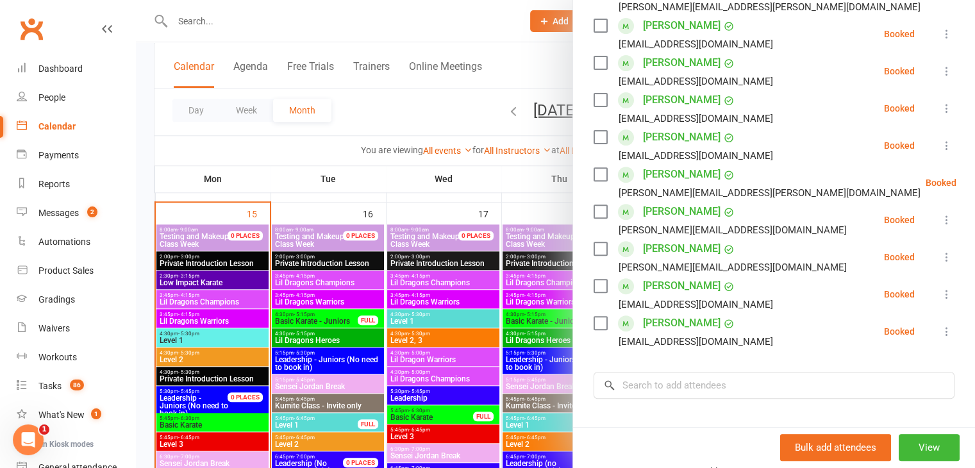
scroll to position [469, 0]
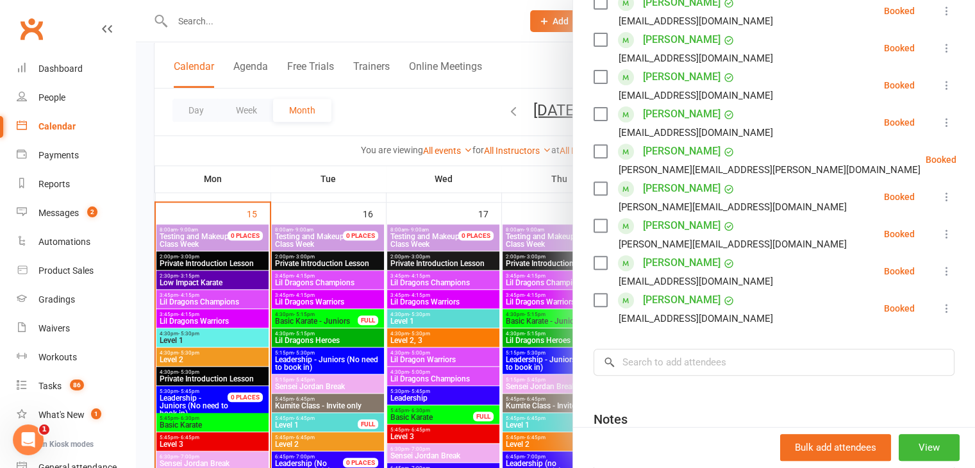
click at [429, 298] on div at bounding box center [555, 234] width 839 height 468
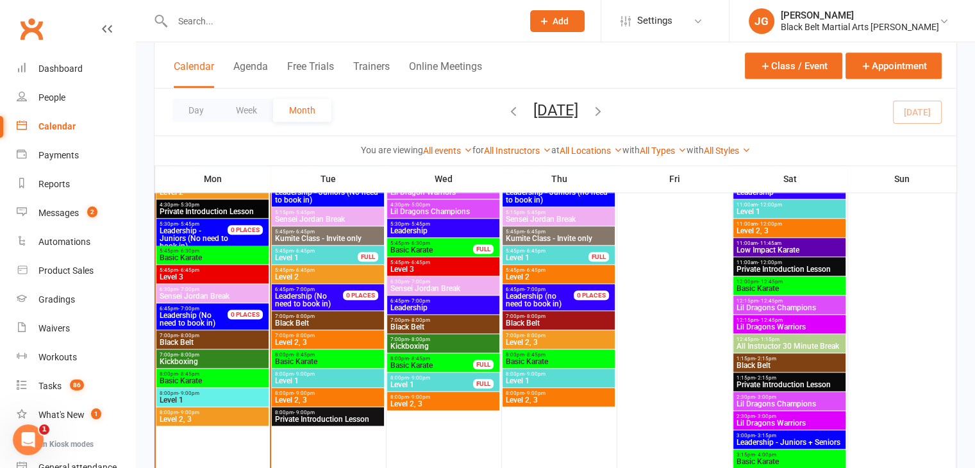
scroll to position [1389, 0]
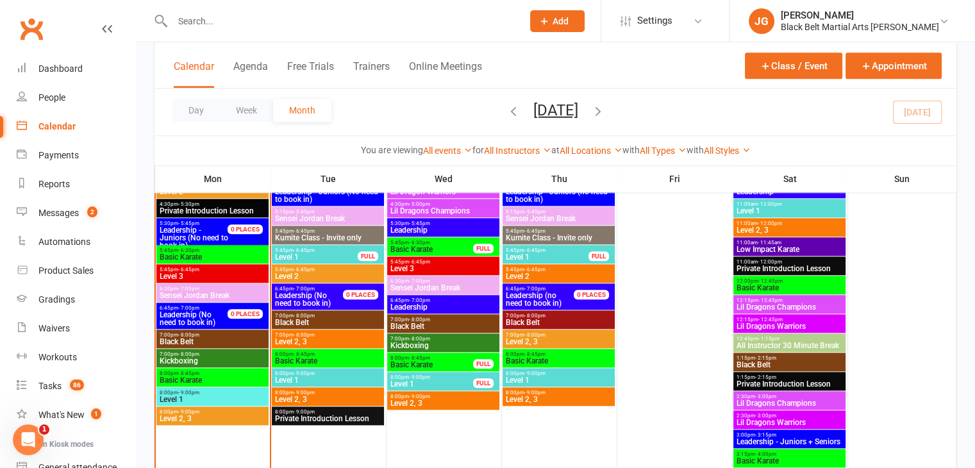
click at [254, 6] on div at bounding box center [333, 21] width 359 height 42
click at [256, 13] on input "text" at bounding box center [341, 21] width 345 height 18
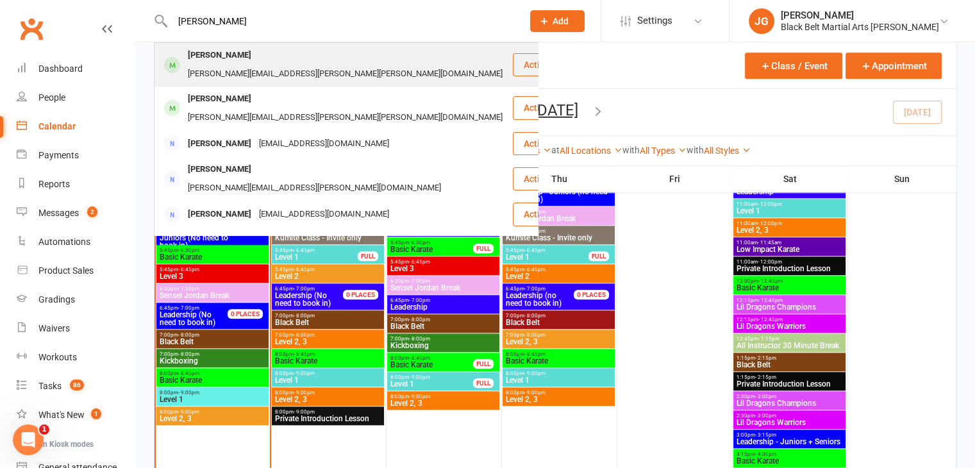
type input "asher woodfield"
click at [237, 52] on div "[PERSON_NAME]" at bounding box center [219, 55] width 71 height 19
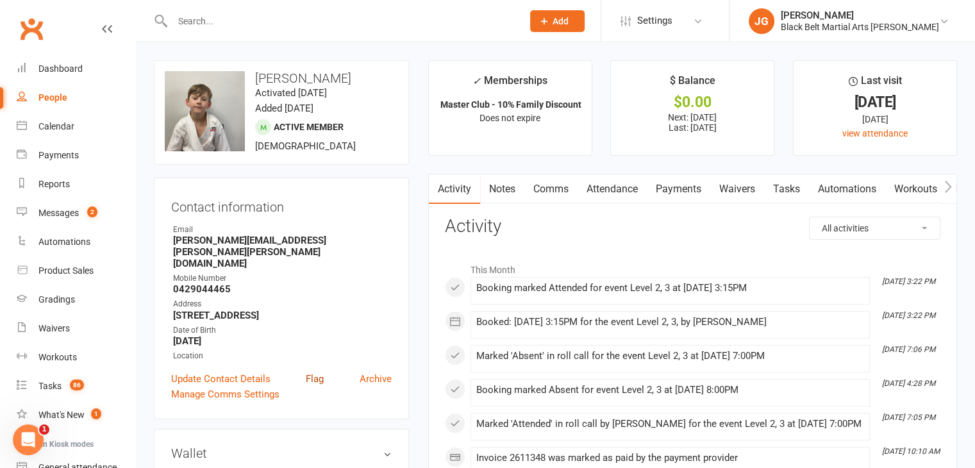
click at [318, 371] on link "Flag" at bounding box center [315, 378] width 18 height 15
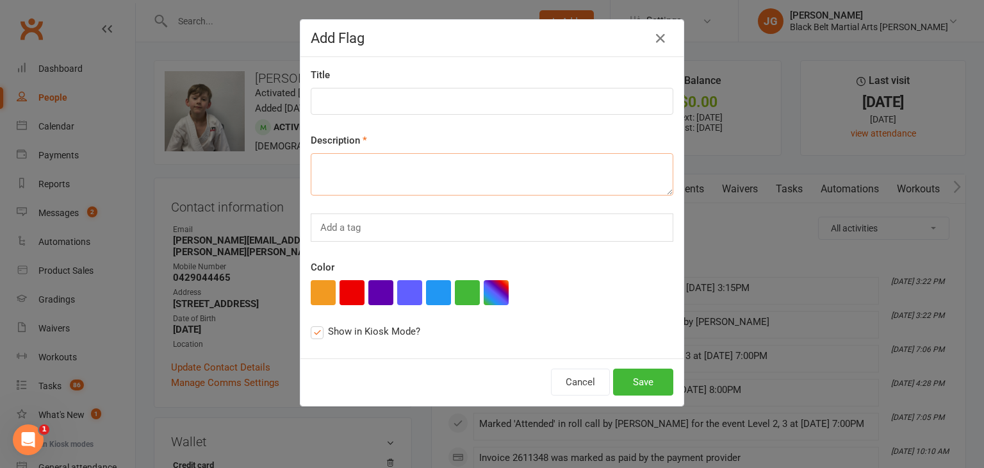
click at [446, 165] on textarea at bounding box center [492, 174] width 363 height 42
type textarea "AKF expired on 12/9. Need to renew."
click at [638, 380] on button "Save" at bounding box center [643, 381] width 60 height 27
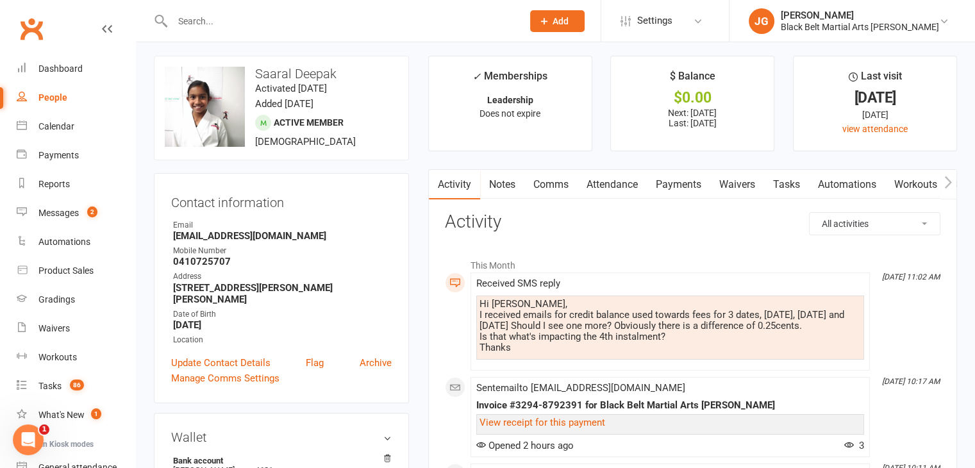
scroll to position [4, 0]
click at [261, 21] on input "text" at bounding box center [341, 21] width 345 height 18
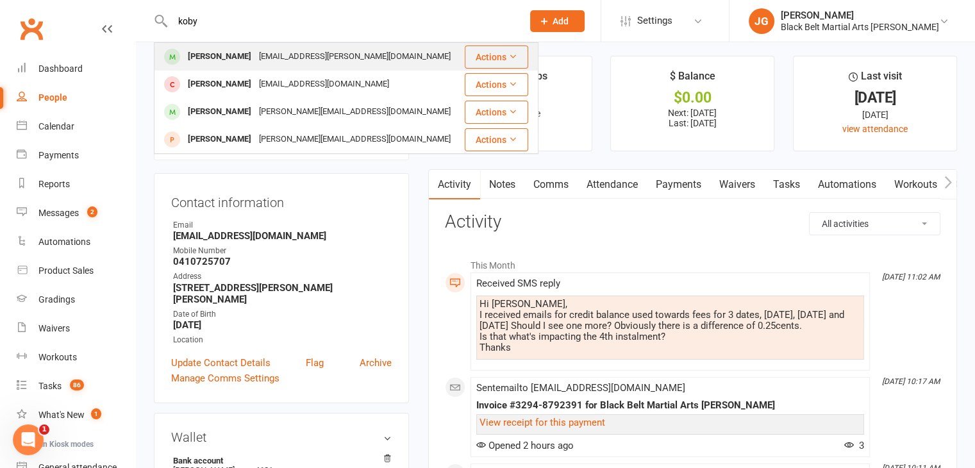
type input "koby"
click at [261, 58] on div "brodee.gregory@gmail.com" at bounding box center [354, 56] width 199 height 19
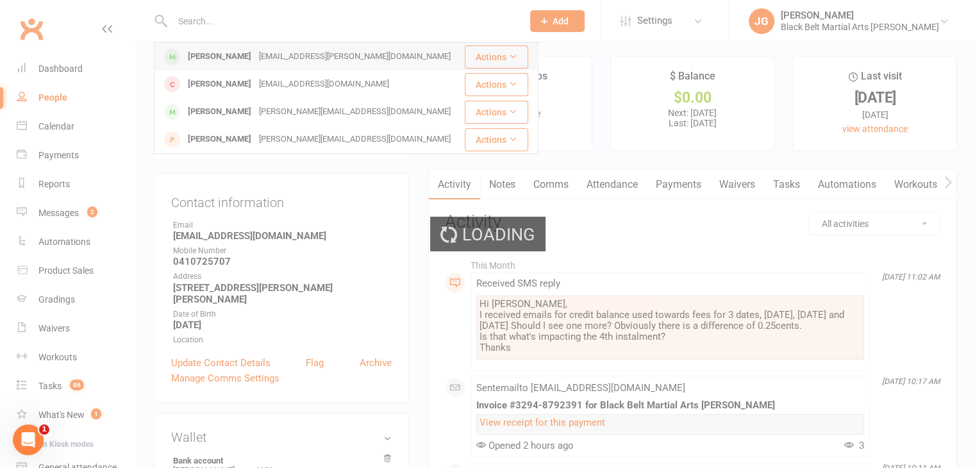
click at [261, 58] on div "Loading" at bounding box center [487, 234] width 975 height 468
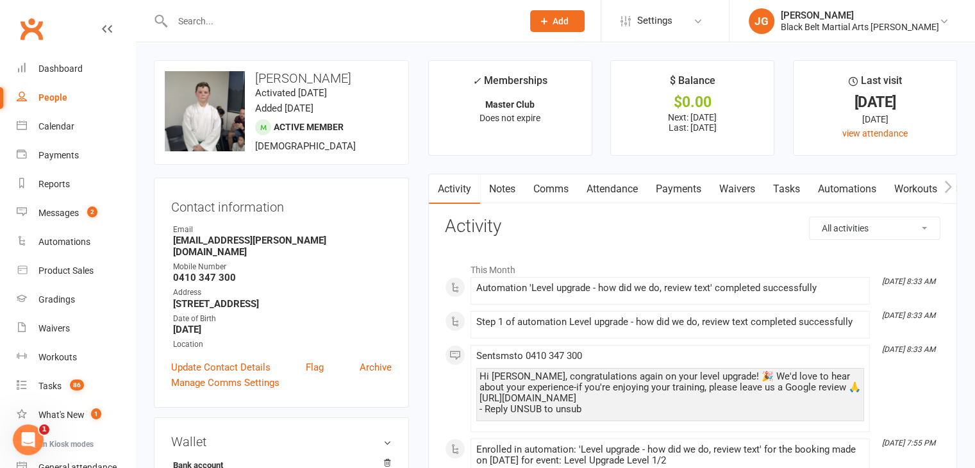
click at [619, 174] on link "Attendance" at bounding box center [611, 188] width 69 height 29
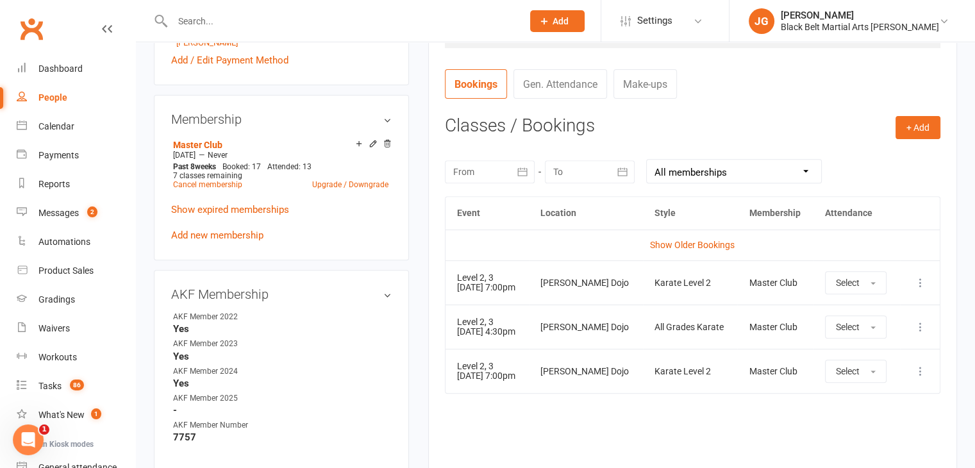
scroll to position [463, 0]
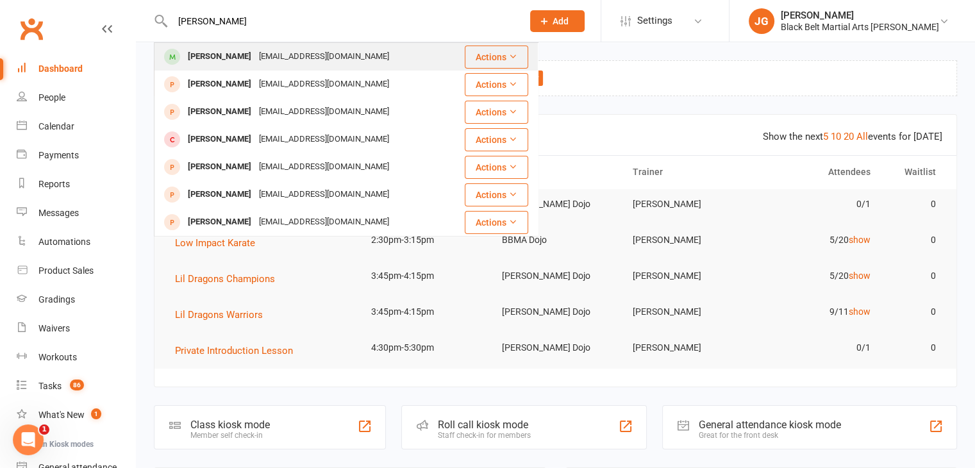
type input "[PERSON_NAME]"
click at [287, 50] on div "[EMAIL_ADDRESS][DOMAIN_NAME]" at bounding box center [324, 56] width 138 height 19
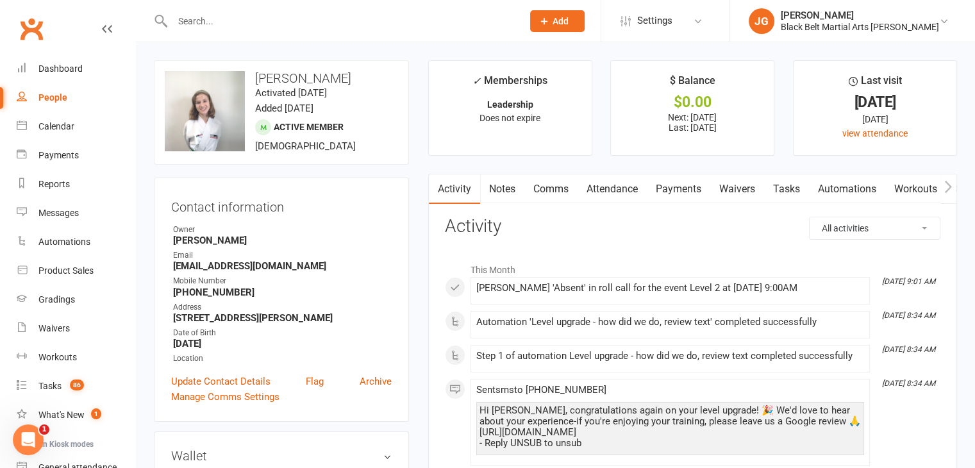
click at [629, 186] on link "Attendance" at bounding box center [611, 188] width 69 height 29
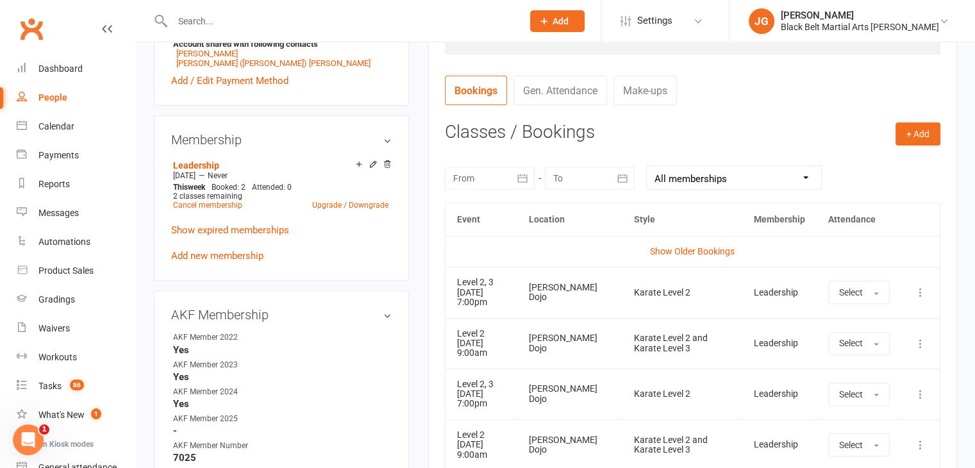
scroll to position [456, 0]
click at [487, 176] on div at bounding box center [490, 179] width 90 height 23
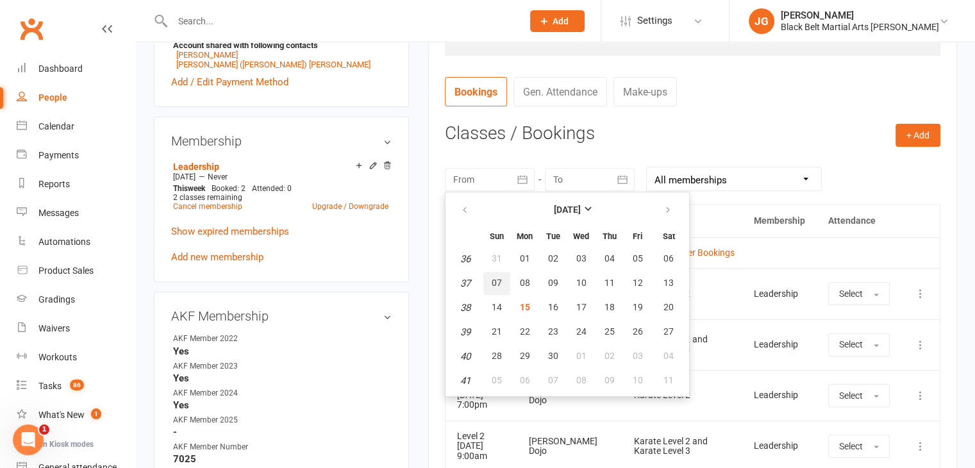
click at [496, 277] on span "07" at bounding box center [496, 282] width 10 height 10
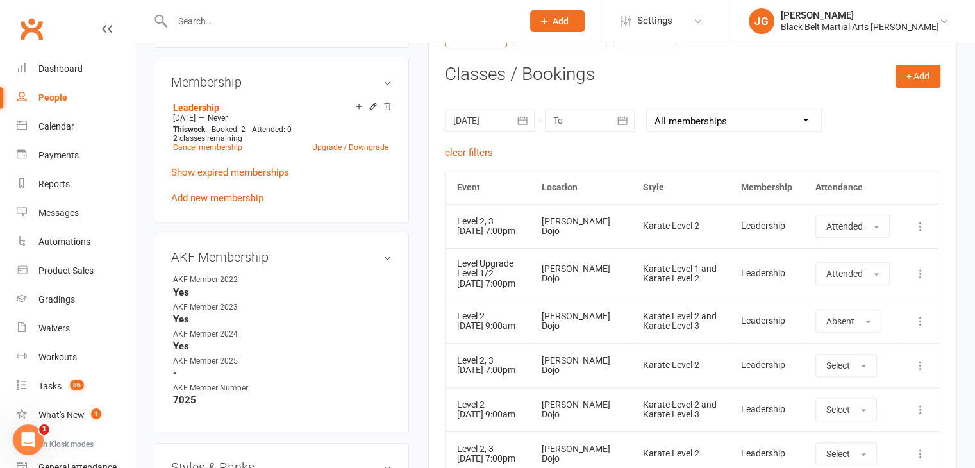
scroll to position [514, 0]
click at [593, 260] on td "[PERSON_NAME] Dojo" at bounding box center [580, 274] width 101 height 51
click at [502, 125] on div at bounding box center [490, 121] width 90 height 23
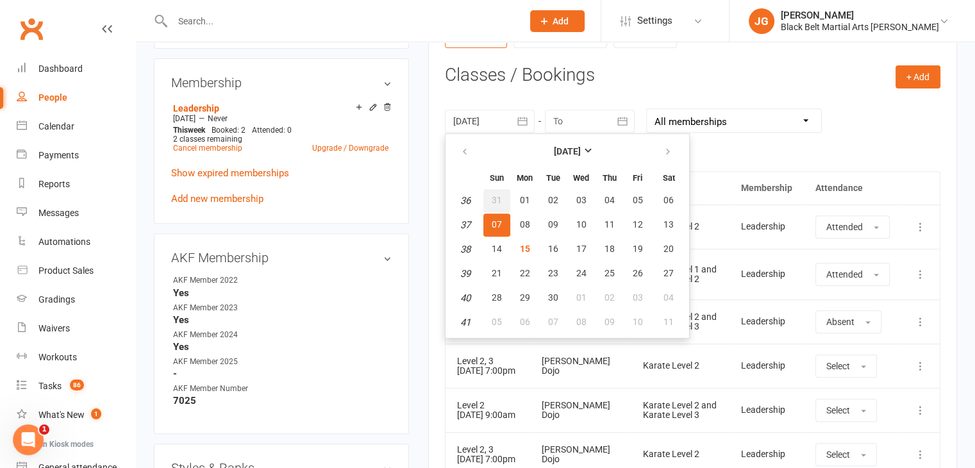
click at [494, 195] on span "31" at bounding box center [496, 200] width 10 height 10
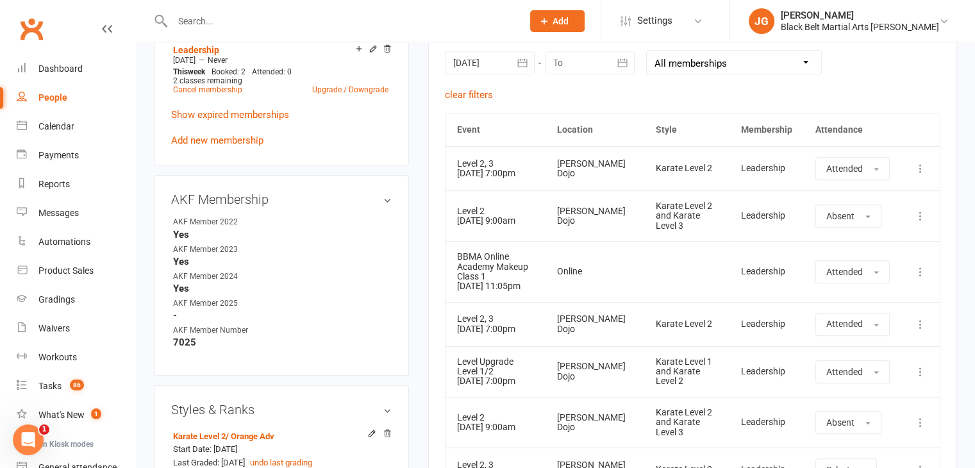
scroll to position [573, 0]
click at [477, 62] on div at bounding box center [490, 62] width 90 height 23
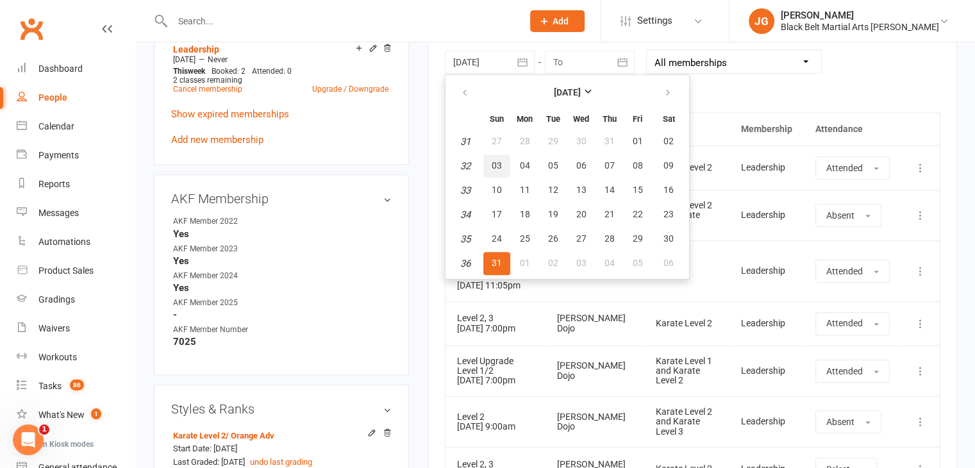
click at [491, 163] on span "03" at bounding box center [496, 165] width 10 height 10
type input "[DATE]"
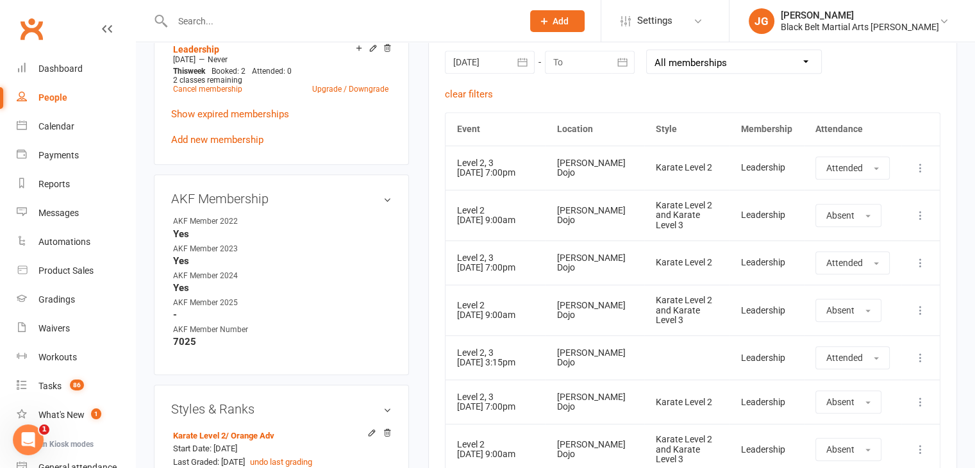
click at [575, 272] on td "[PERSON_NAME] Dojo" at bounding box center [594, 262] width 98 height 44
